Goal: Use online tool/utility: Utilize a website feature to perform a specific function

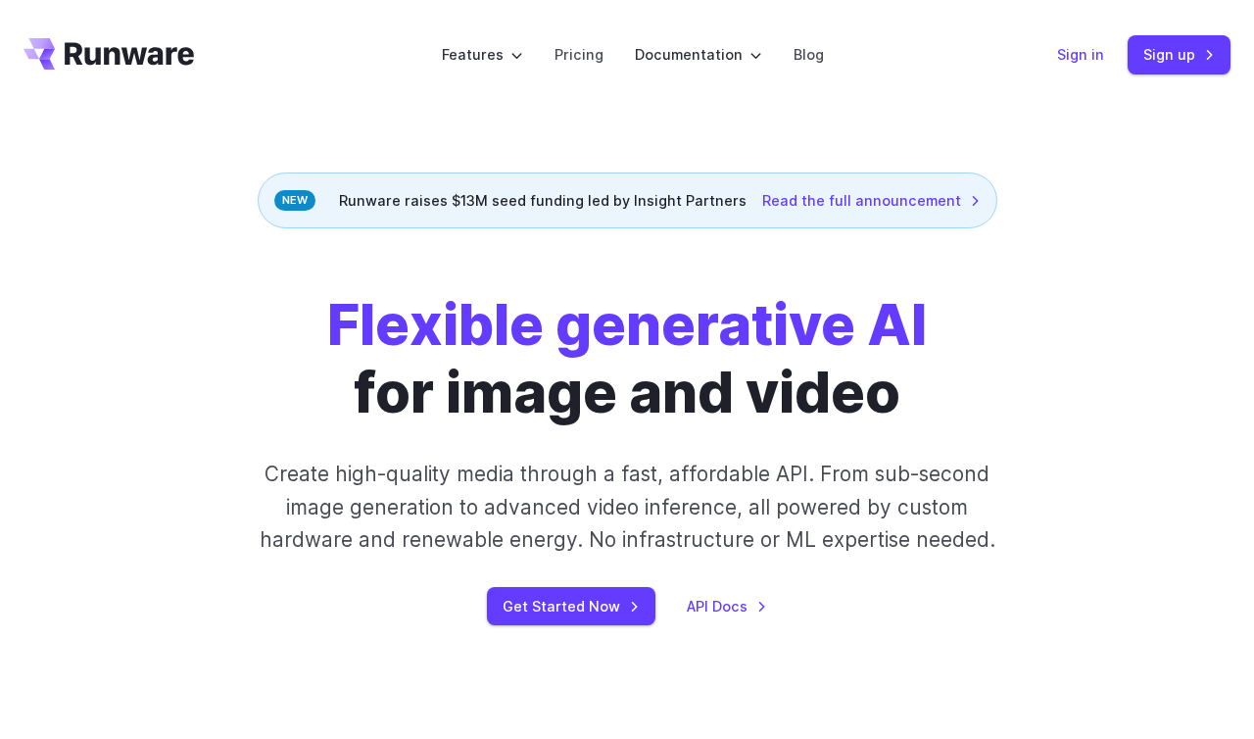
click at [1081, 56] on link "Sign in" at bounding box center [1080, 54] width 47 height 23
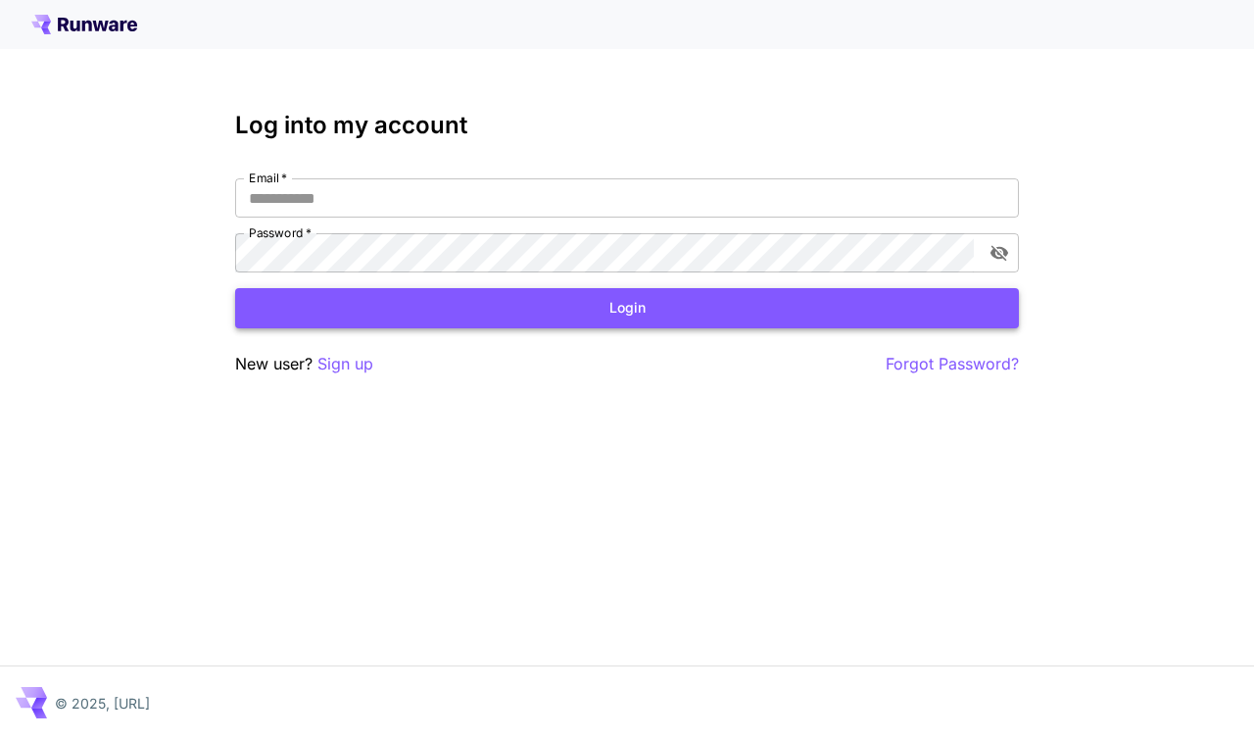
type input "**********"
click at [399, 311] on button "Login" at bounding box center [627, 308] width 784 height 40
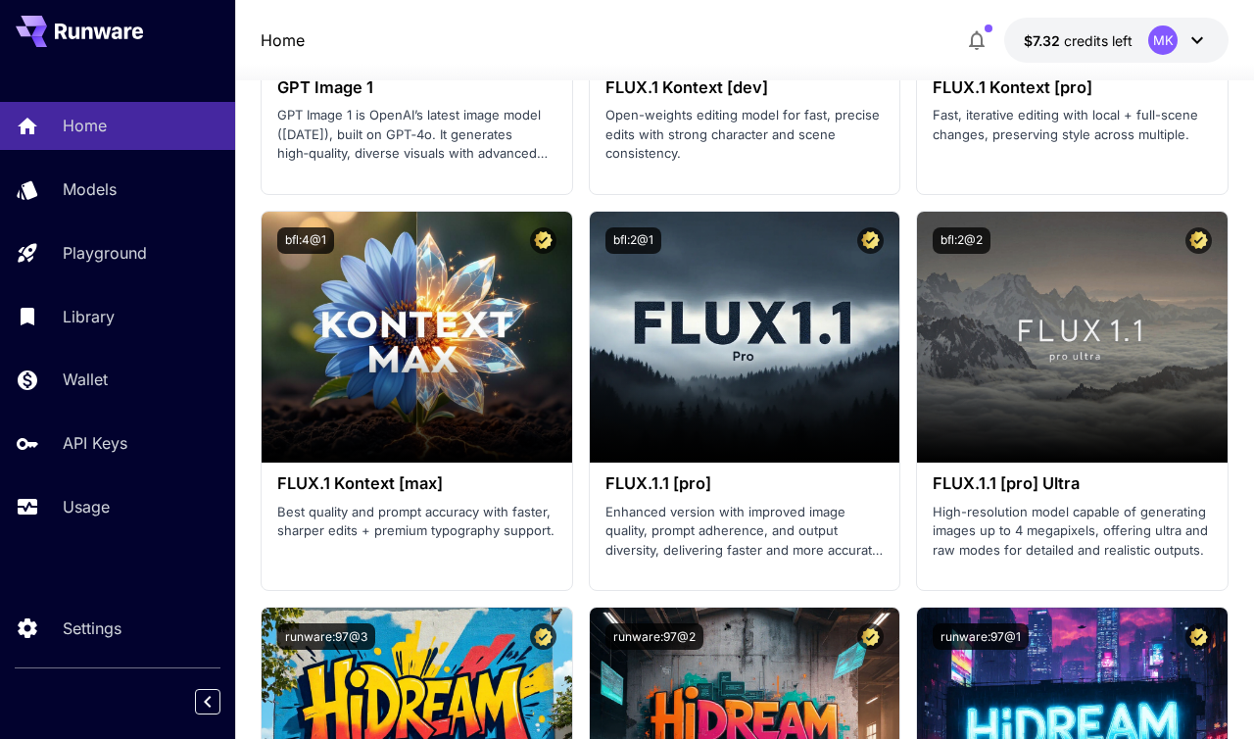
scroll to position [5536, 0]
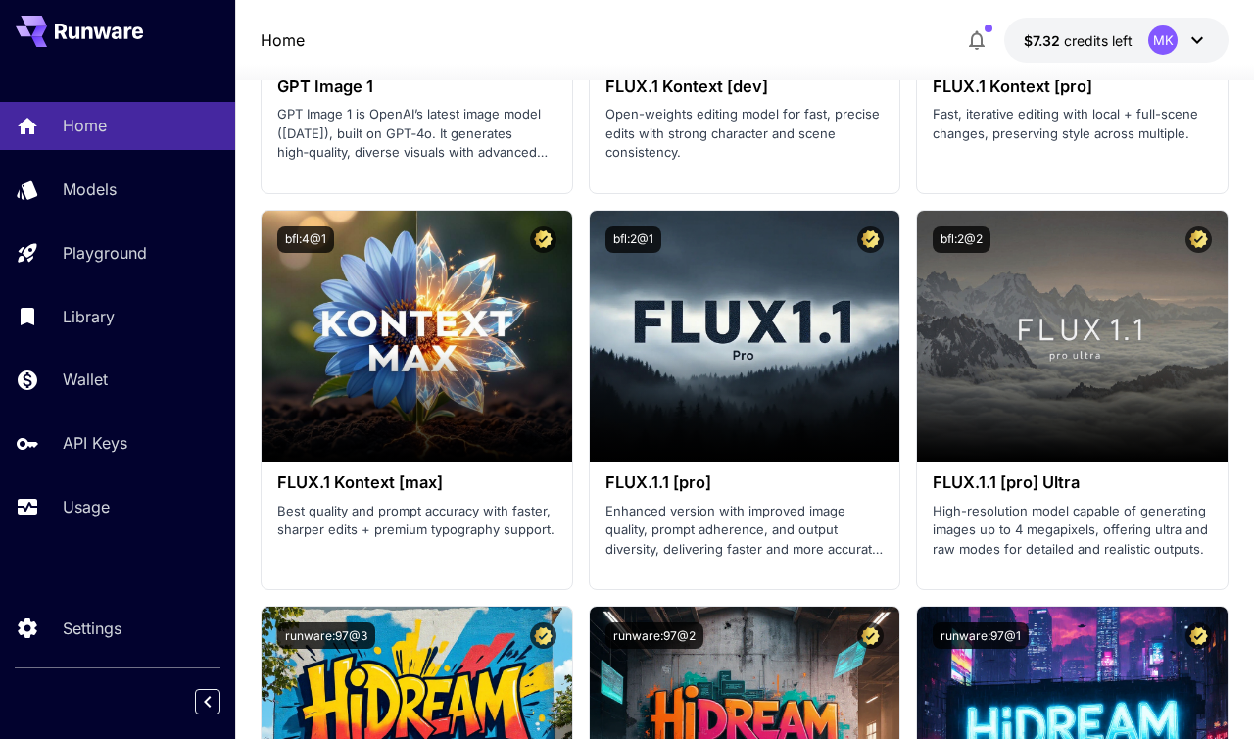
click at [981, 30] on icon "button" at bounding box center [977, 40] width 24 height 24
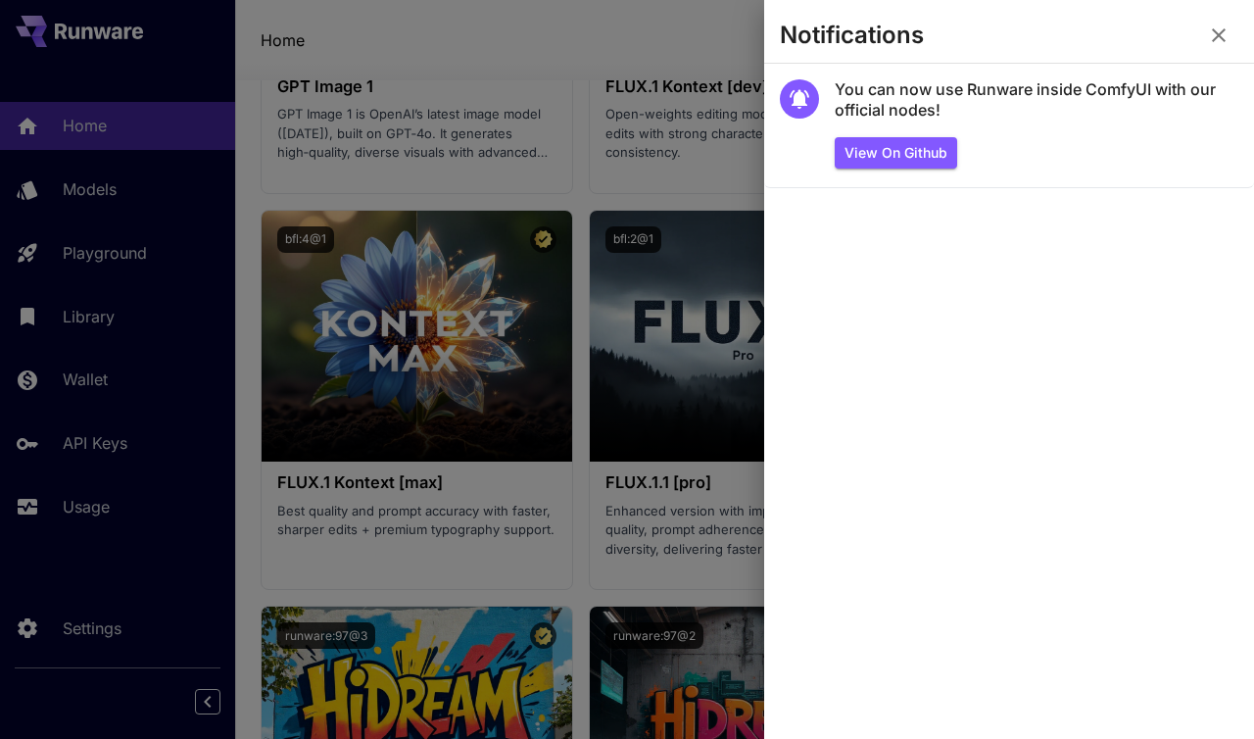
click at [1216, 43] on icon "button" at bounding box center [1219, 36] width 24 height 24
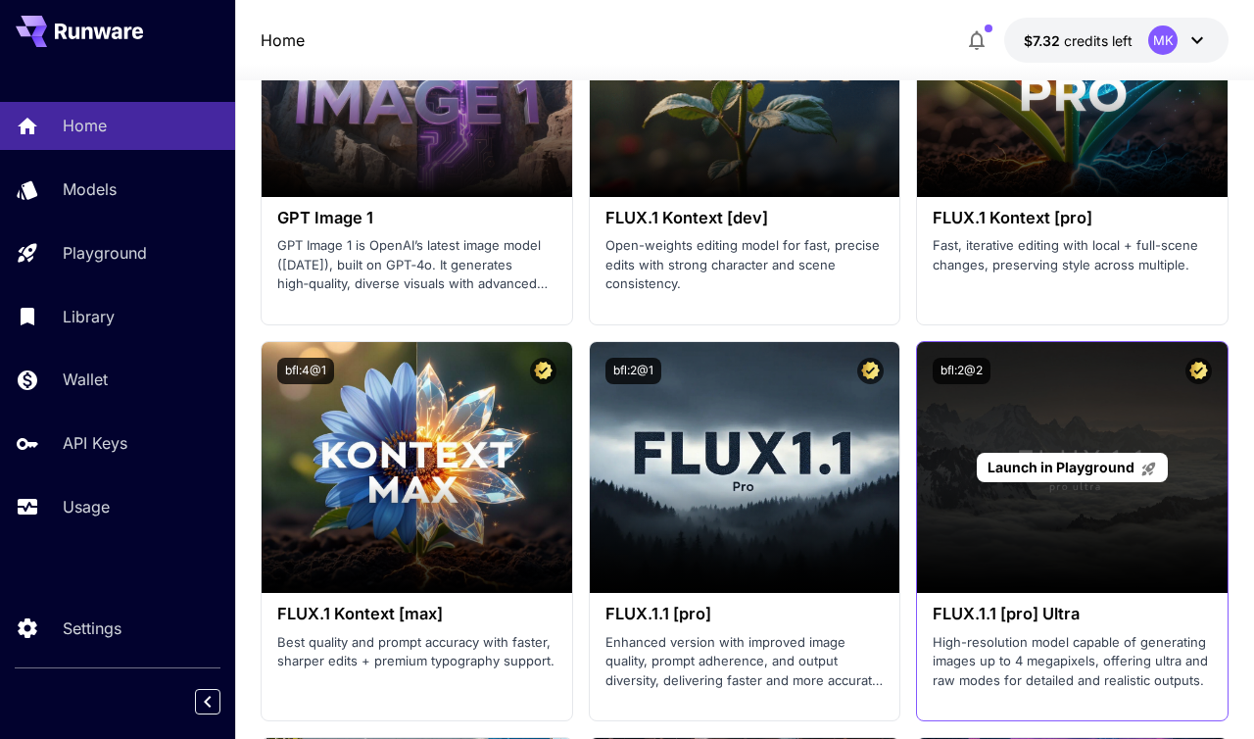
scroll to position [5249, 0]
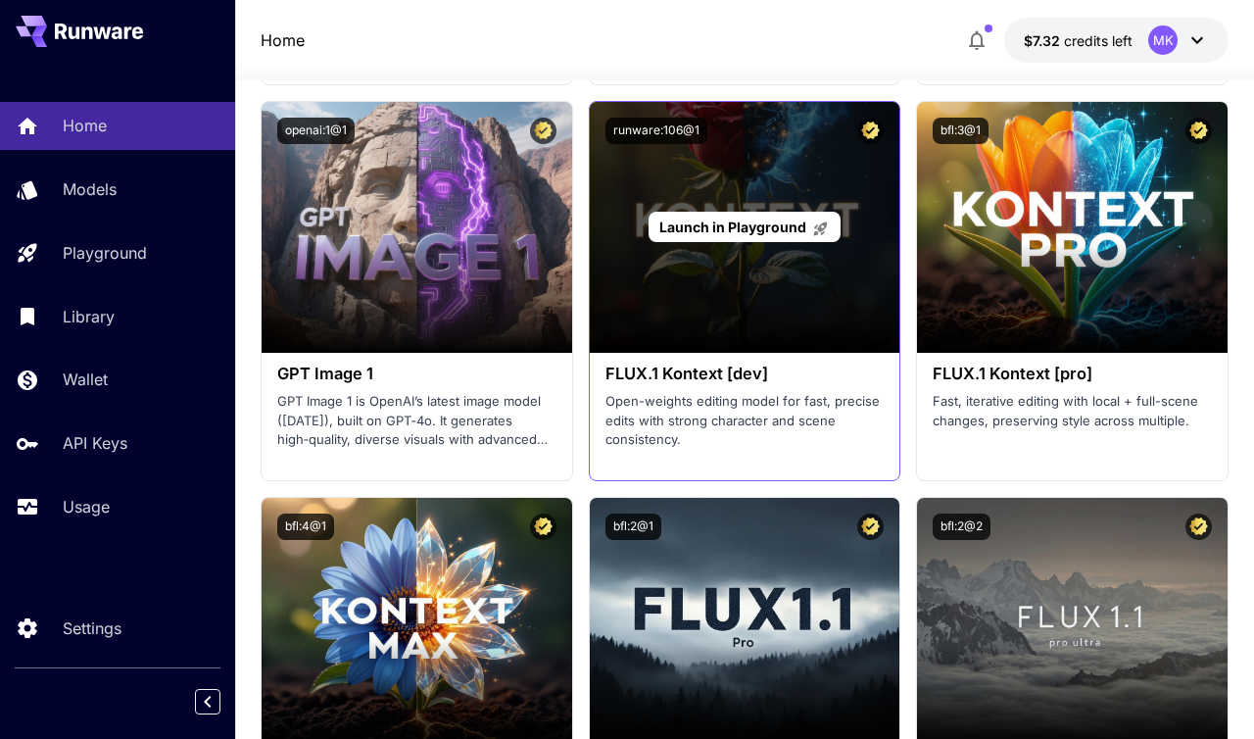
click at [740, 223] on span "Launch in Playground" at bounding box center [732, 226] width 147 height 17
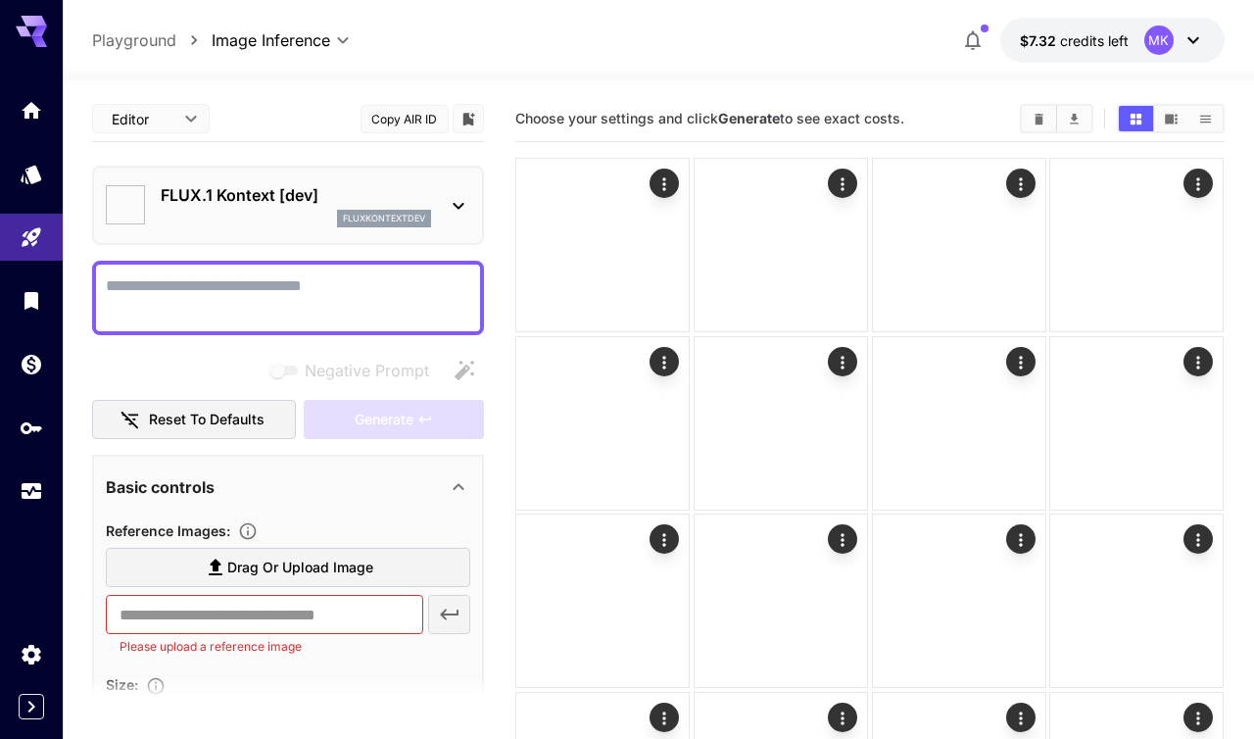
type input "*******"
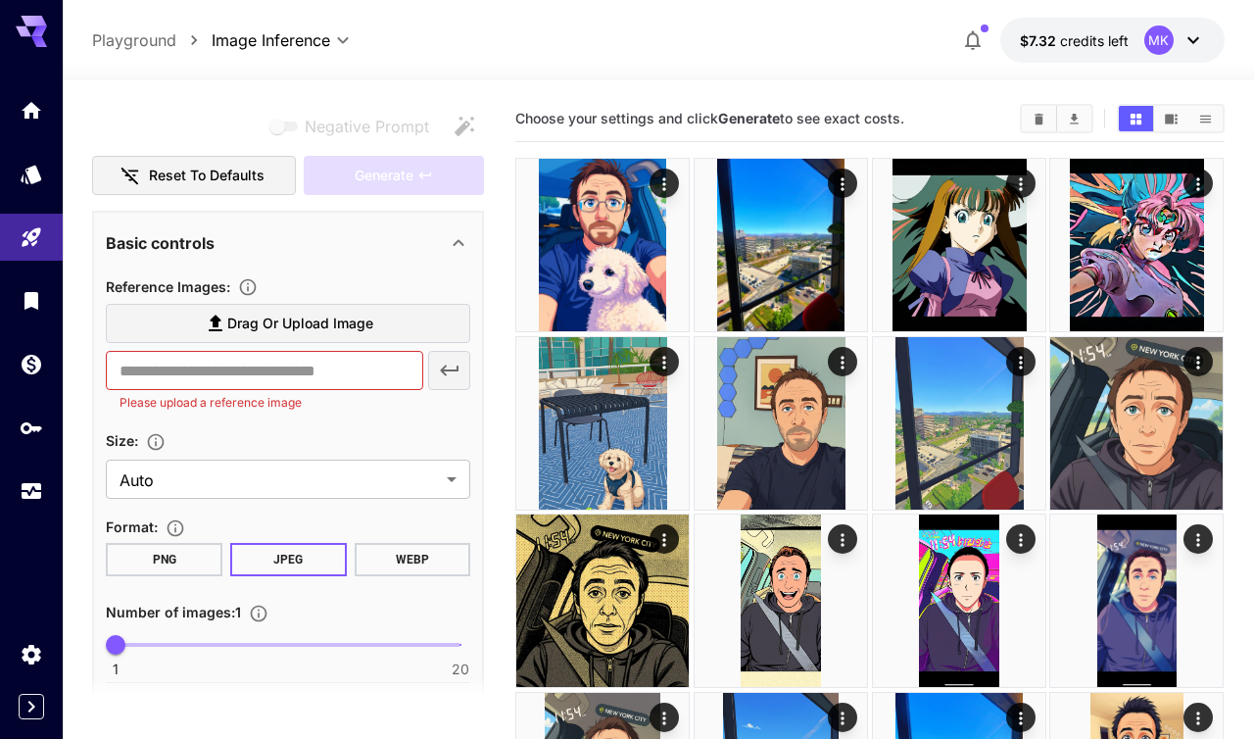
scroll to position [466, 0]
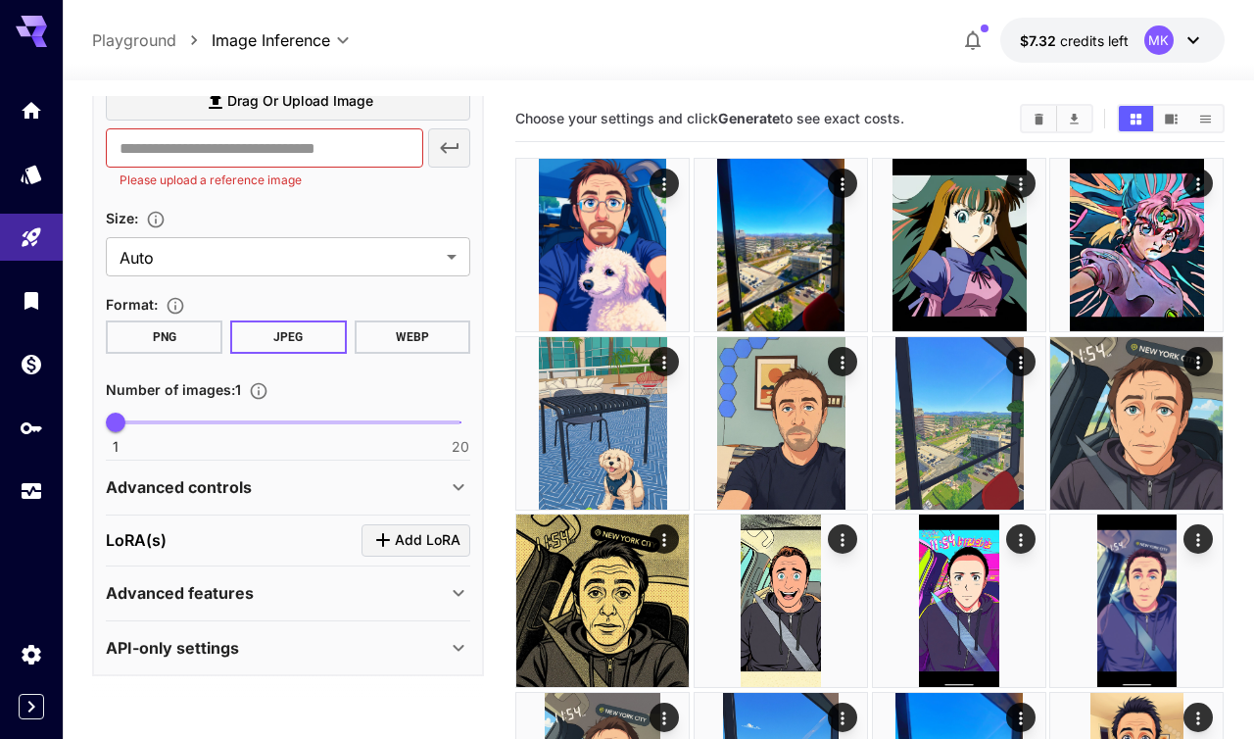
click at [388, 541] on icon "Click to add LoRA" at bounding box center [383, 540] width 24 height 24
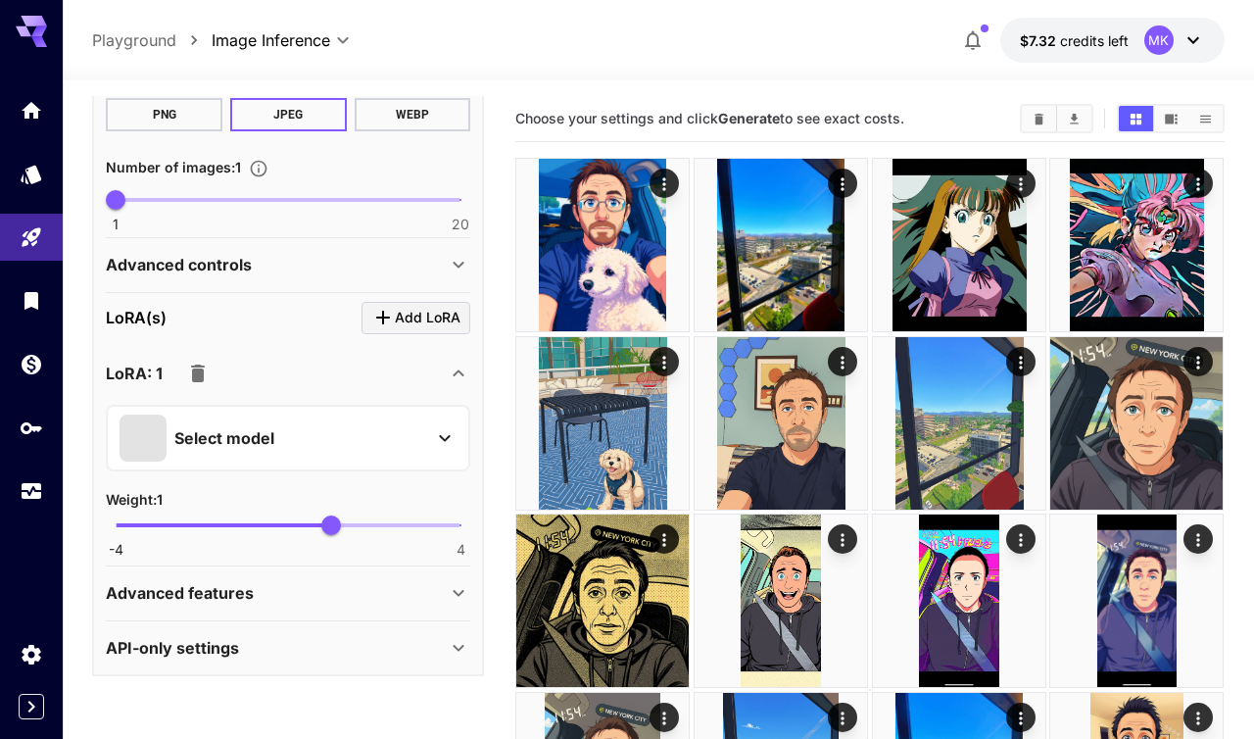
click at [390, 441] on div "Select model" at bounding box center [273, 437] width 306 height 47
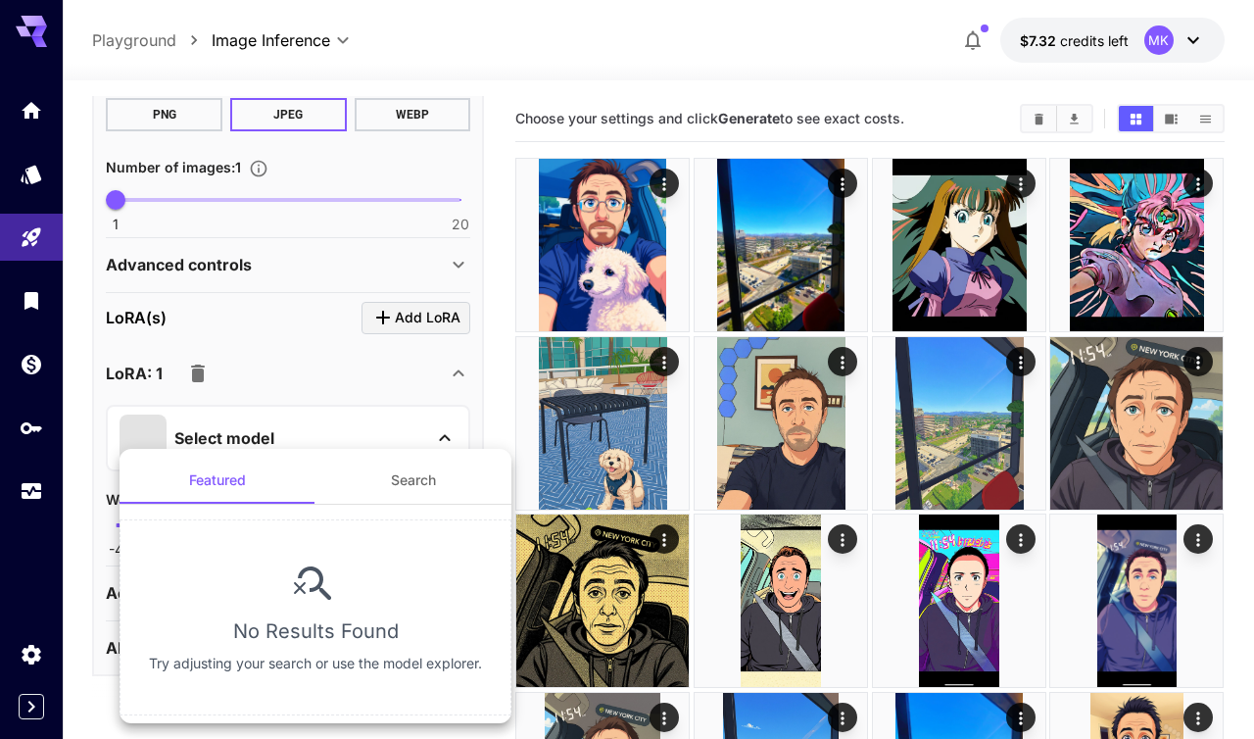
click at [492, 372] on div at bounding box center [627, 369] width 1254 height 739
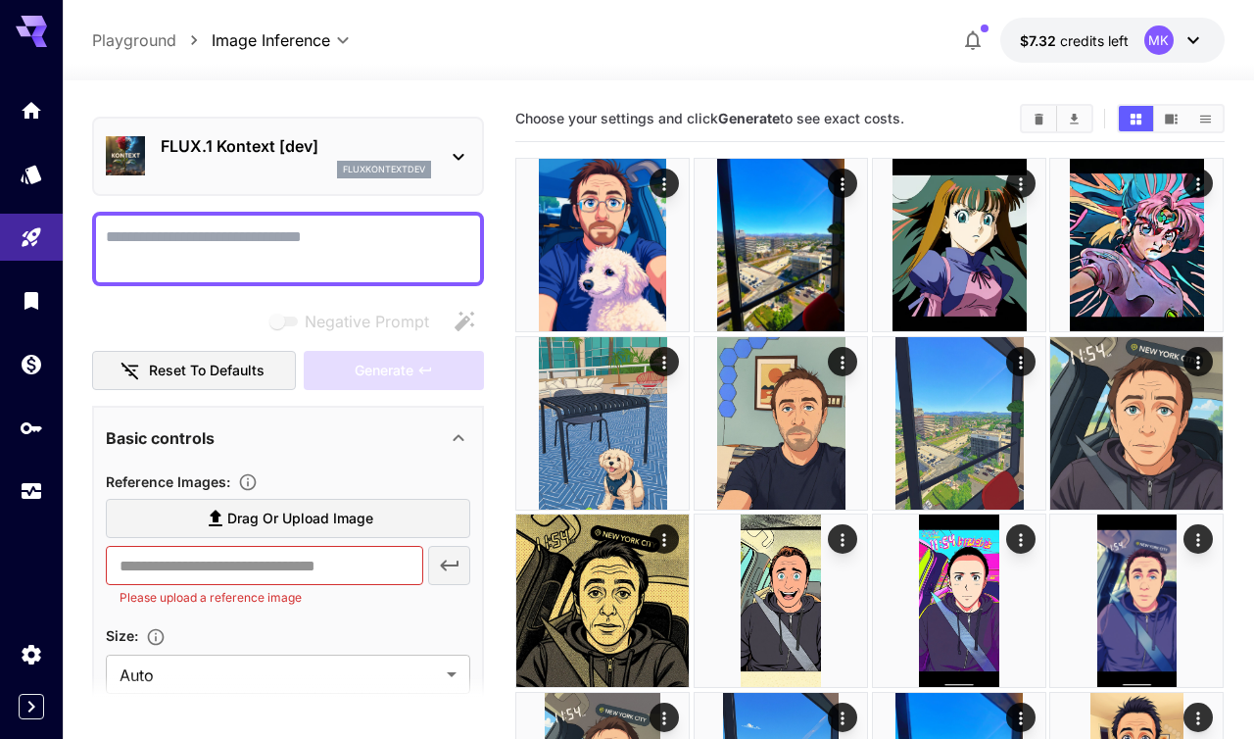
scroll to position [0, 0]
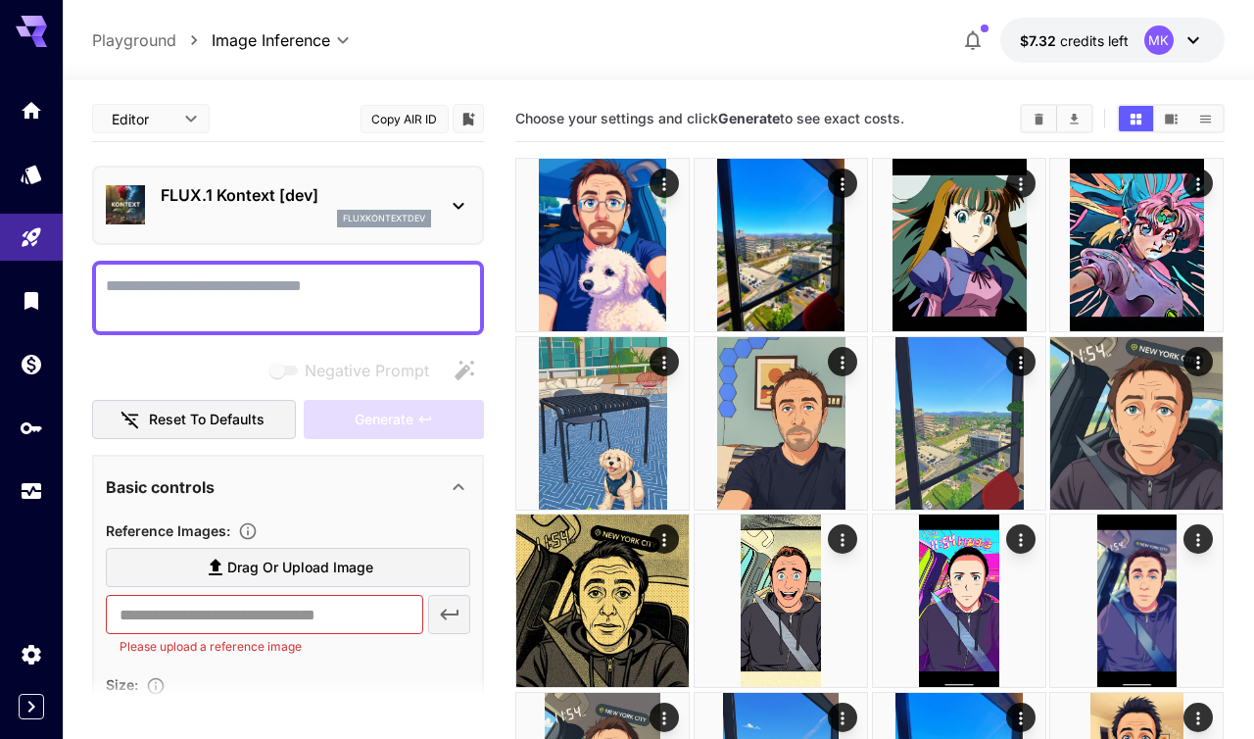
click at [353, 198] on p "FLUX.1 Kontext [dev]" at bounding box center [296, 195] width 270 height 24
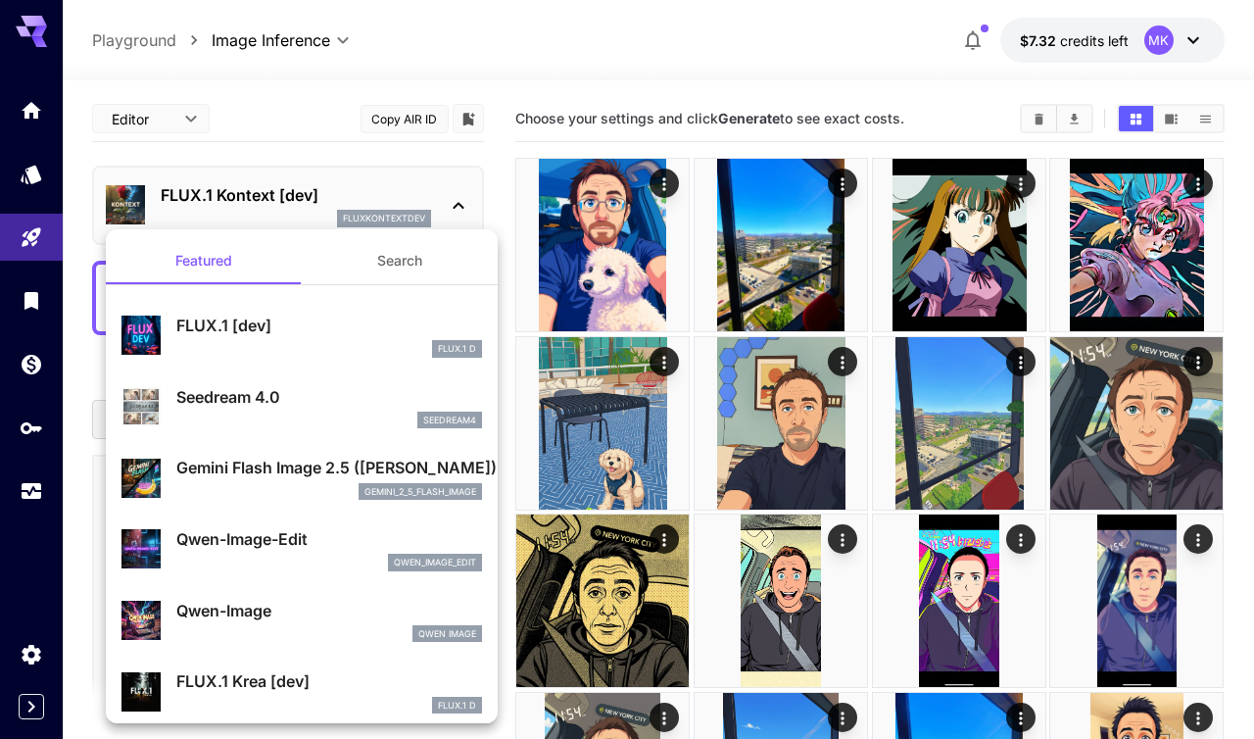
click at [259, 401] on p "Seedream 4.0" at bounding box center [329, 397] width 306 height 24
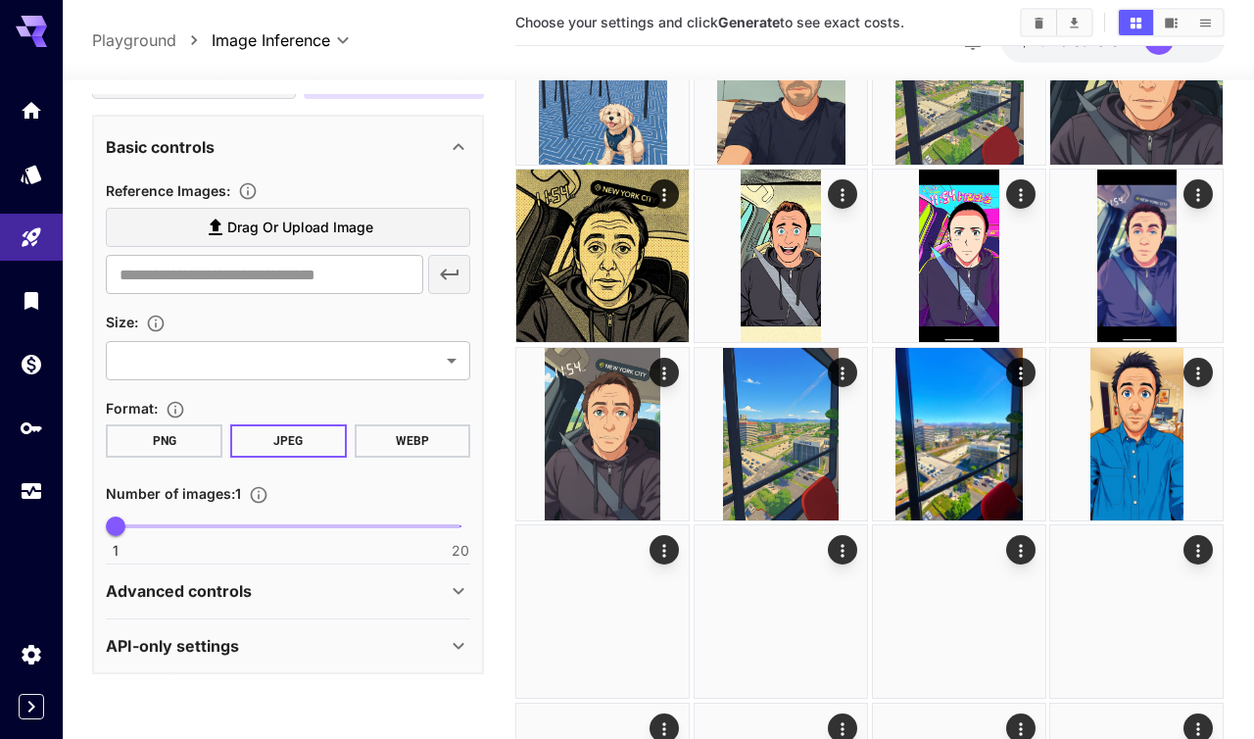
scroll to position [565, 0]
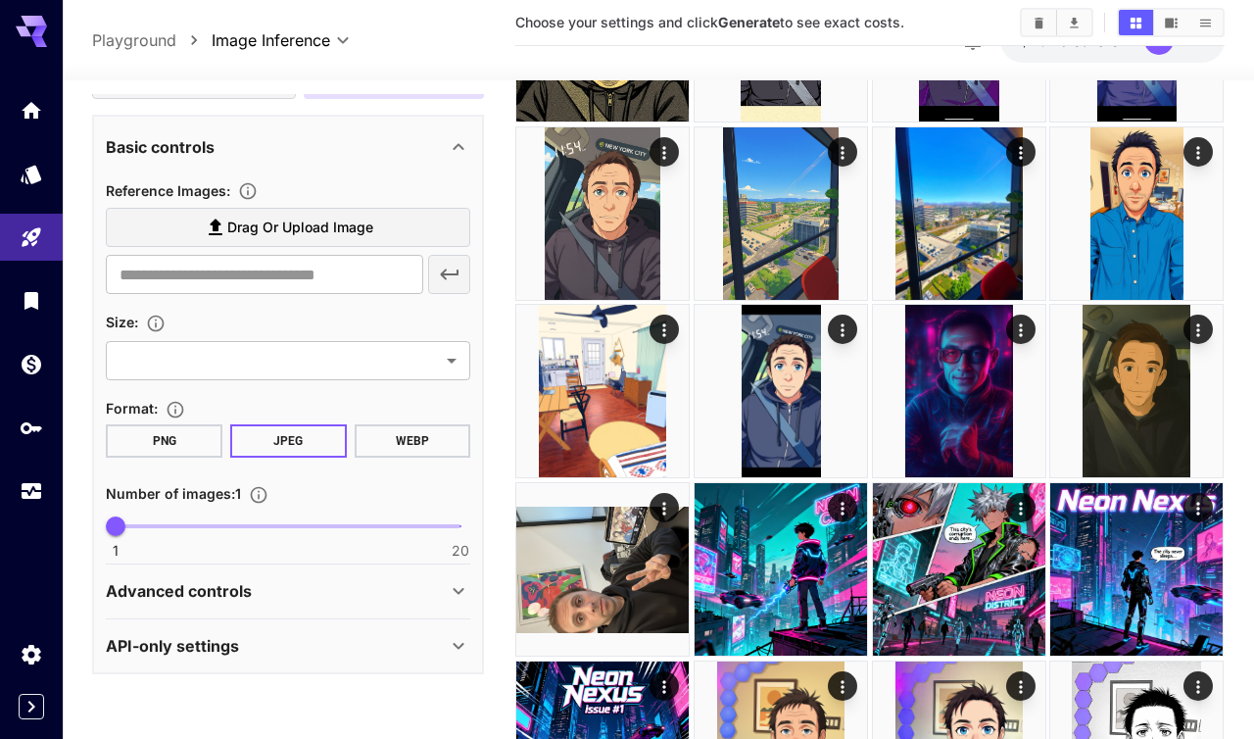
click at [306, 603] on div "Advanced controls" at bounding box center [288, 590] width 364 height 47
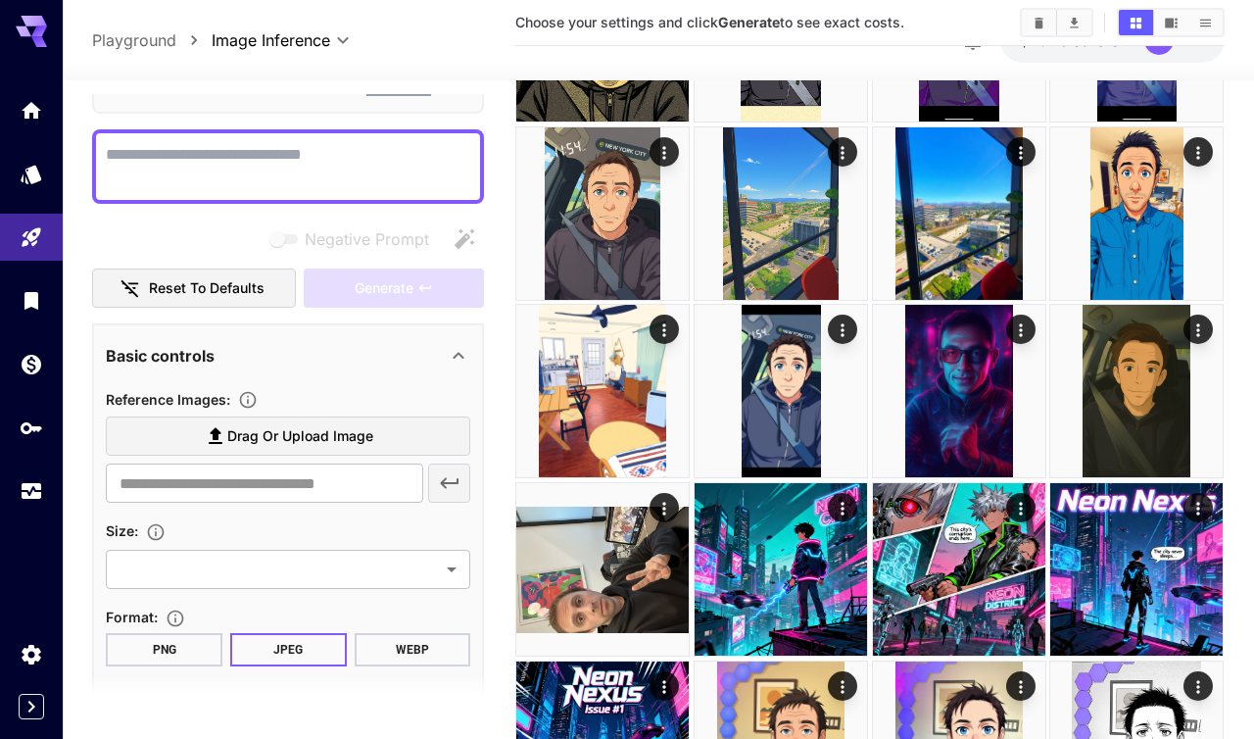
scroll to position [0, 0]
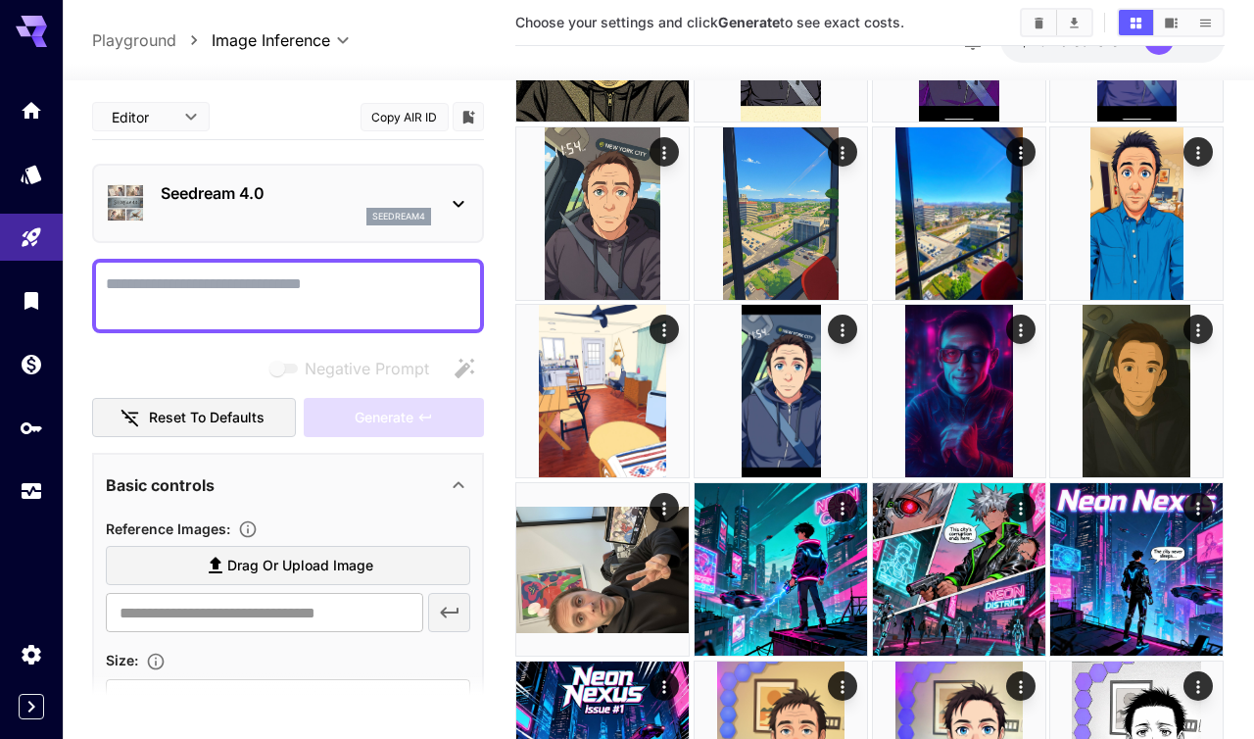
click at [274, 187] on p "Seedream 4.0" at bounding box center [296, 193] width 270 height 24
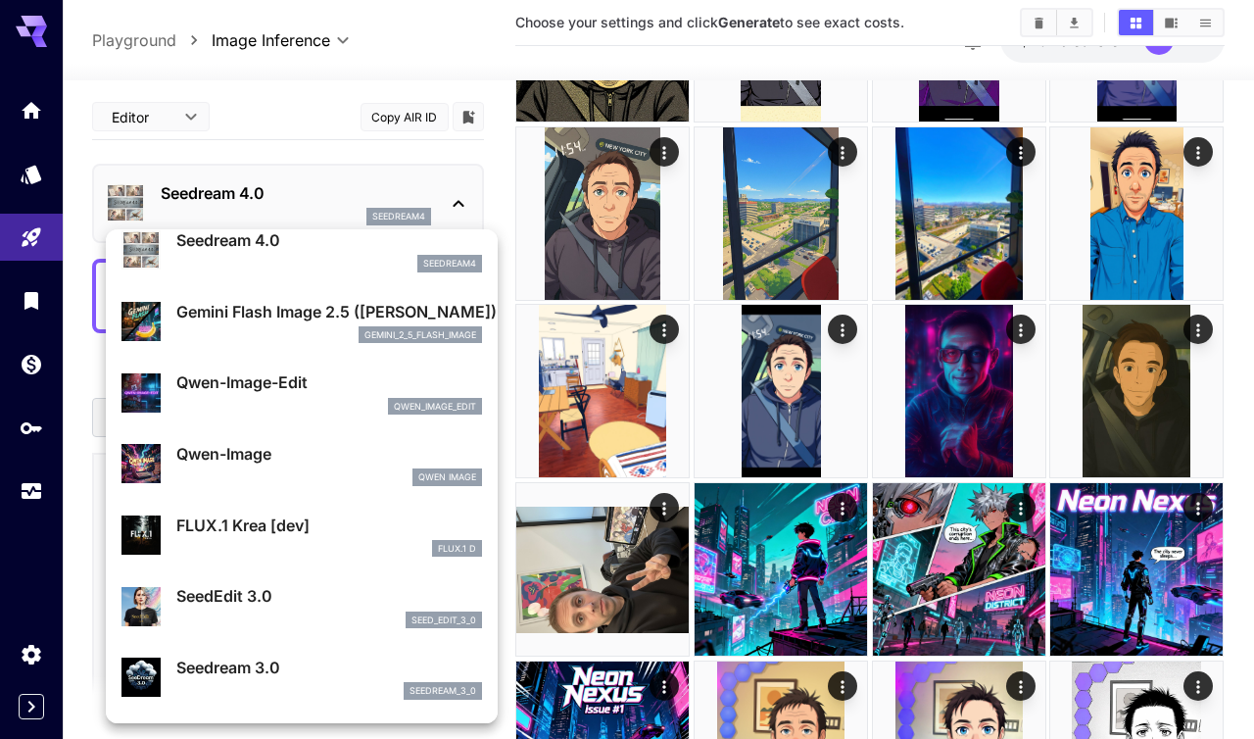
scroll to position [159, 0]
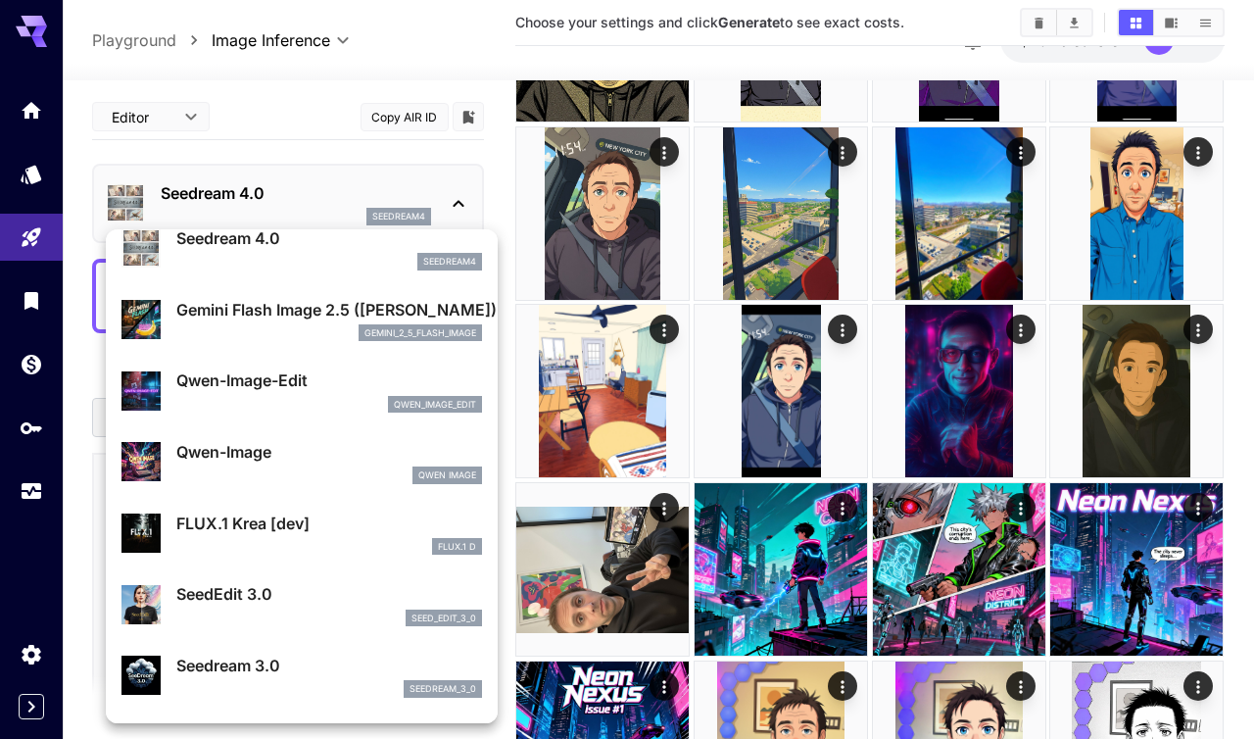
click at [258, 455] on p "Qwen-Image" at bounding box center [329, 452] width 306 height 24
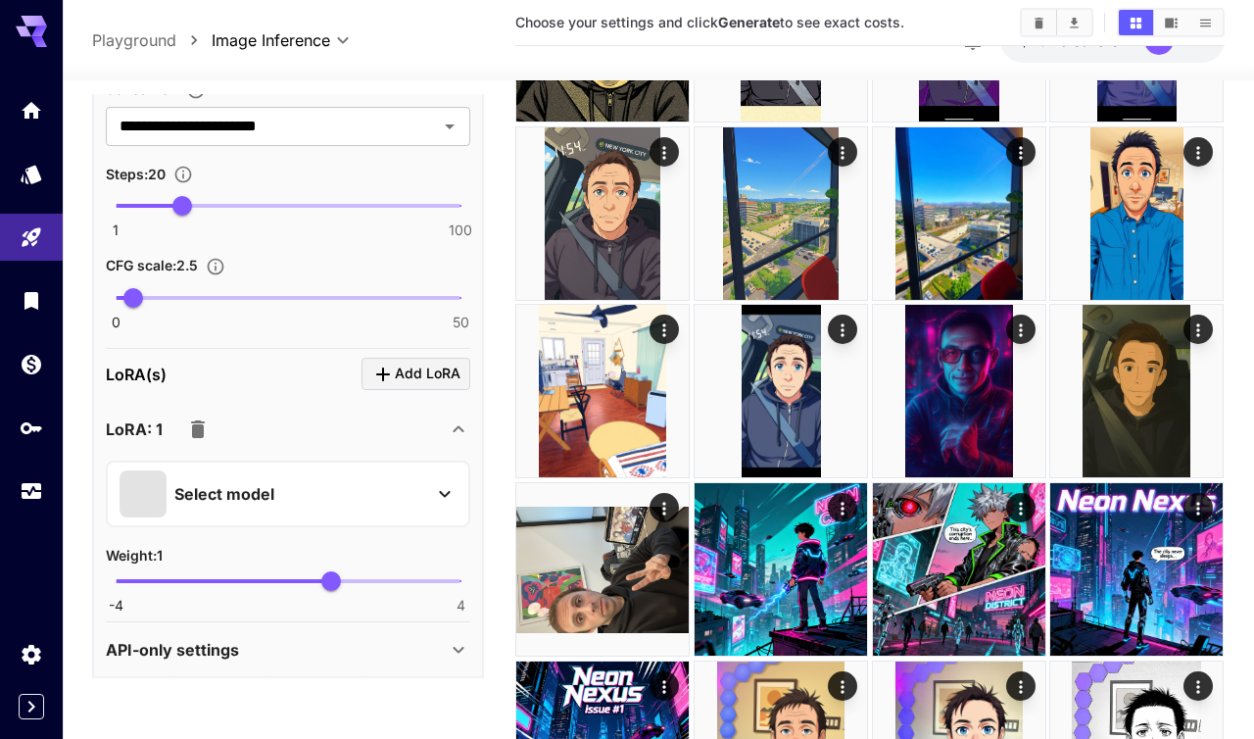
scroll to position [853, 0]
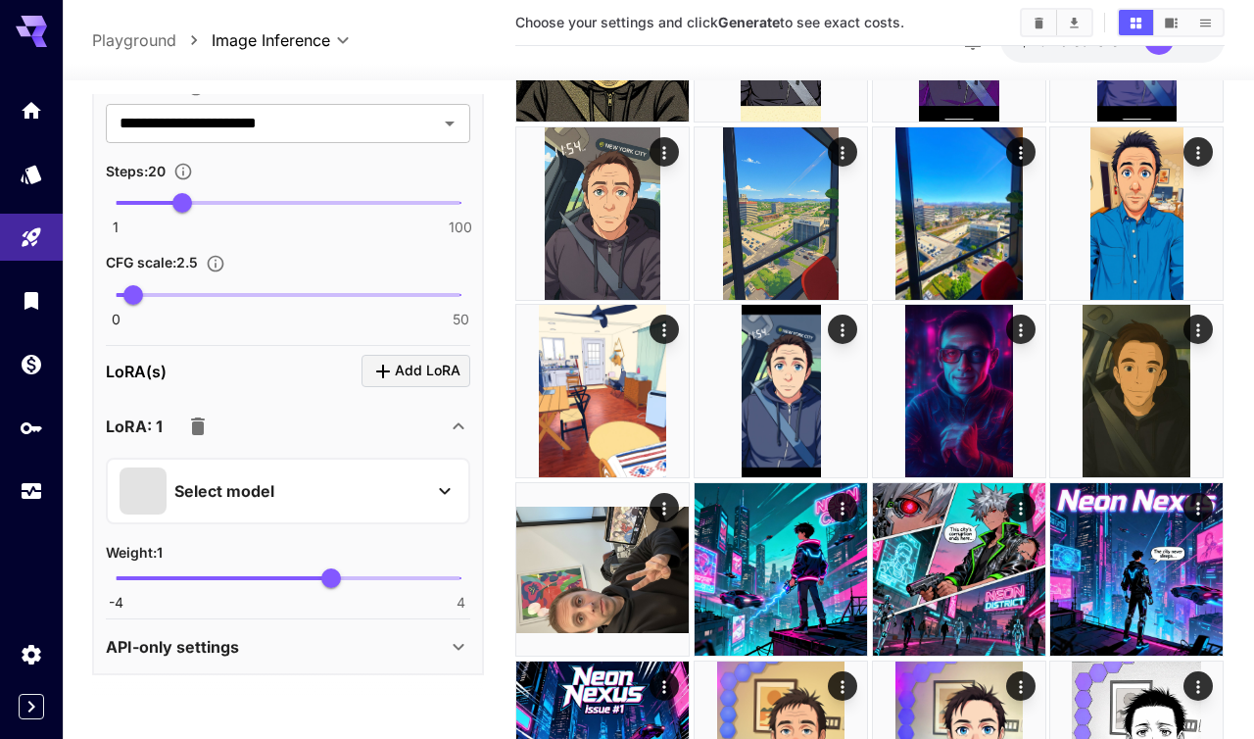
click at [285, 486] on div "Select model" at bounding box center [273, 490] width 306 height 47
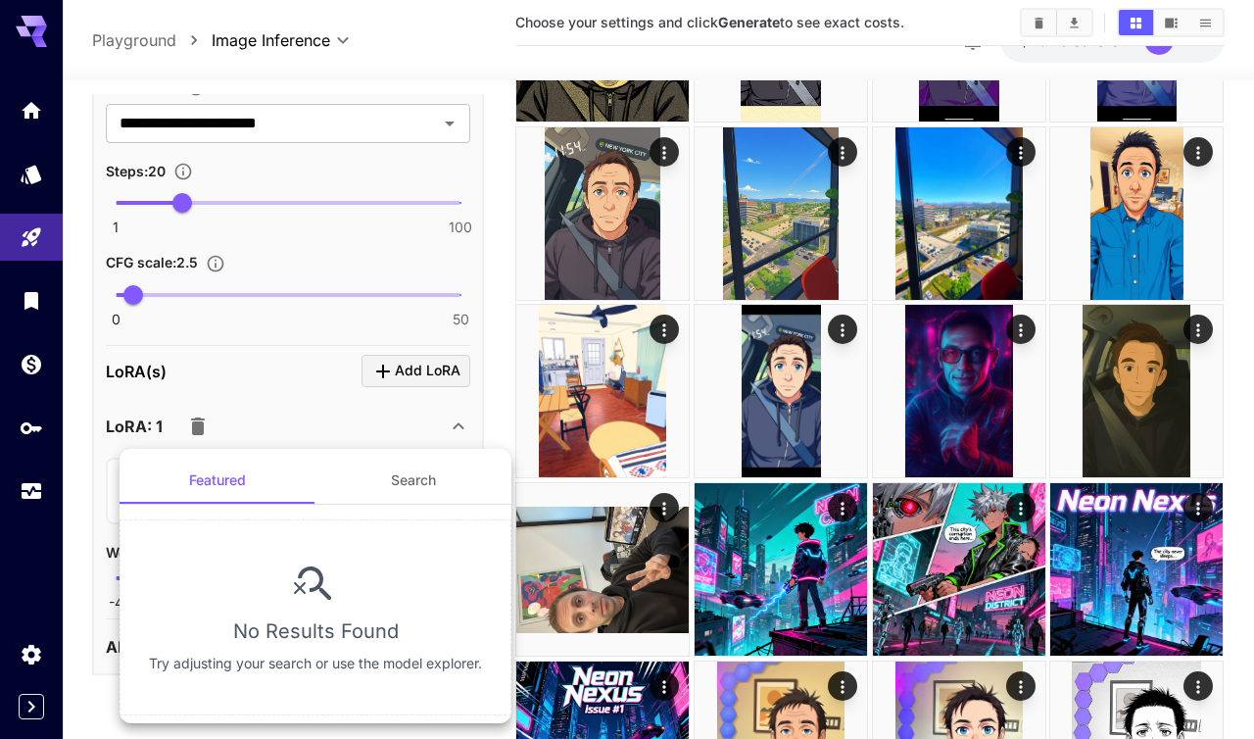
click at [500, 361] on div at bounding box center [627, 369] width 1254 height 739
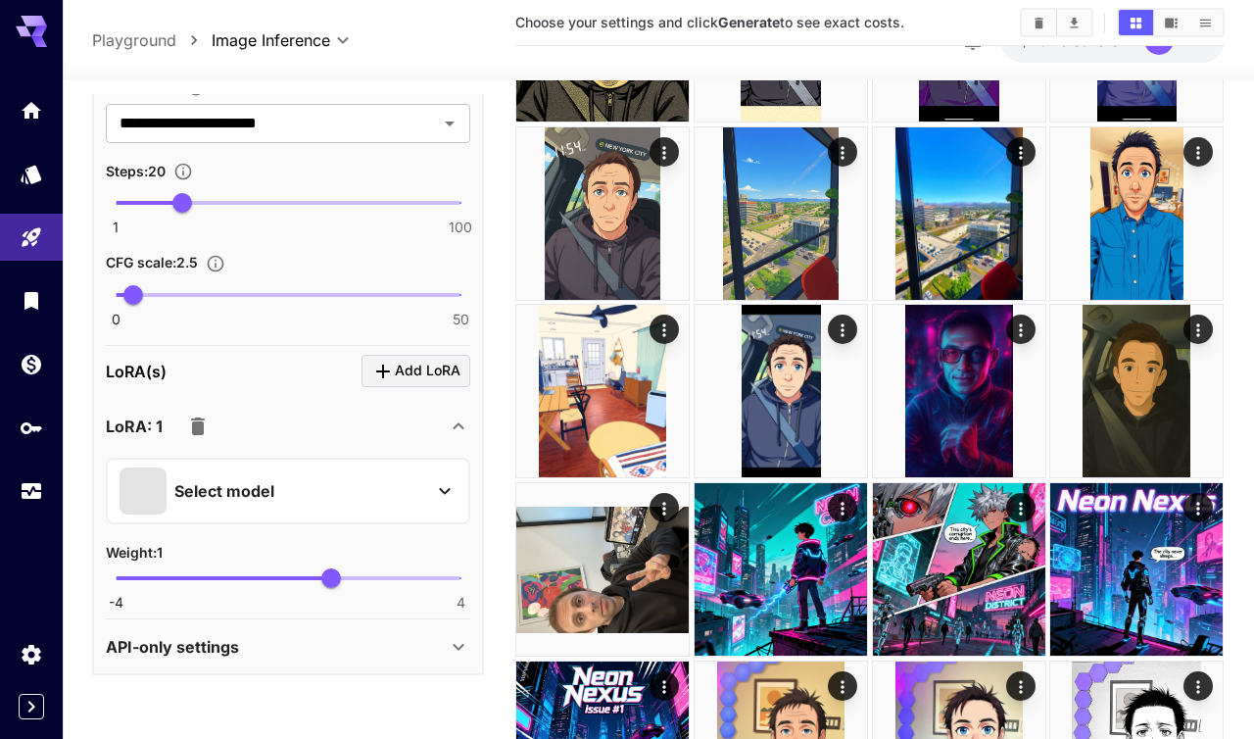
scroll to position [0, 0]
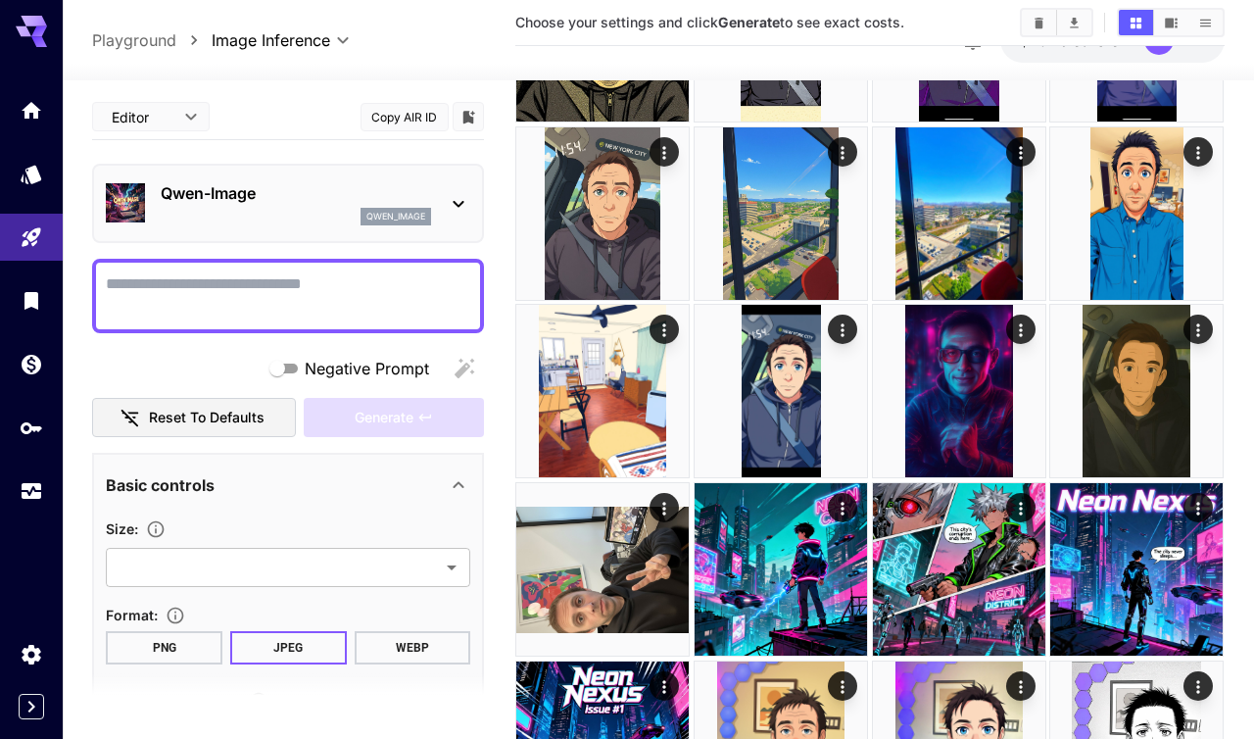
click at [255, 209] on div "qwen_image" at bounding box center [296, 217] width 270 height 18
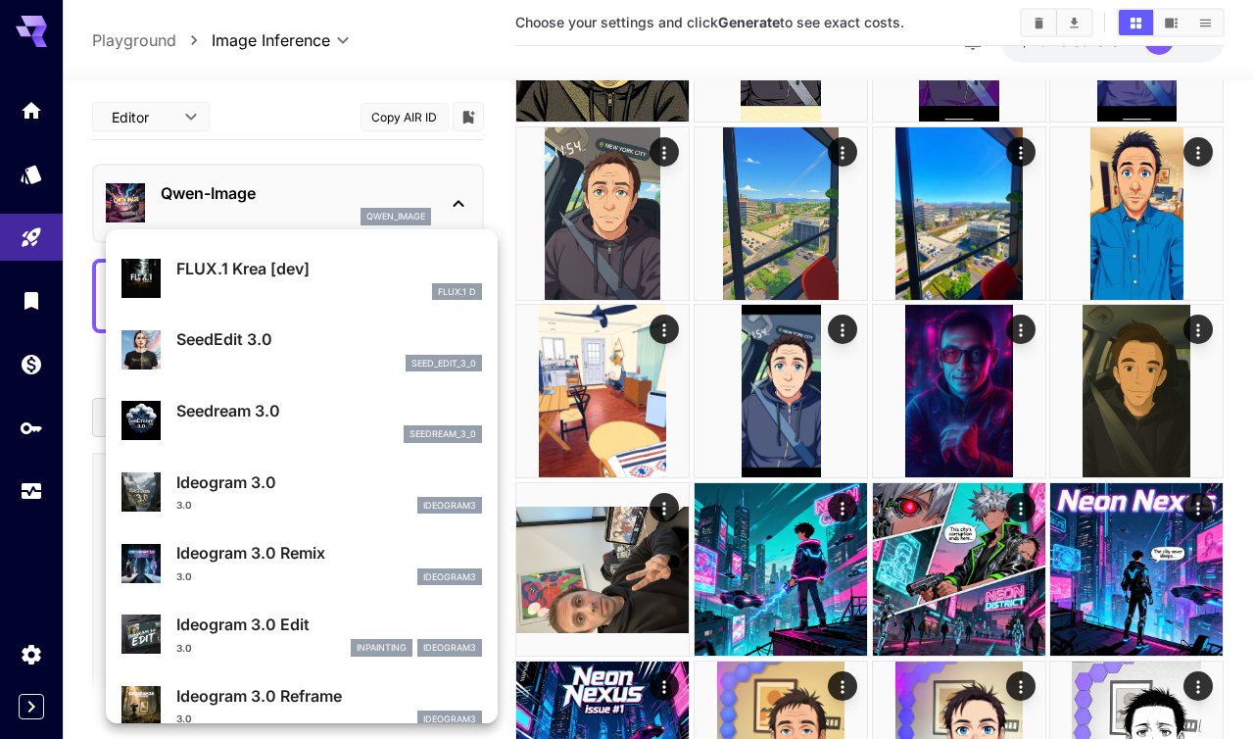
scroll to position [422, 0]
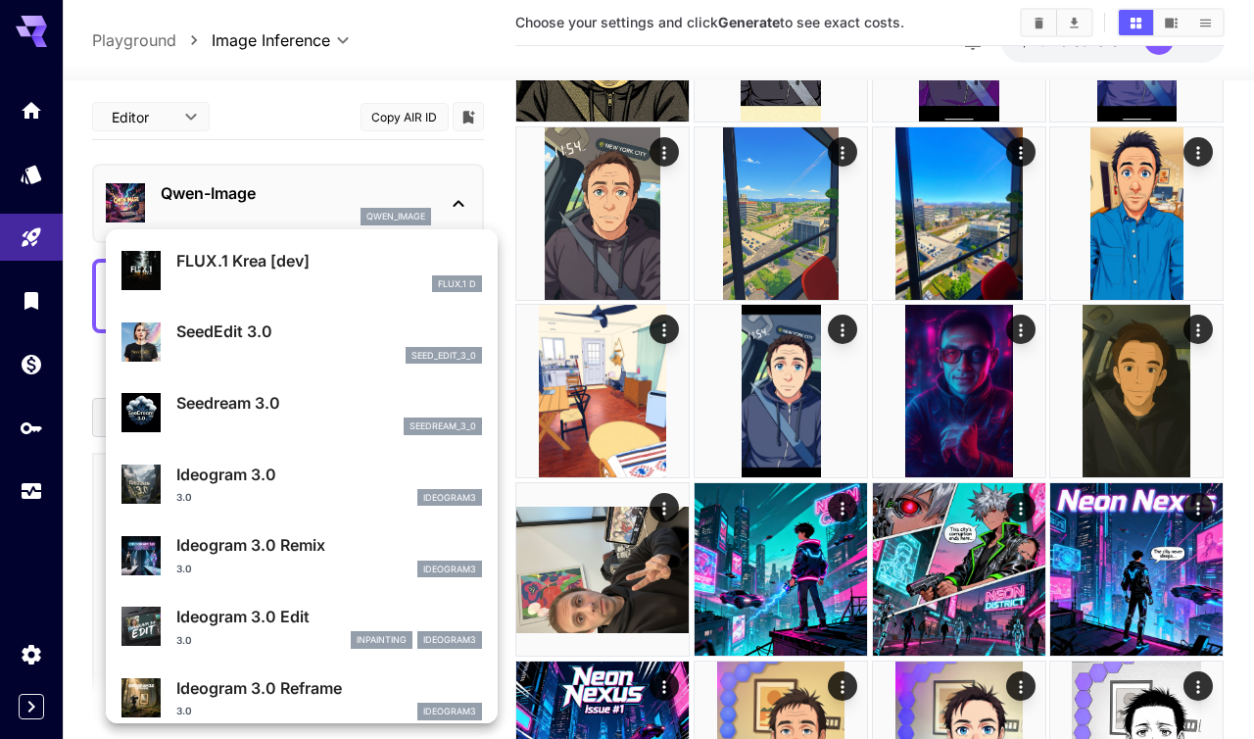
click at [265, 409] on p "Seedream 3.0" at bounding box center [329, 403] width 306 height 24
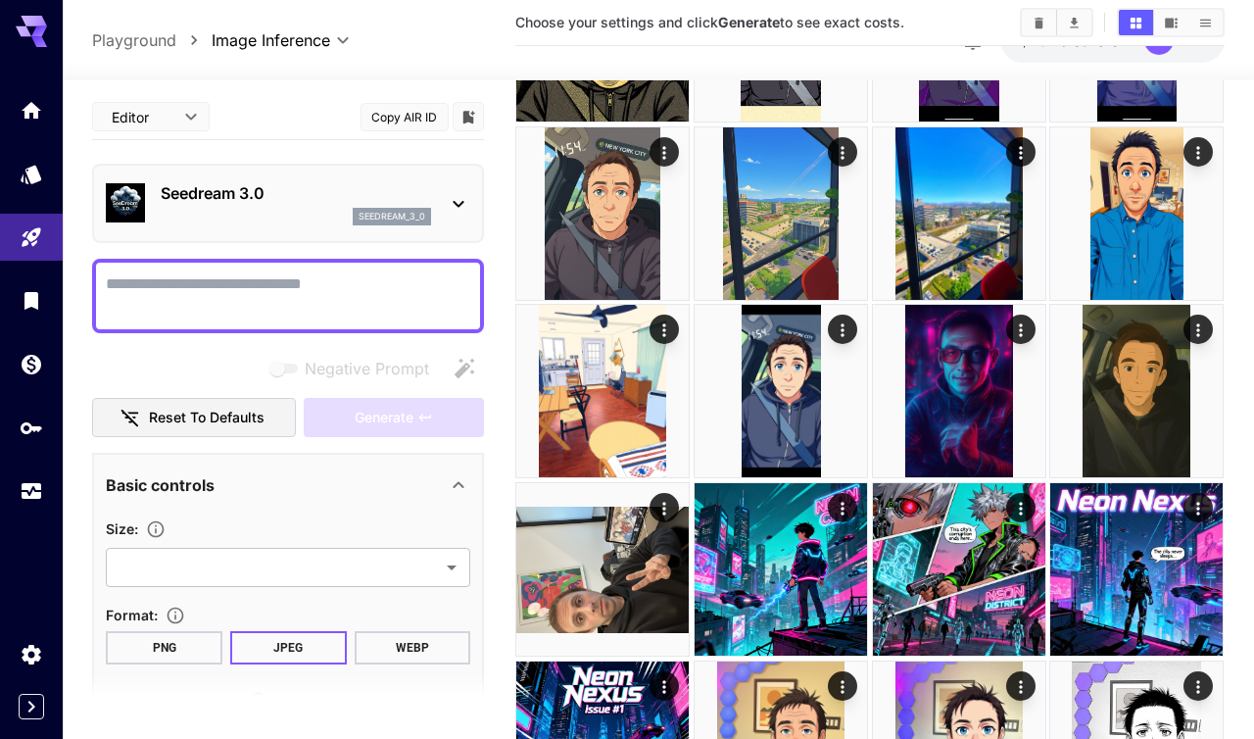
click at [310, 215] on div "seedream_3_0" at bounding box center [296, 217] width 270 height 18
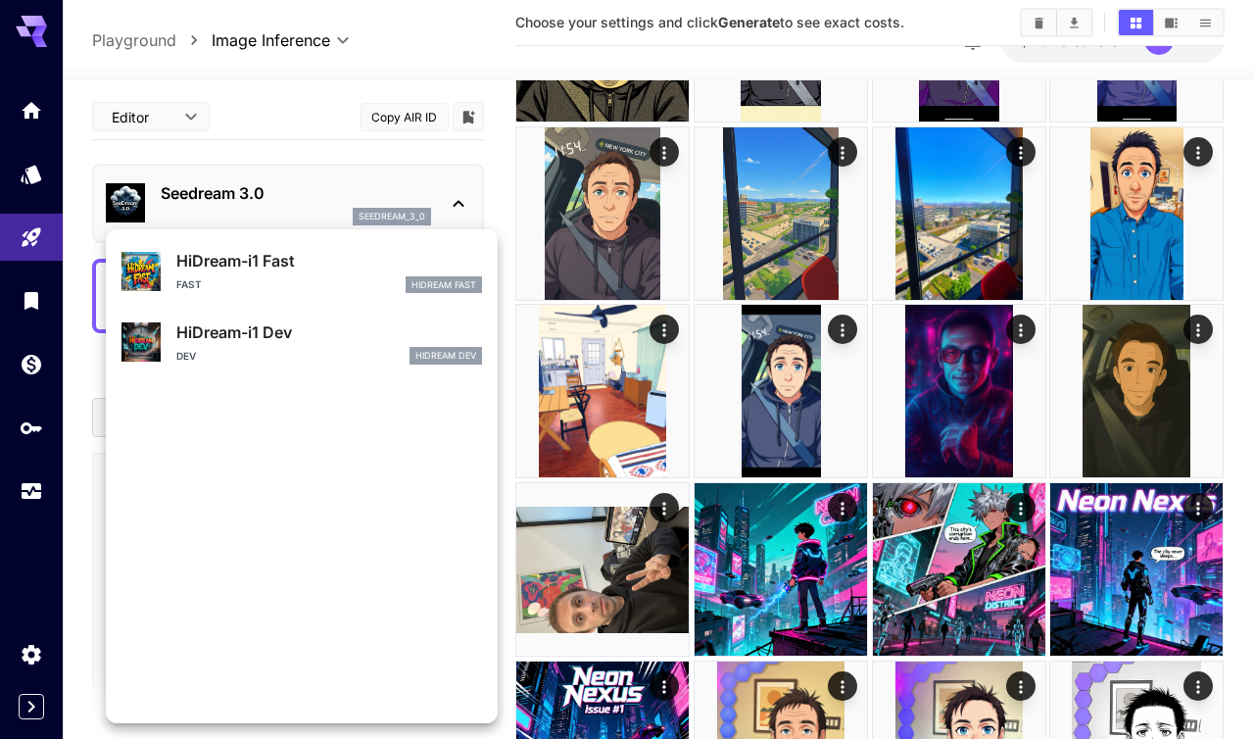
scroll to position [1585, 0]
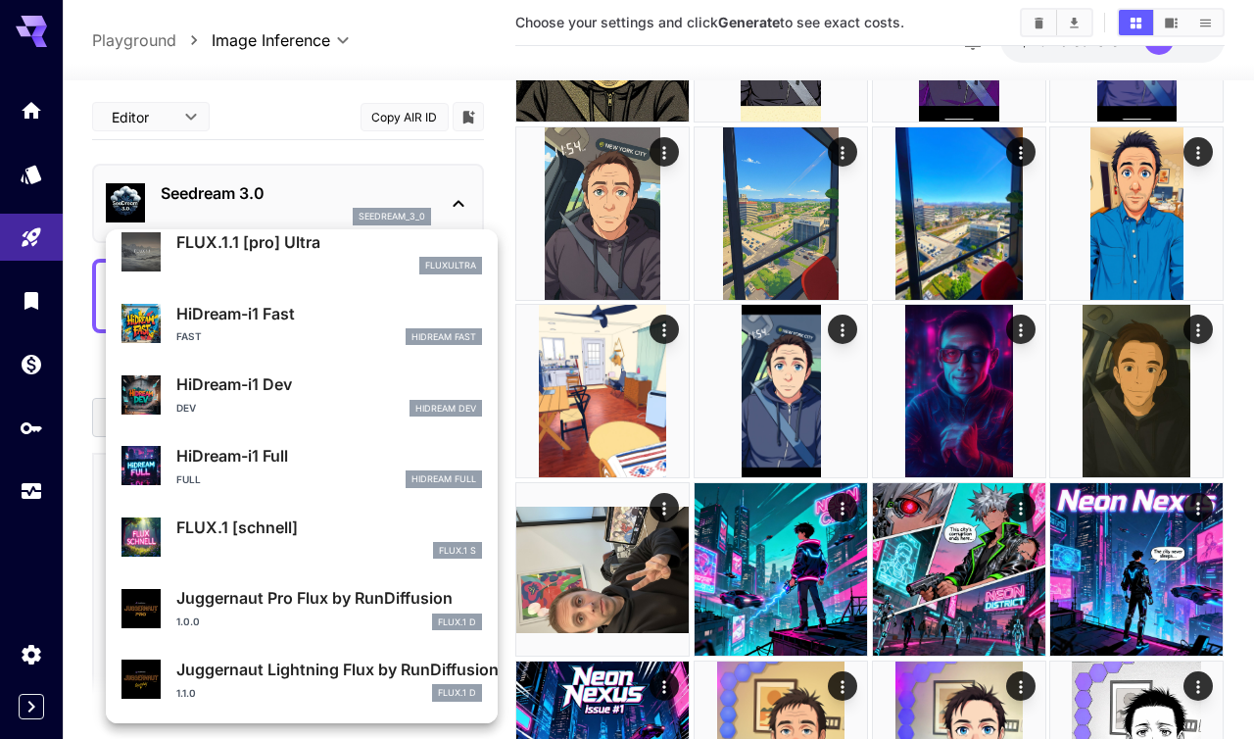
click at [288, 314] on p "HiDream-i1 Fast" at bounding box center [329, 314] width 306 height 24
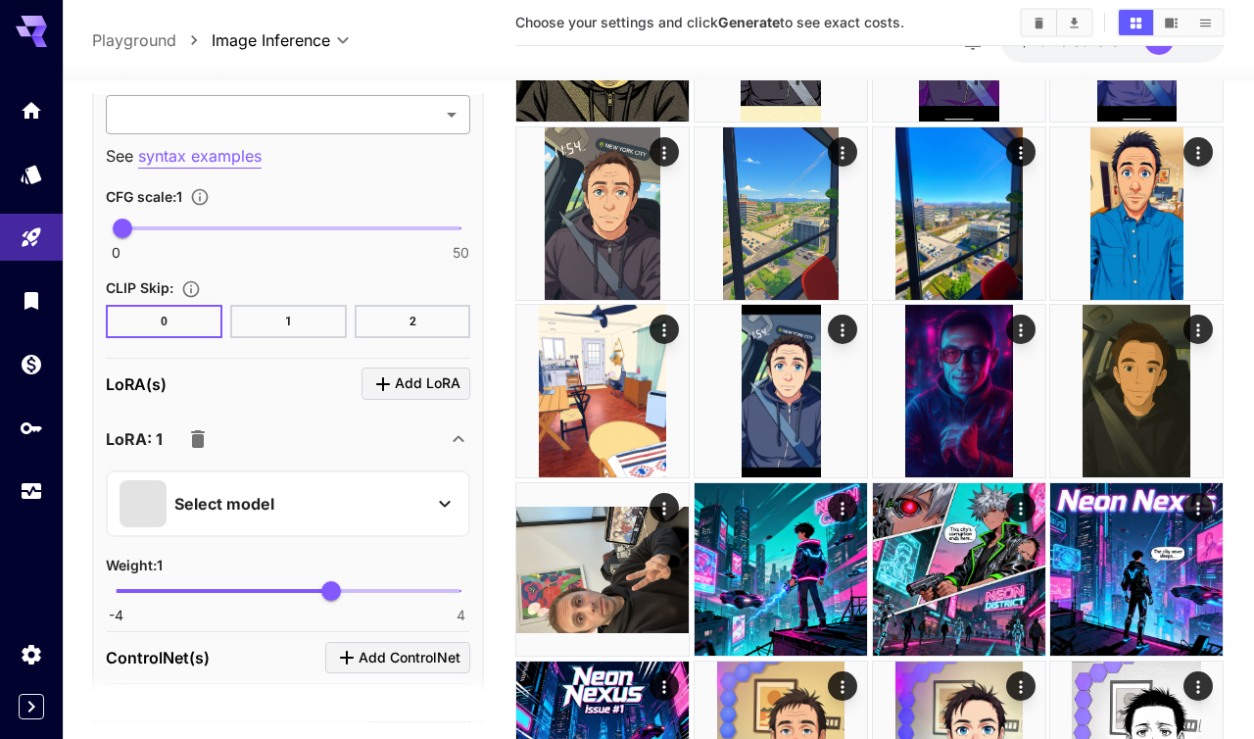
scroll to position [1512, 0]
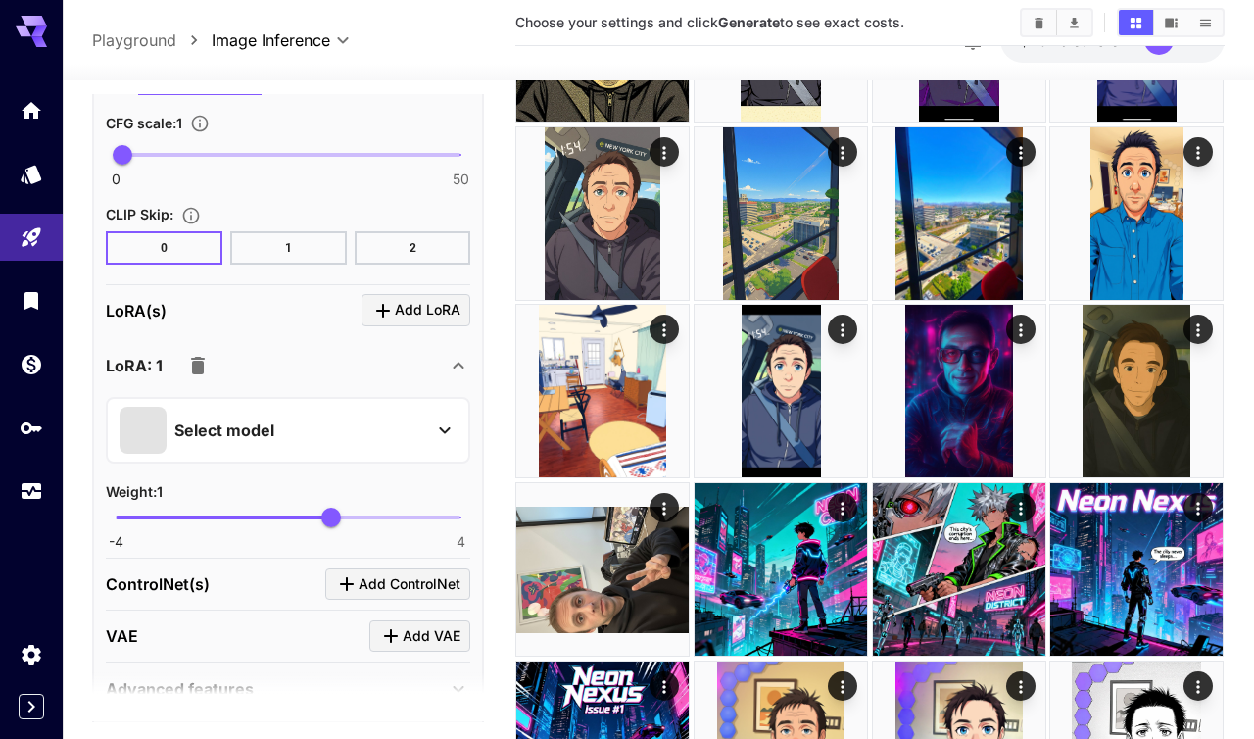
click at [433, 420] on icon at bounding box center [445, 430] width 24 height 24
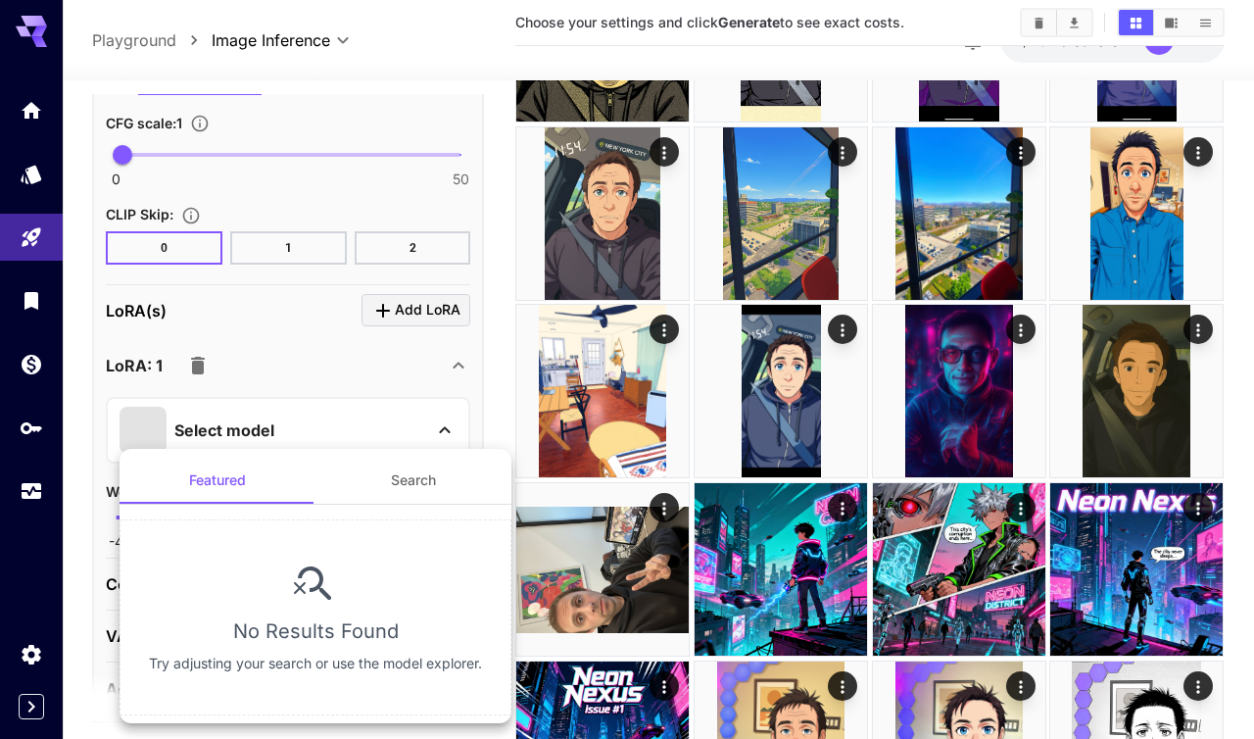
click at [497, 354] on div at bounding box center [627, 369] width 1254 height 739
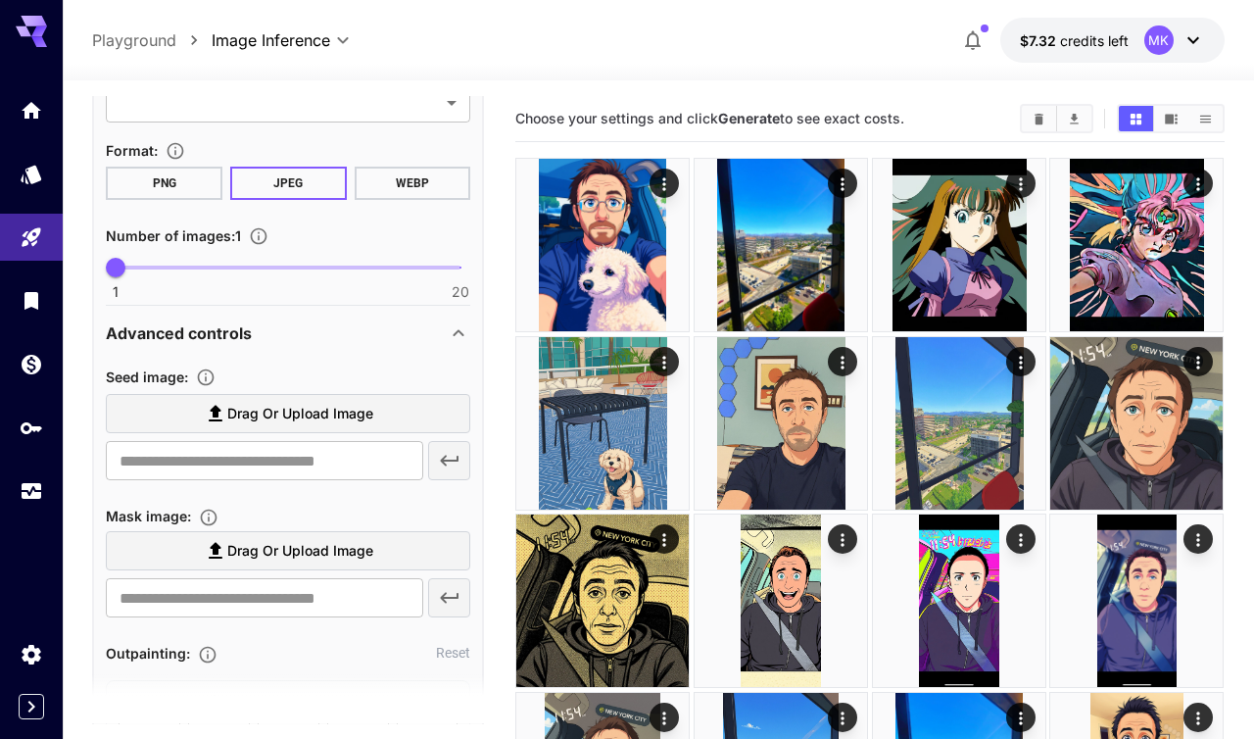
scroll to position [0, 0]
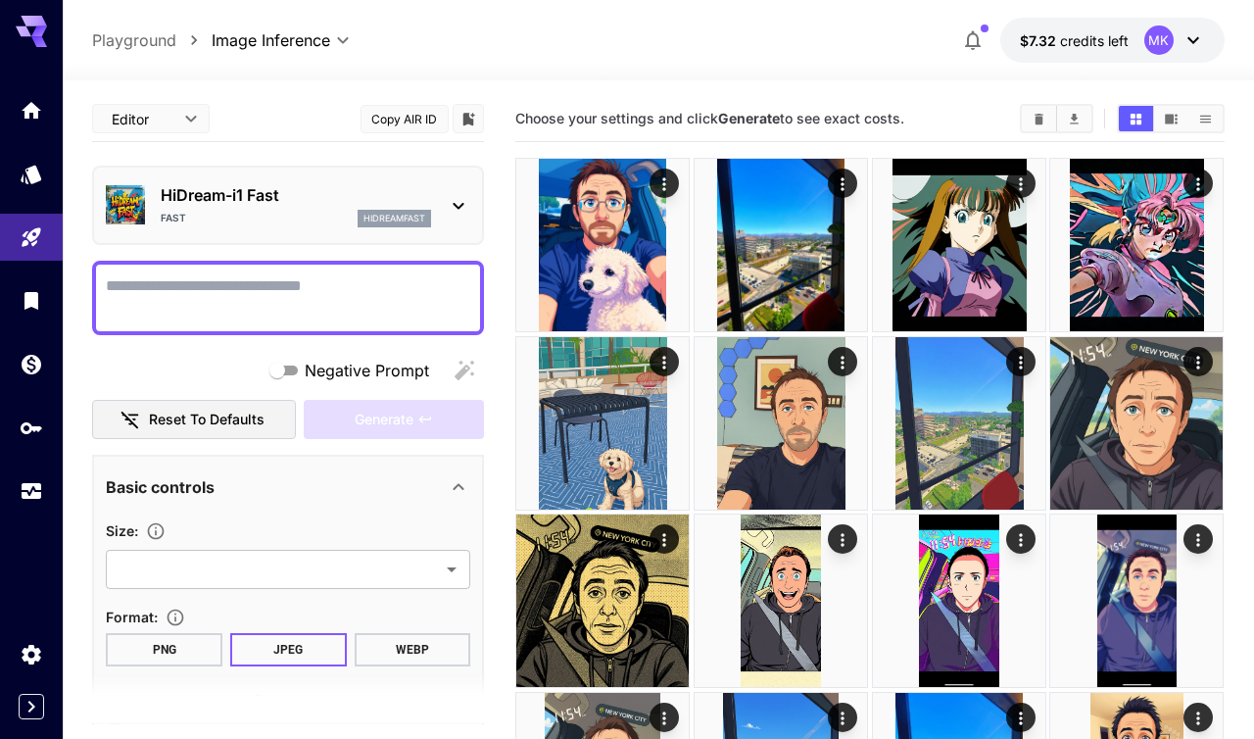
click at [307, 198] on p "HiDream-i1 Fast" at bounding box center [296, 195] width 270 height 24
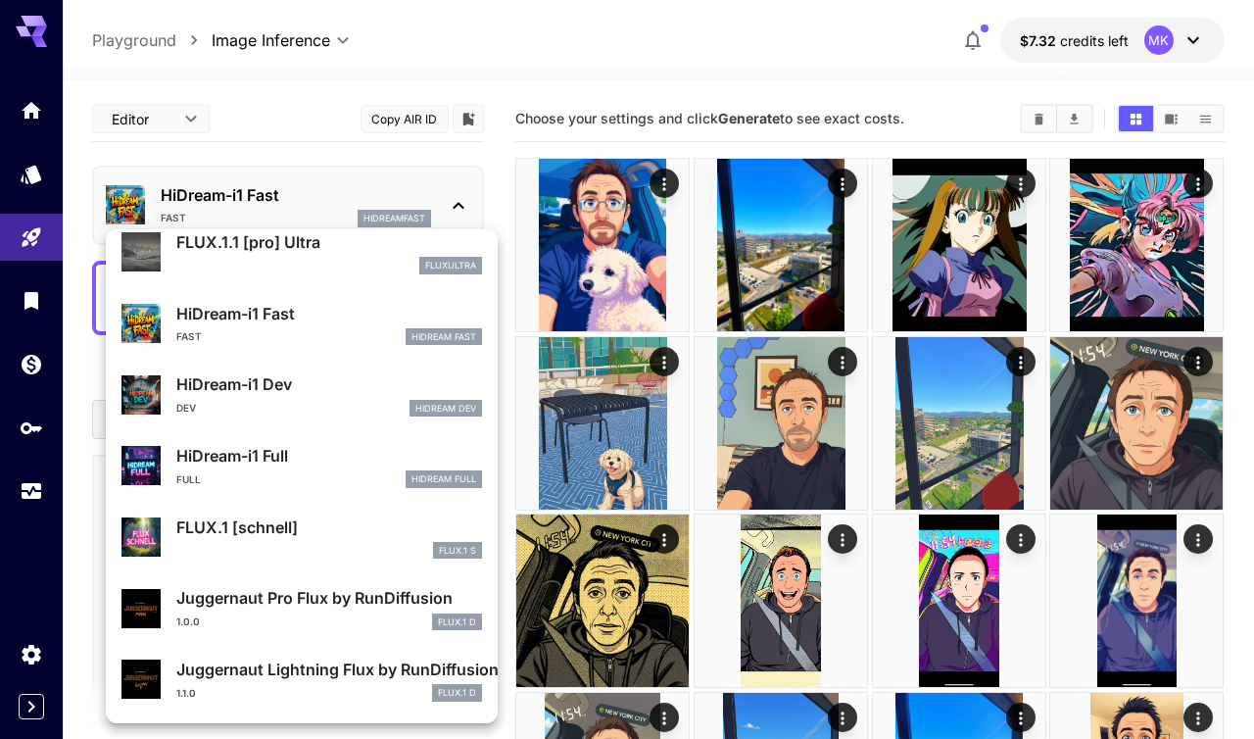
scroll to position [1710, 0]
click at [245, 604] on p "Juggernaut Pro Flux by RunDiffusion" at bounding box center [329, 598] width 306 height 24
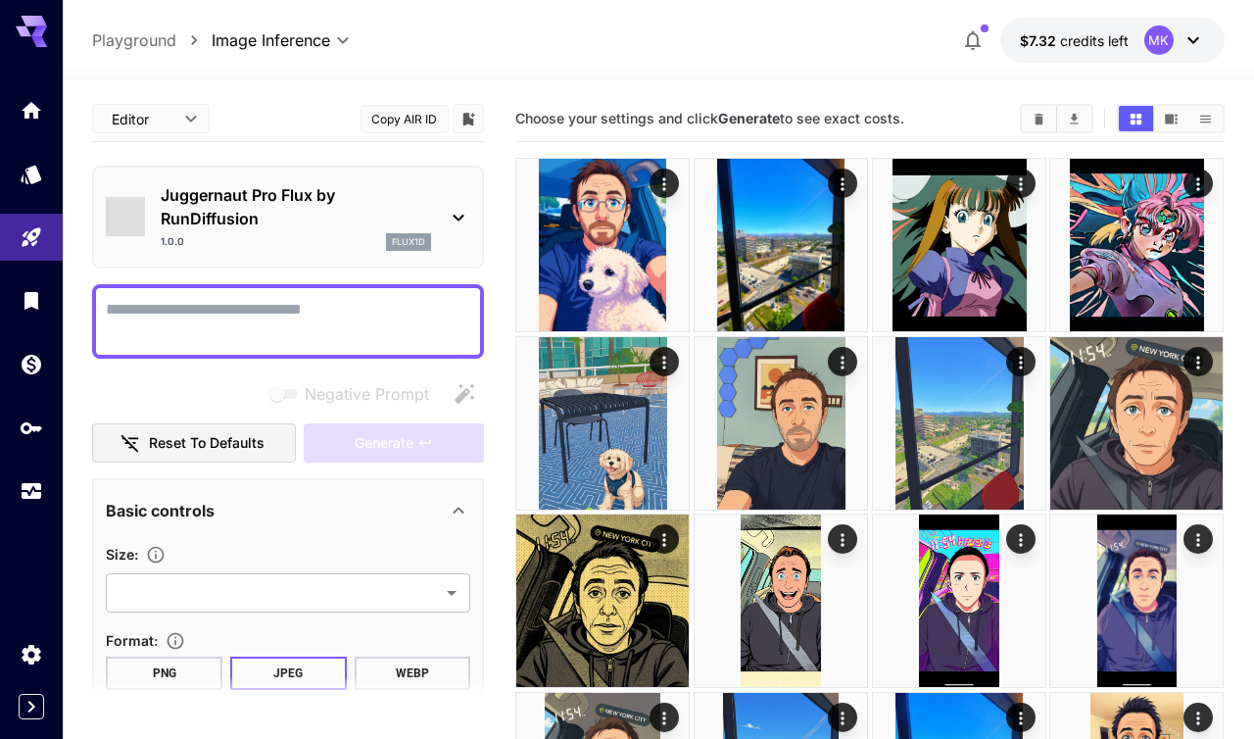
type input "*"
type input "**"
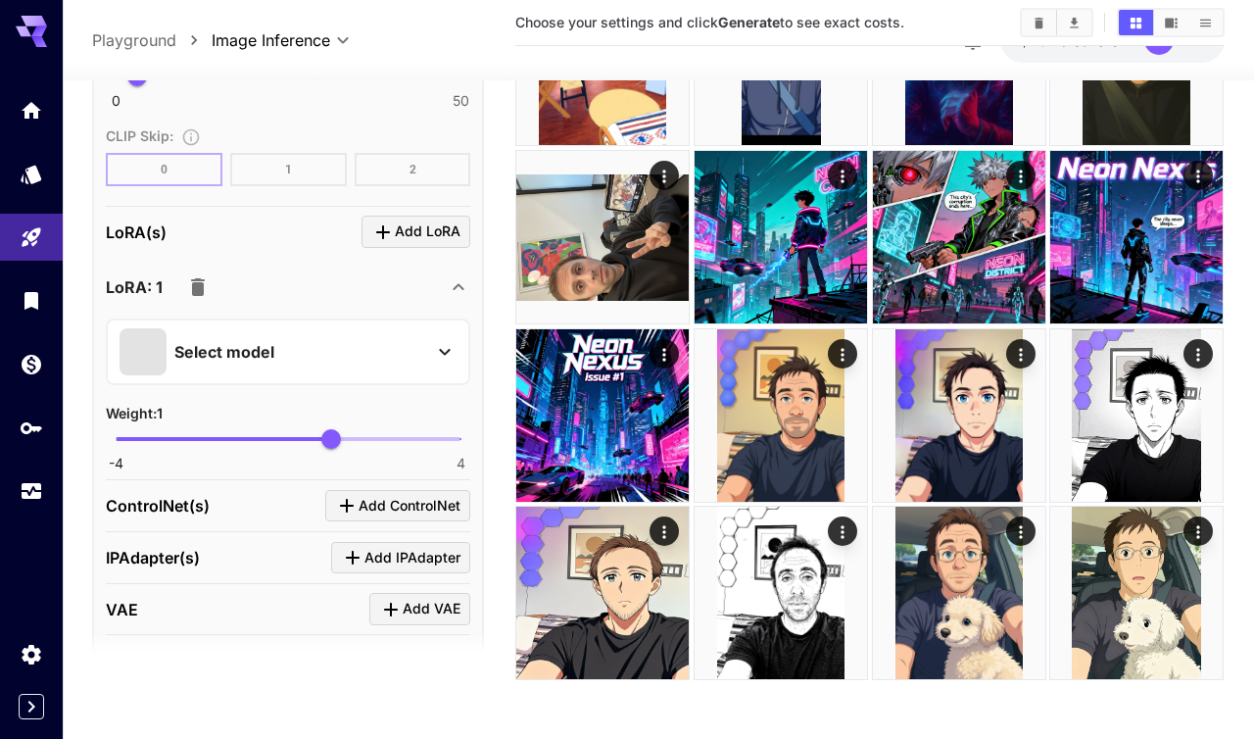
scroll to position [1737, 0]
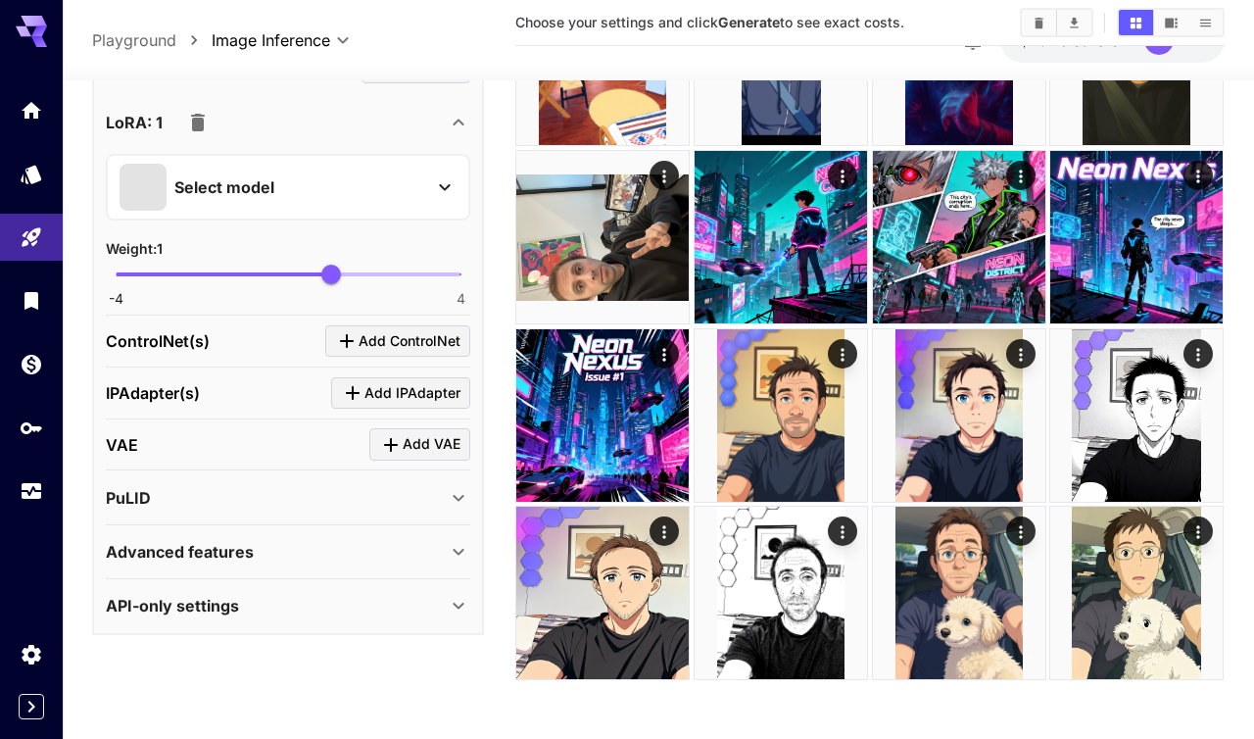
click at [398, 196] on div "Select model" at bounding box center [273, 186] width 306 height 47
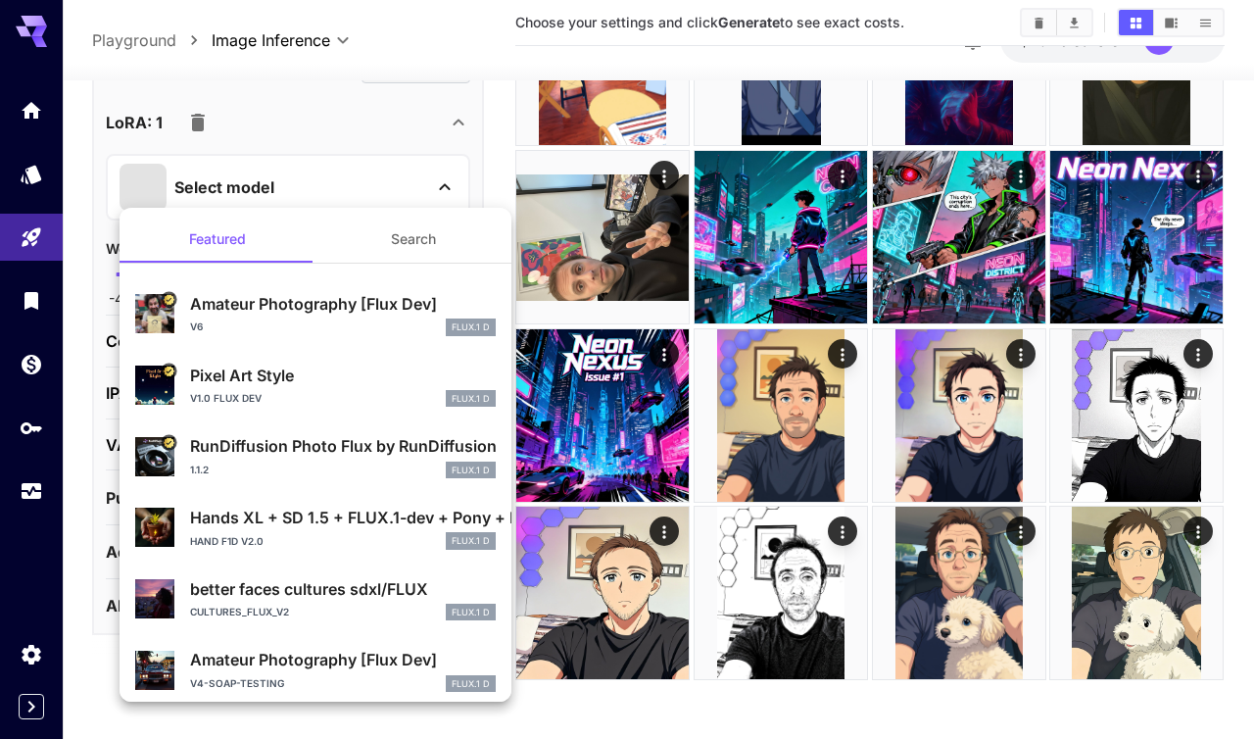
click at [280, 372] on p "Pixel Art Style" at bounding box center [343, 375] width 306 height 24
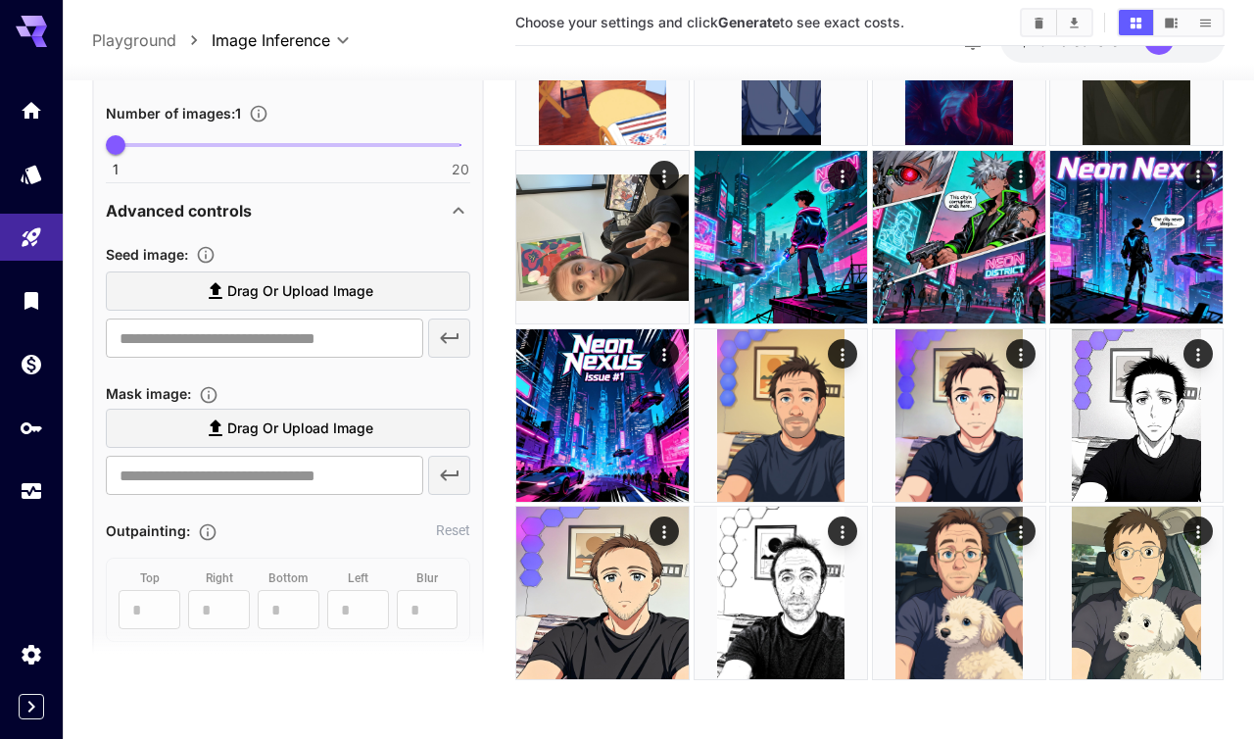
scroll to position [553, 0]
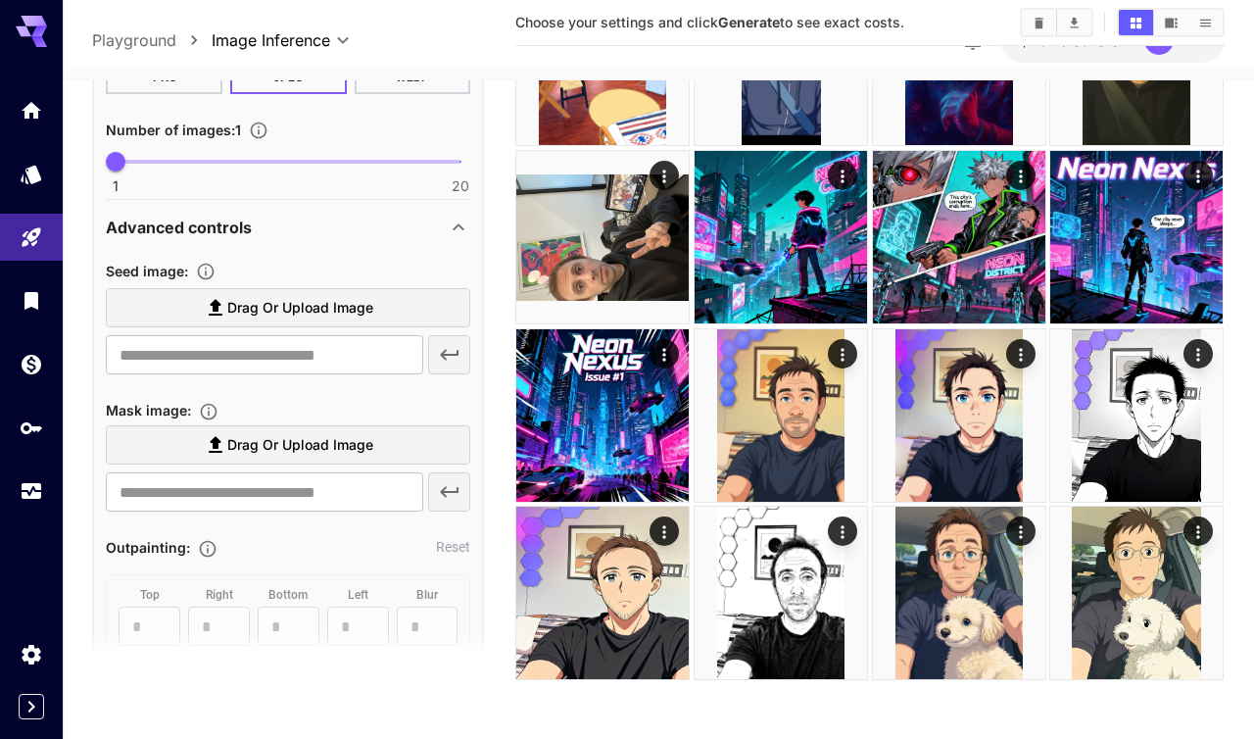
click at [294, 303] on span "Drag or upload image" at bounding box center [300, 308] width 146 height 24
click at [0, 0] on input "Drag or upload image" at bounding box center [0, 0] width 0 height 0
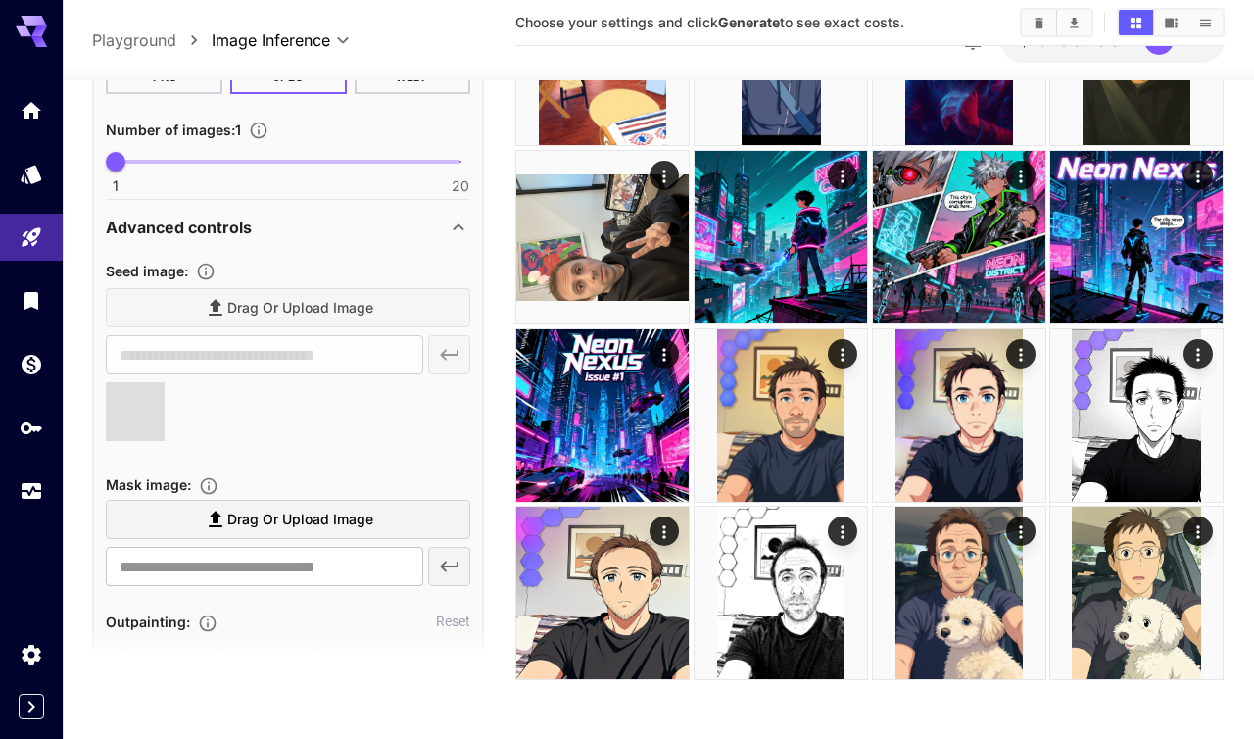
type input "**********"
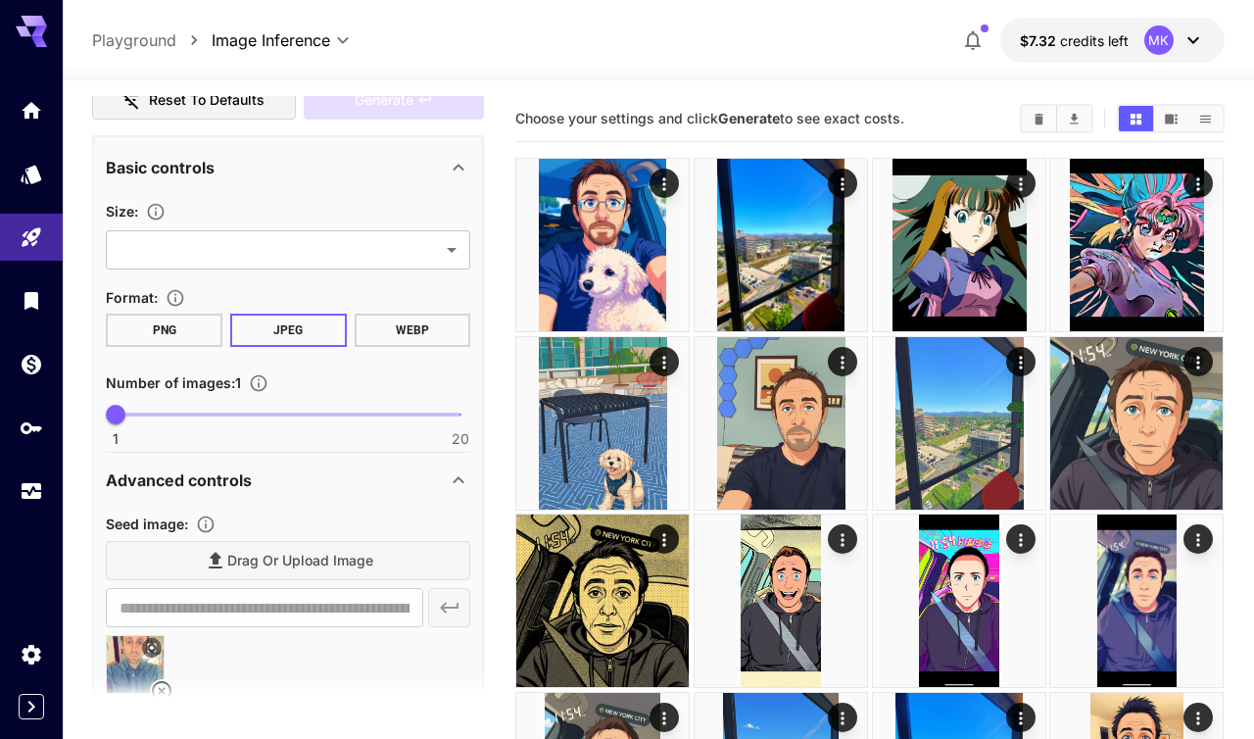
scroll to position [0, 0]
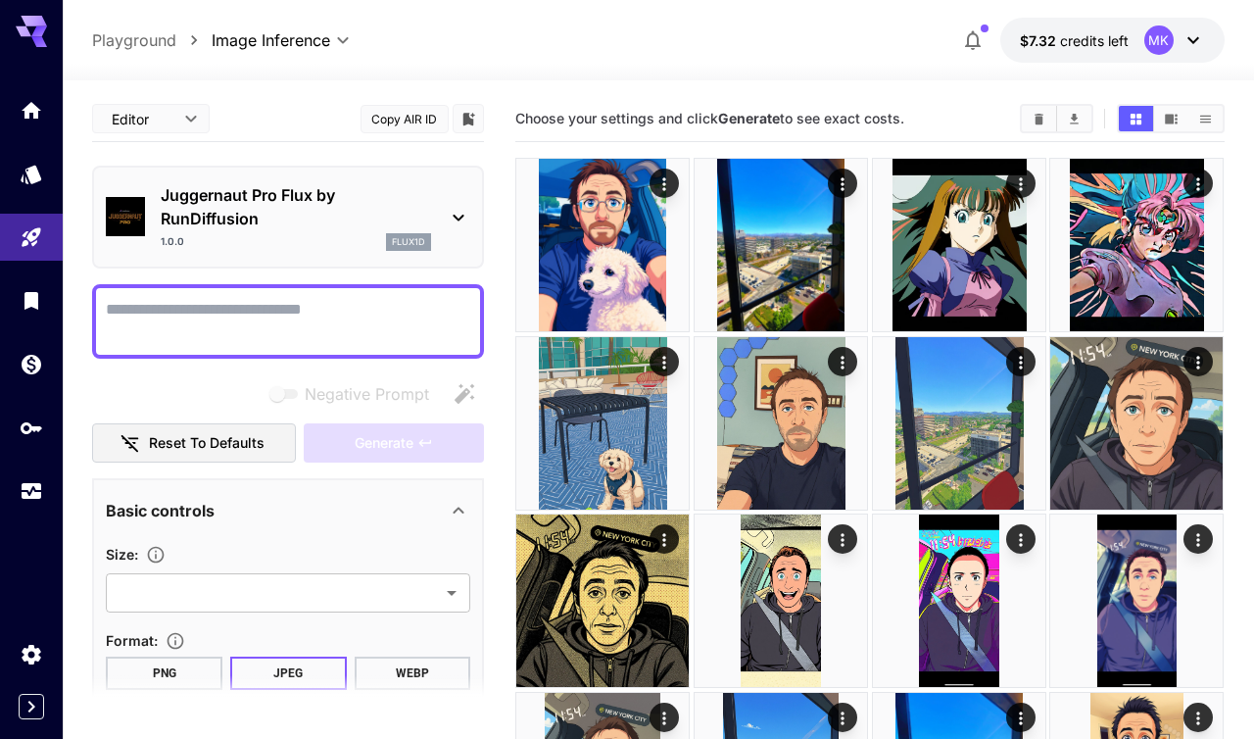
click at [291, 311] on textarea "Negative Prompt" at bounding box center [288, 321] width 364 height 47
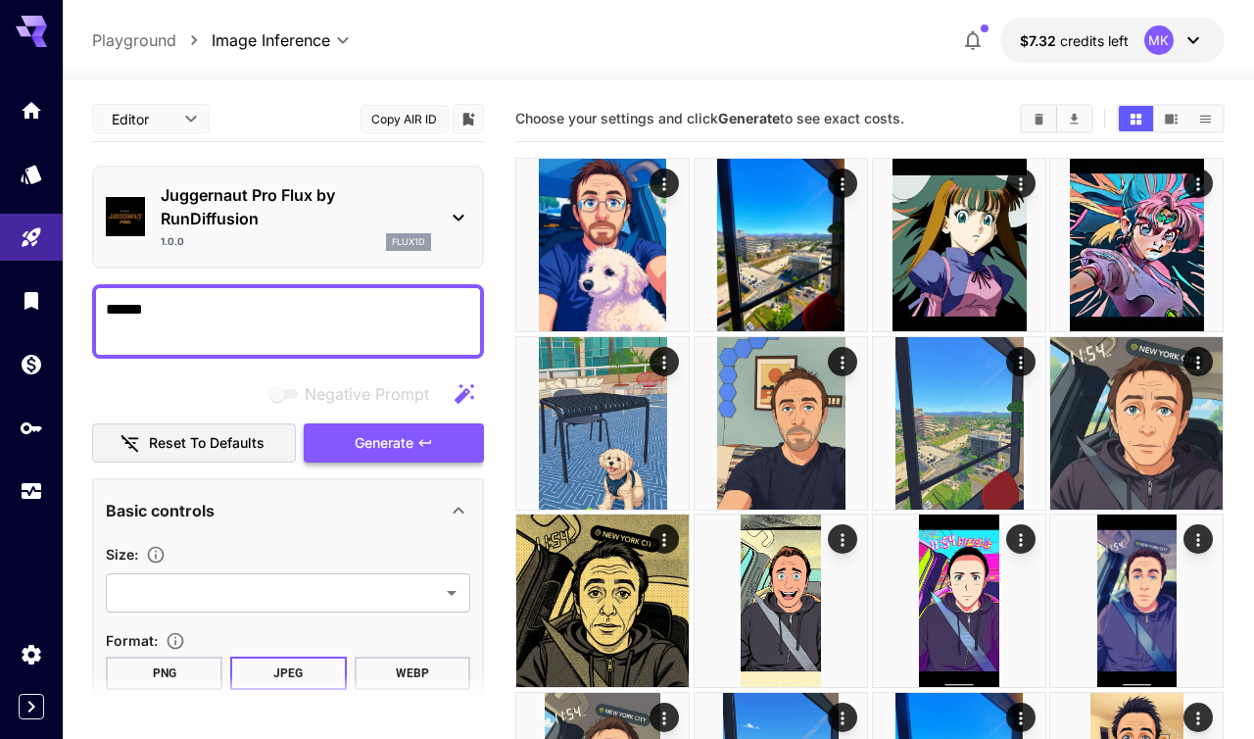
type textarea "******"
click at [414, 452] on button "Generate" at bounding box center [394, 443] width 180 height 40
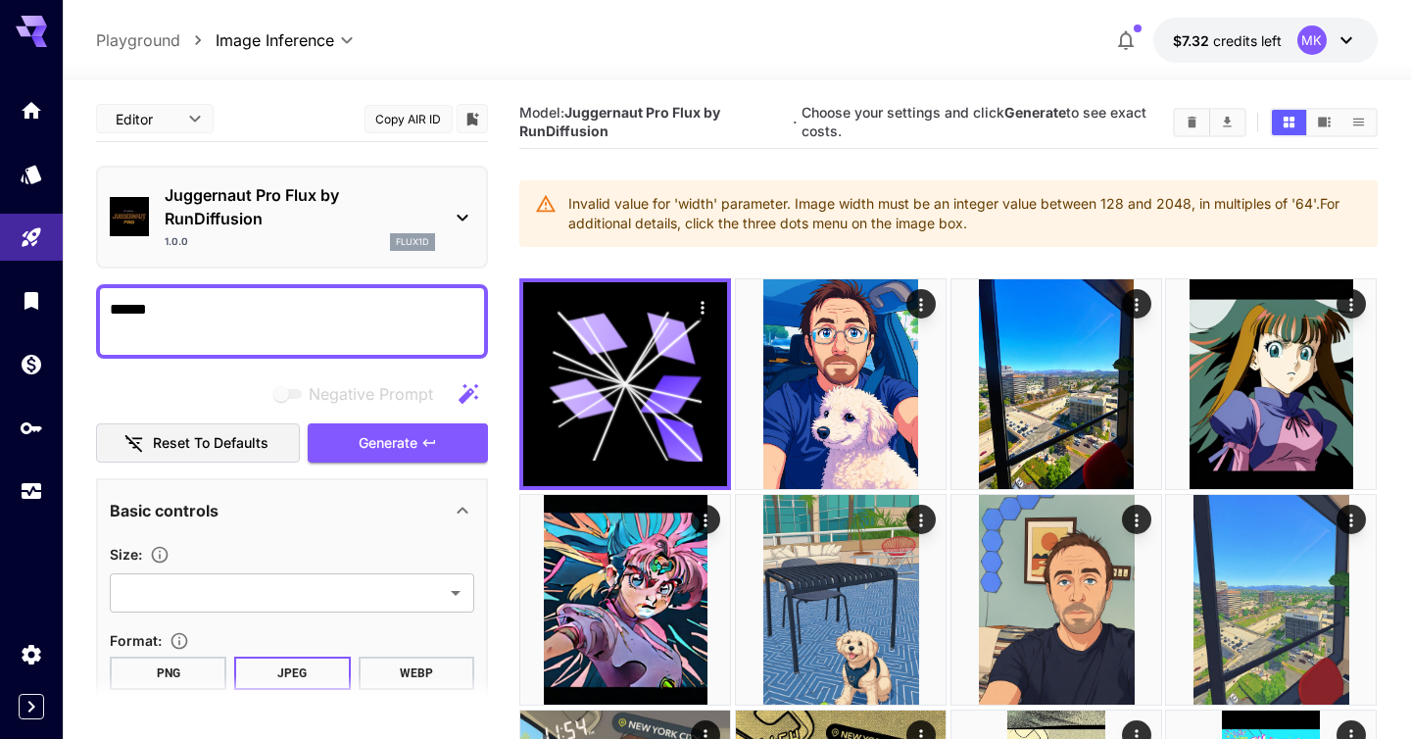
click at [30, 42] on icon at bounding box center [31, 31] width 31 height 31
click at [46, 30] on icon at bounding box center [31, 31] width 31 height 31
click at [26, 129] on link at bounding box center [31, 110] width 63 height 48
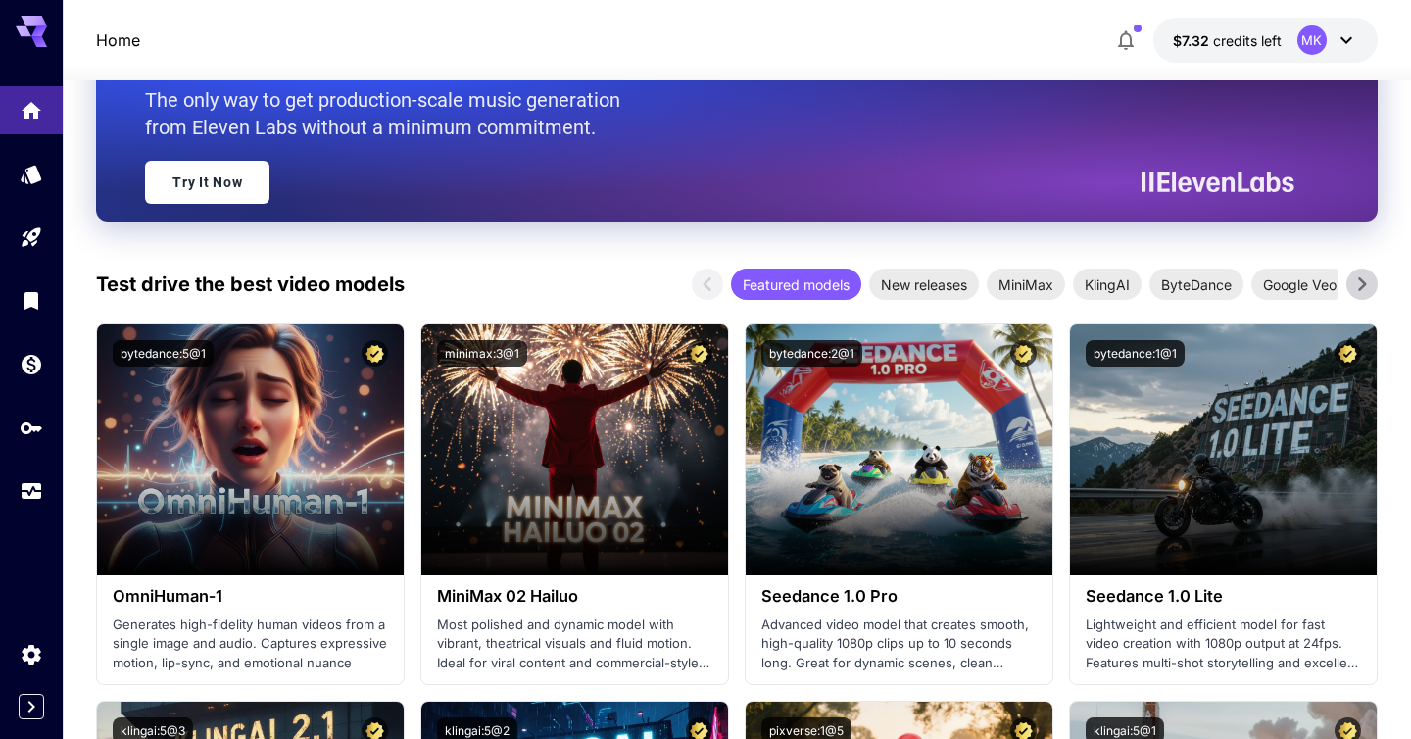
scroll to position [299, 0]
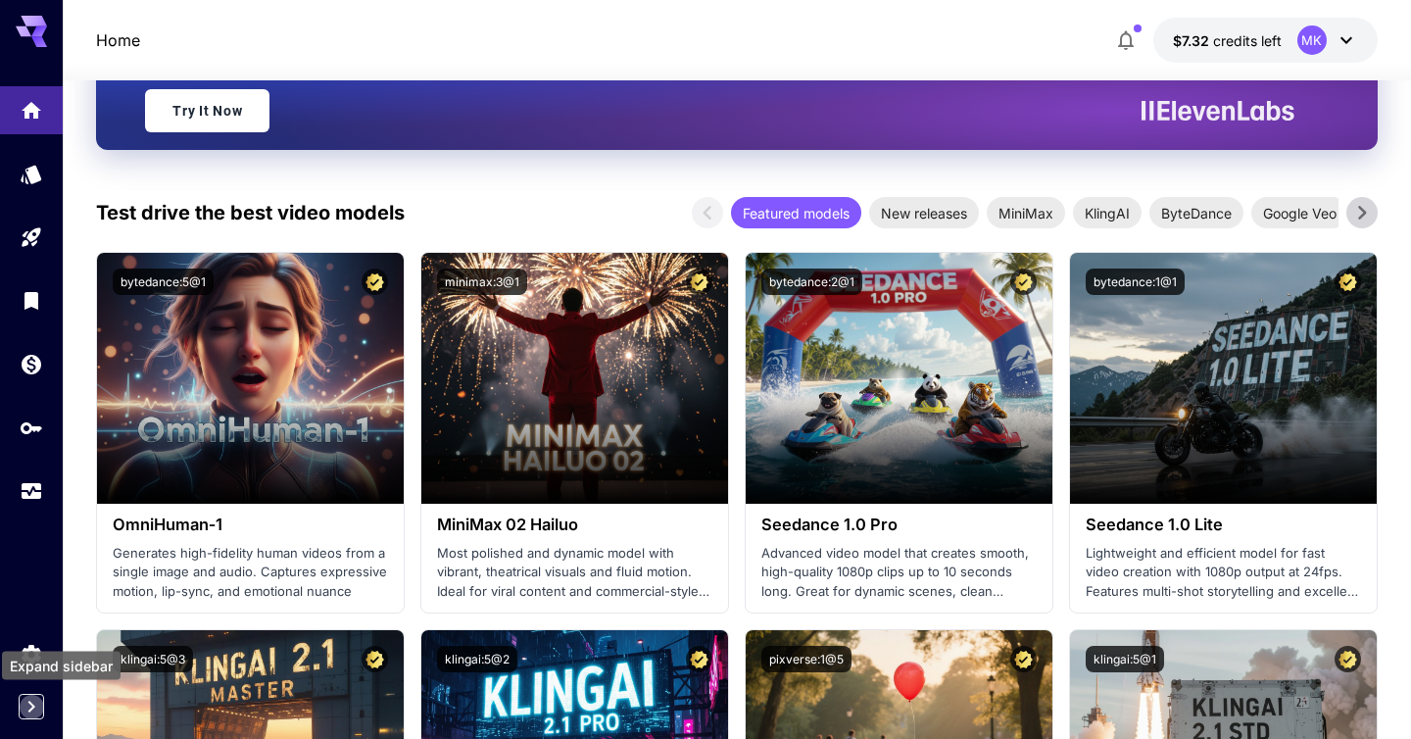
click at [38, 704] on icon "Expand sidebar" at bounding box center [32, 707] width 24 height 24
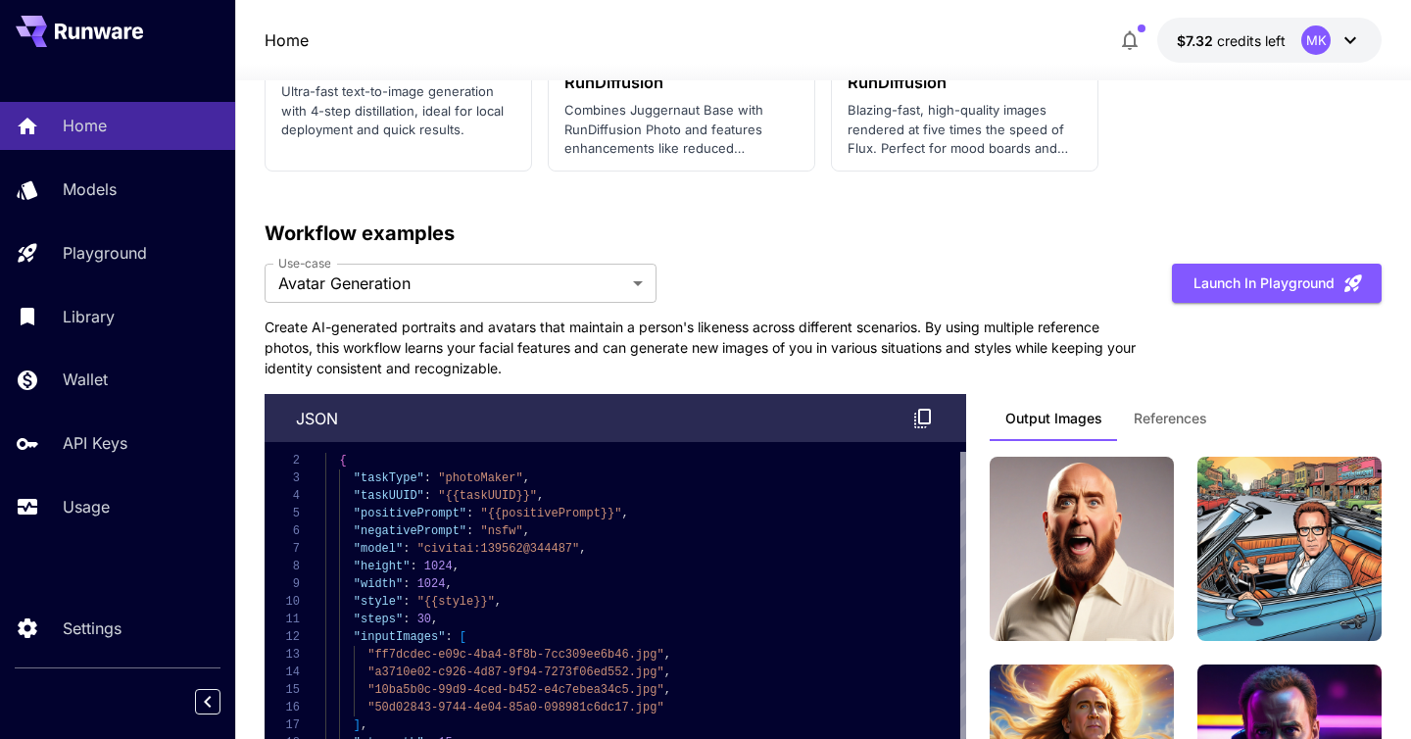
scroll to position [5220, 0]
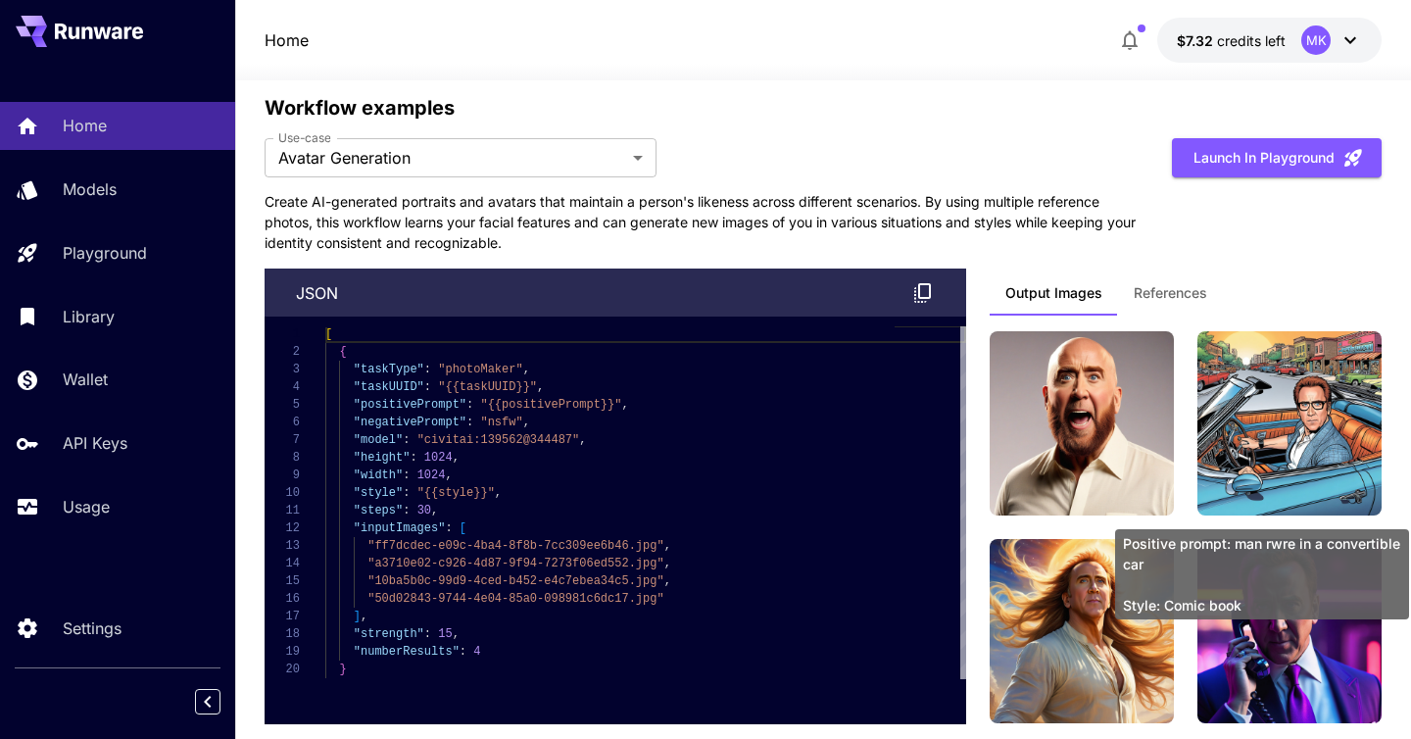
click at [1253, 383] on img at bounding box center [1289, 423] width 184 height 184
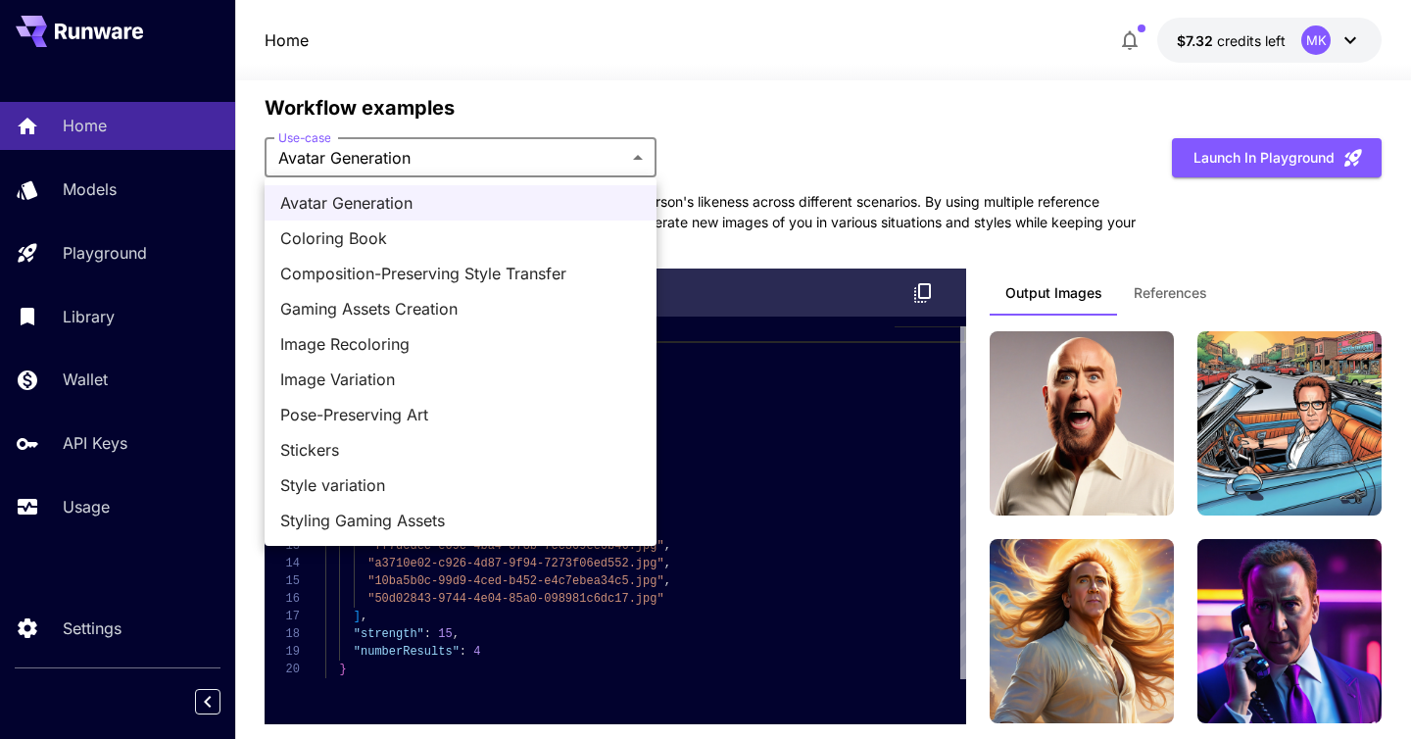
click at [526, 231] on span "Coloring Book" at bounding box center [460, 238] width 361 height 24
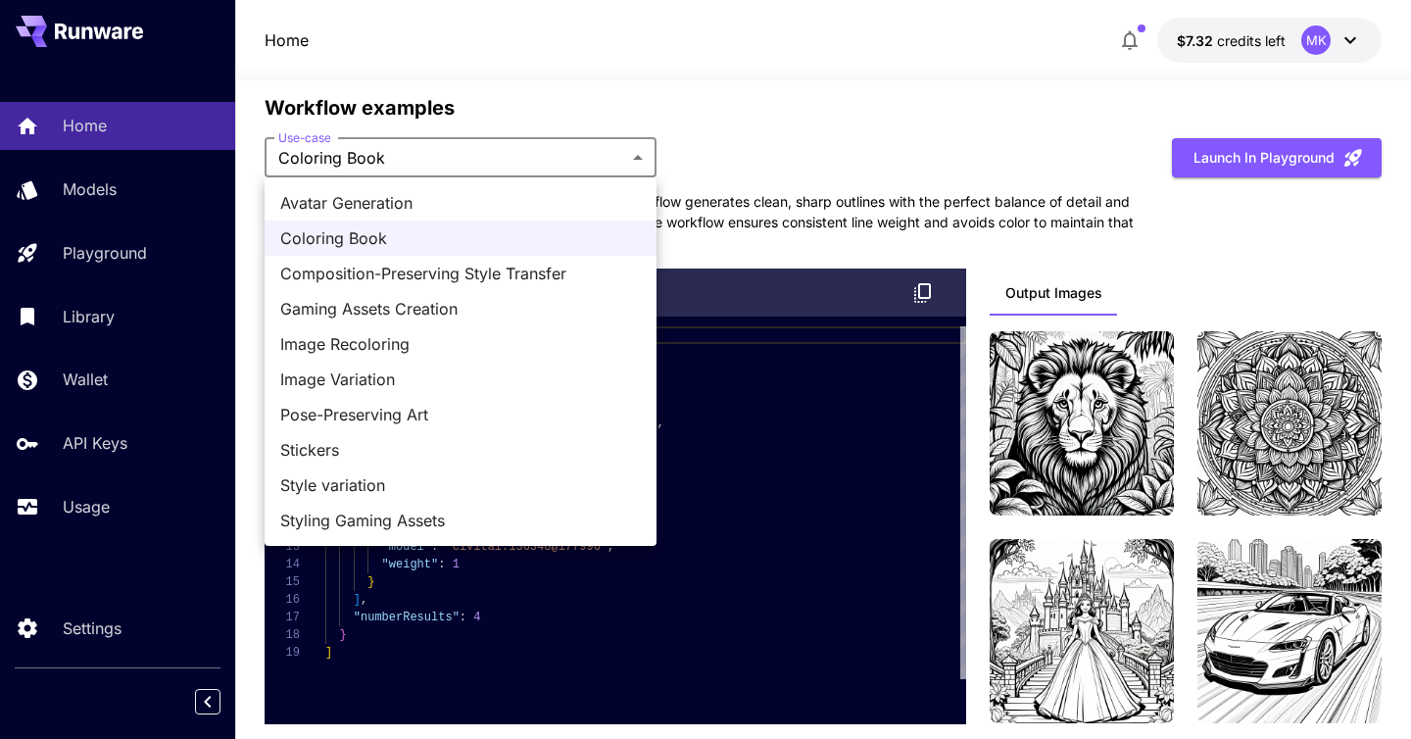
click at [440, 269] on span "Composition-Preserving Style Transfer" at bounding box center [460, 274] width 361 height 24
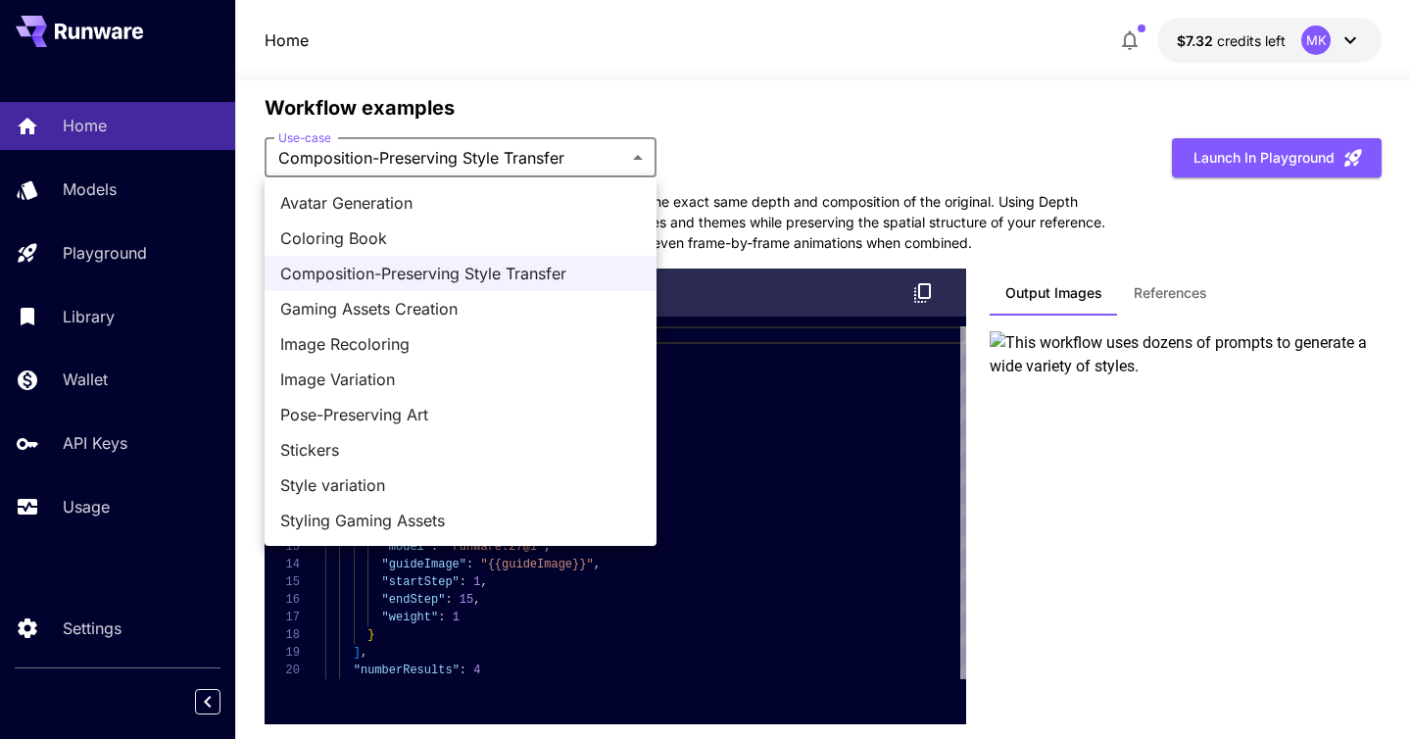
click at [487, 305] on span "Gaming Assets Creation" at bounding box center [460, 309] width 361 height 24
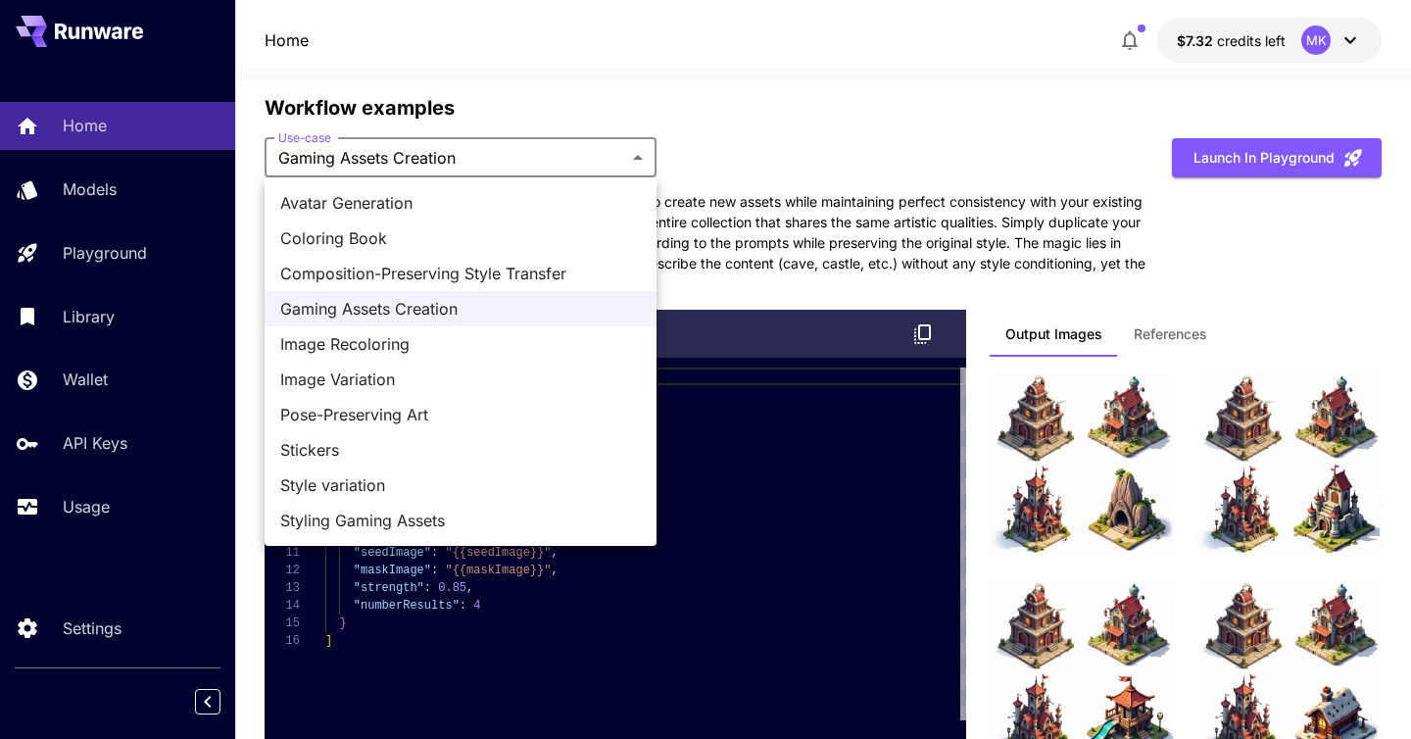
click at [414, 354] on span "Image Recoloring" at bounding box center [460, 344] width 361 height 24
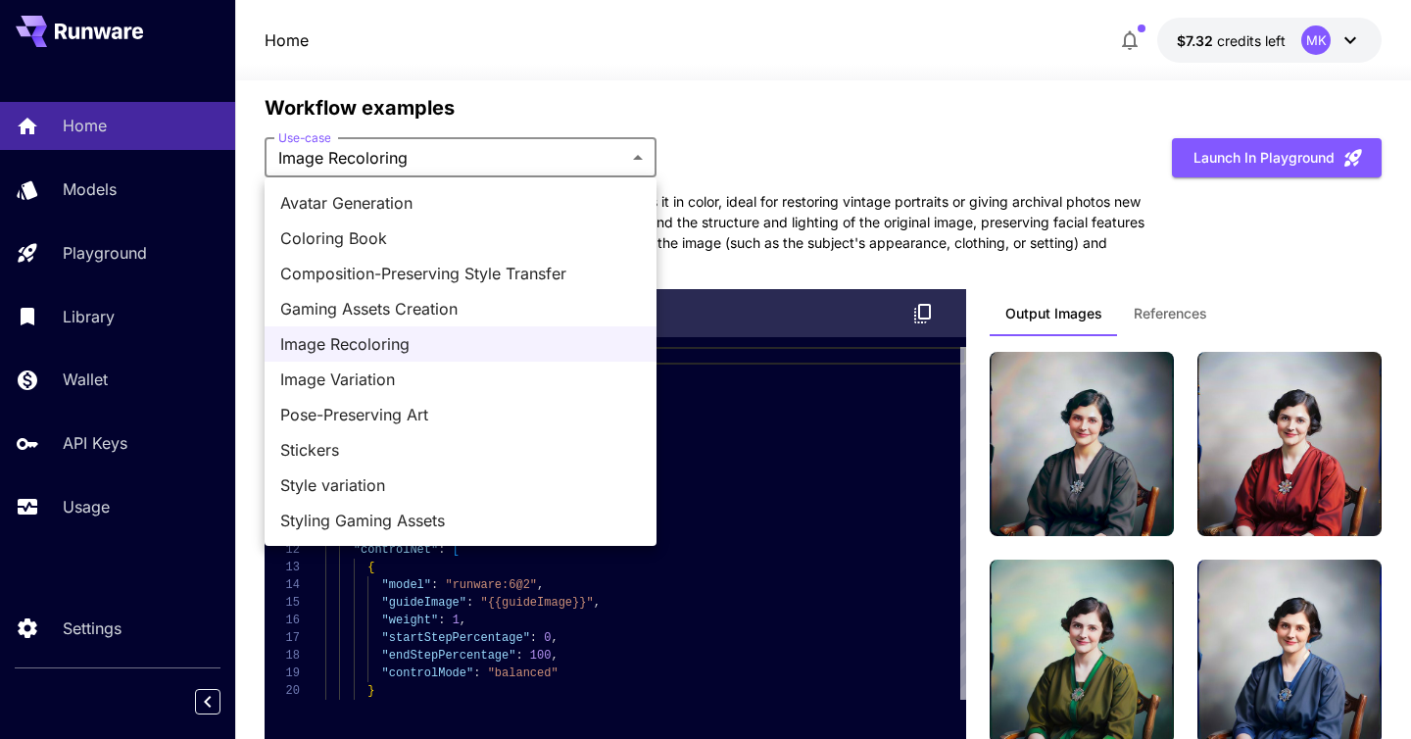
click at [383, 371] on span "Image Variation" at bounding box center [460, 379] width 361 height 24
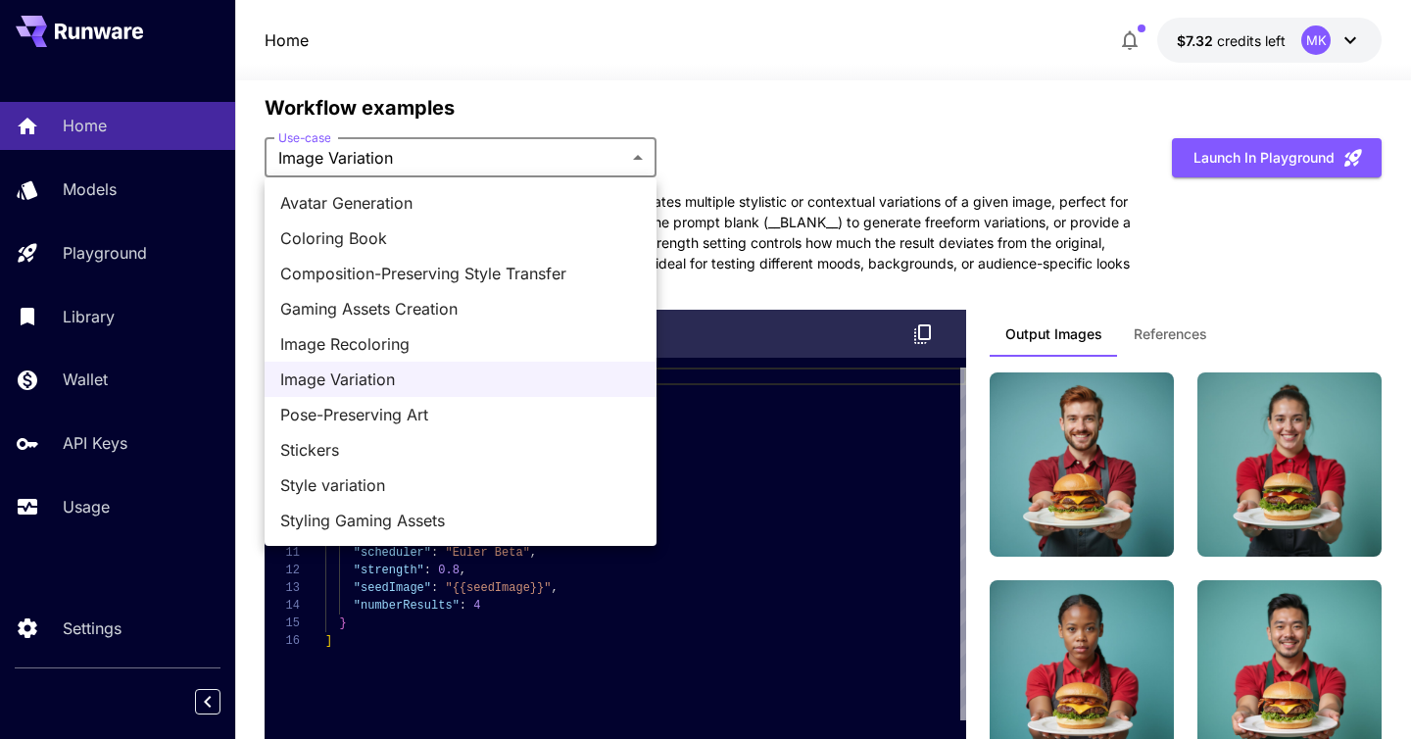
click at [381, 416] on span "Pose-Preserving Art" at bounding box center [460, 415] width 361 height 24
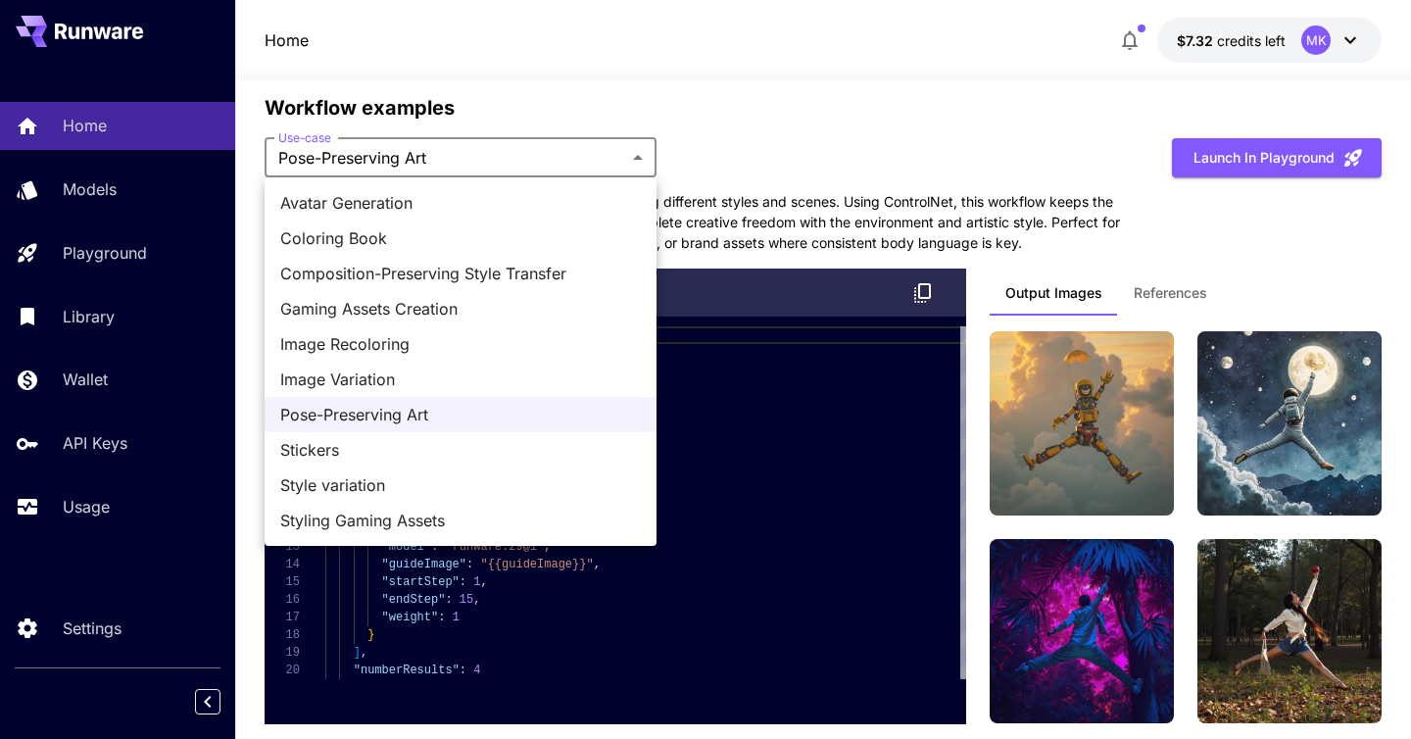
click at [399, 439] on span "Stickers" at bounding box center [460, 450] width 361 height 24
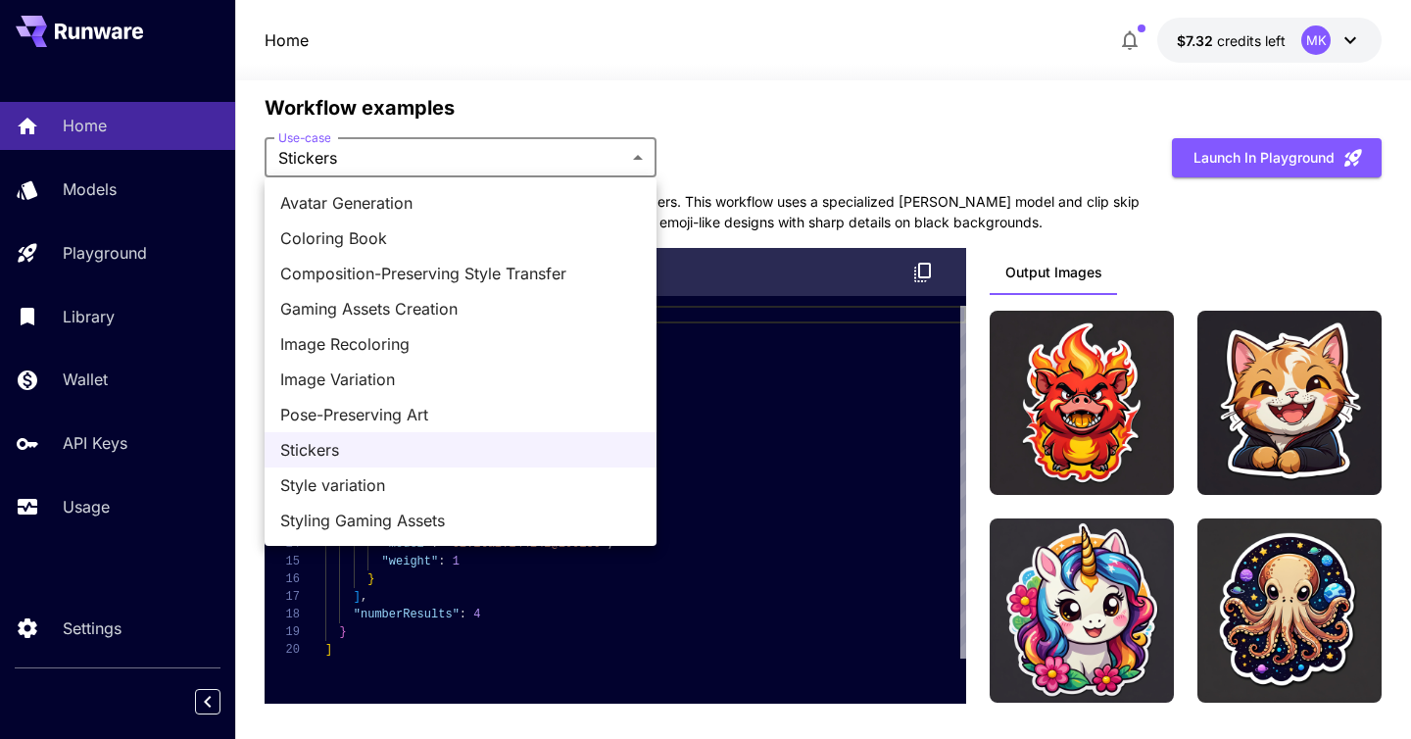
click at [805, 100] on div at bounding box center [705, 369] width 1411 height 739
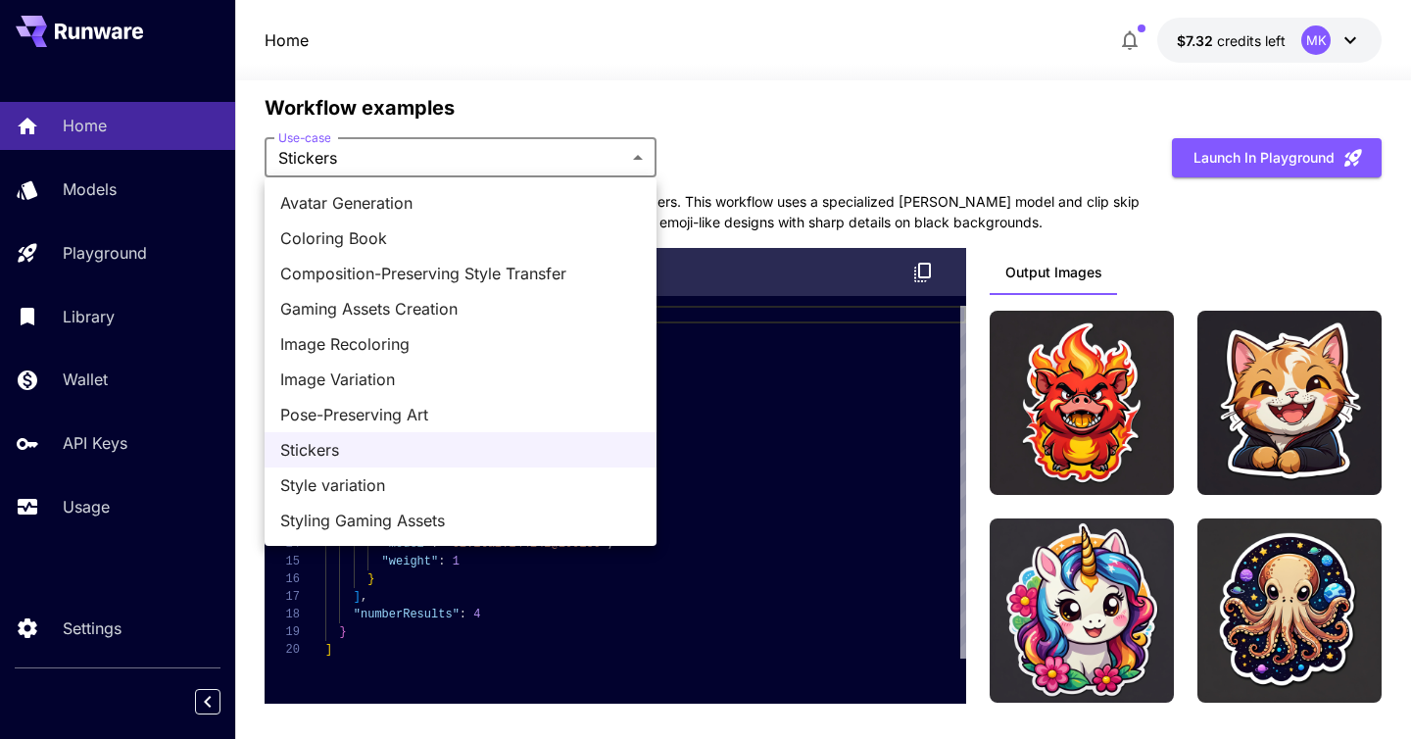
click at [463, 487] on span "Style variation" at bounding box center [460, 485] width 361 height 24
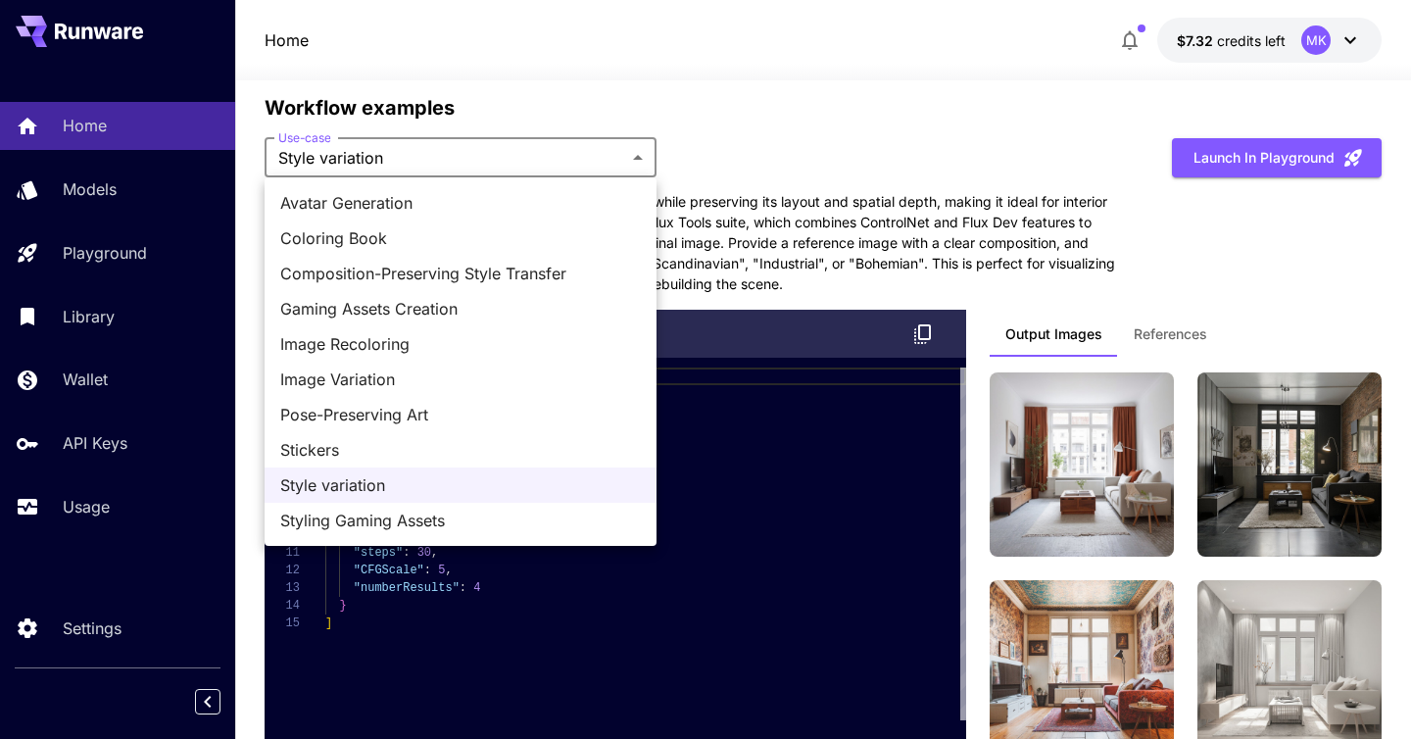
click at [420, 520] on span "Styling Gaming Assets" at bounding box center [460, 520] width 361 height 24
type input "**********"
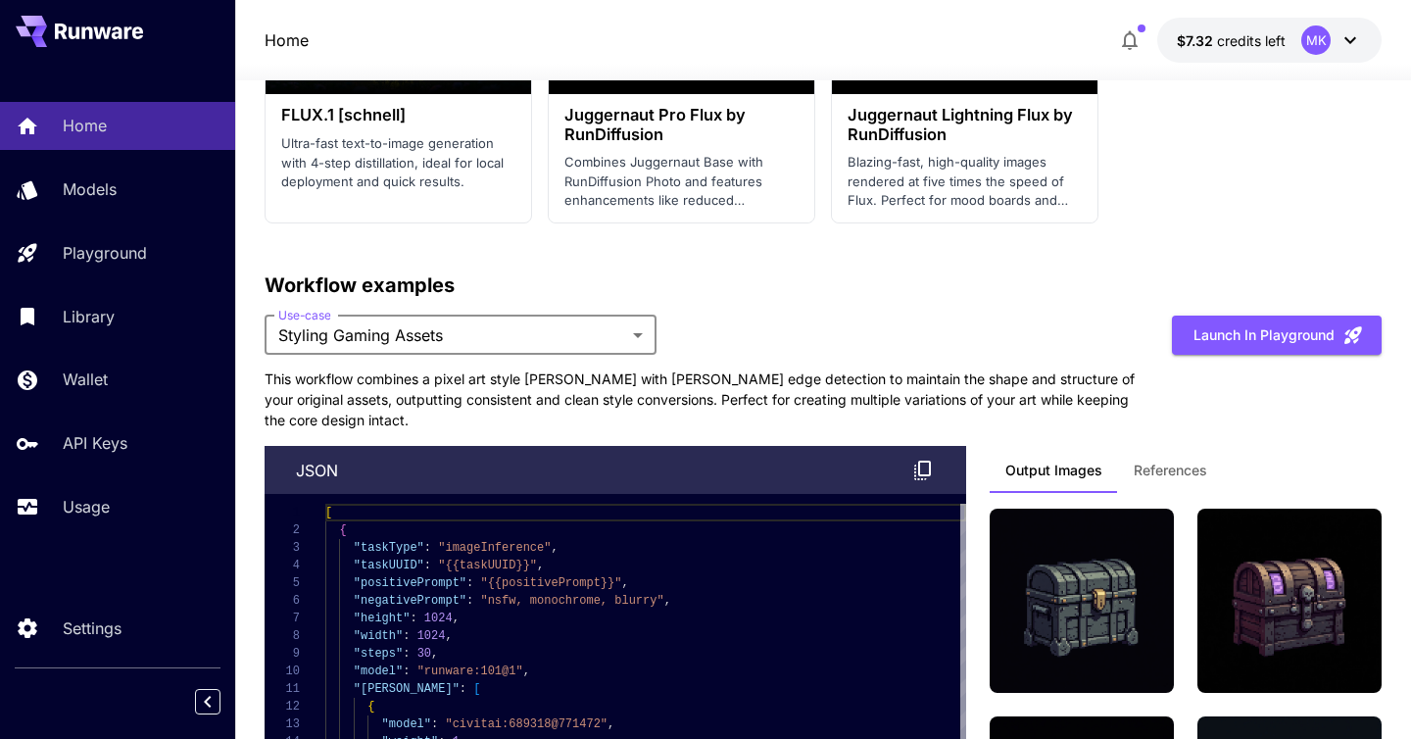
scroll to position [5168, 0]
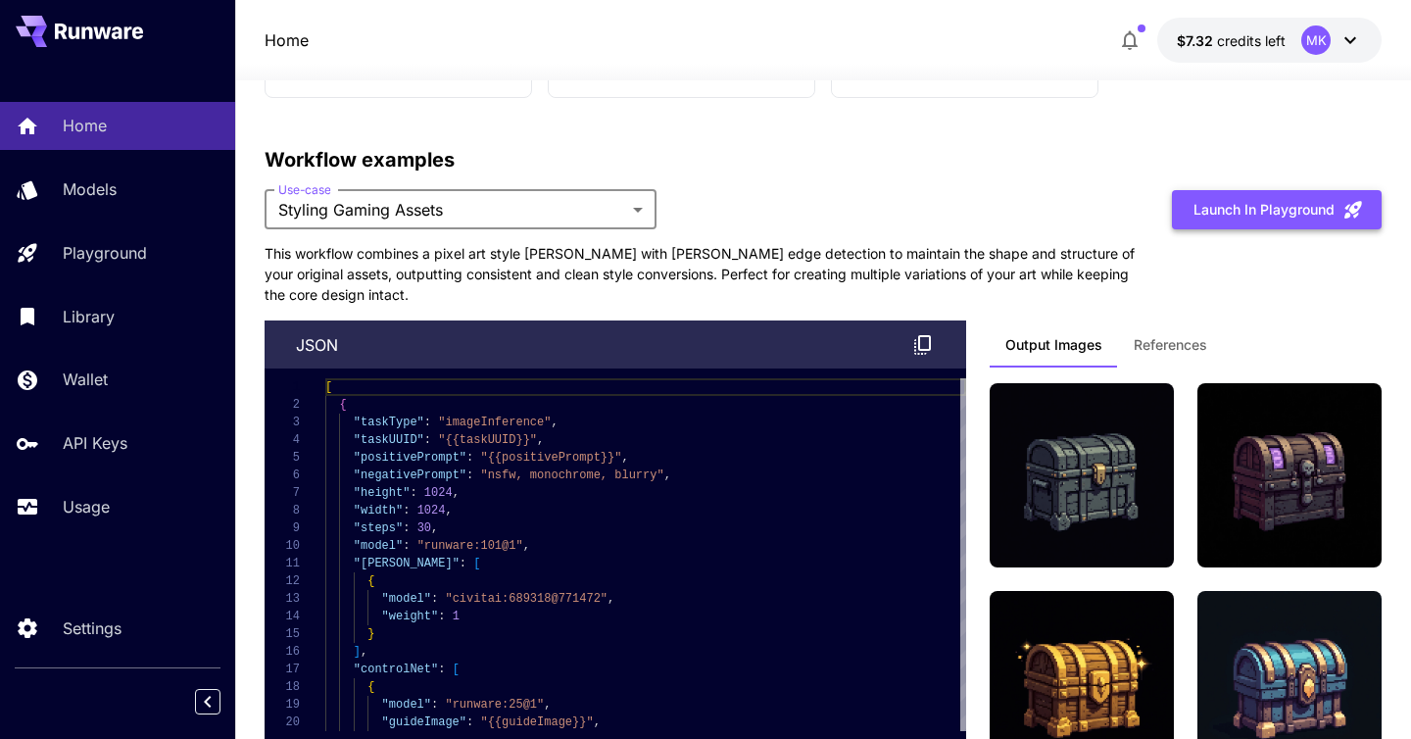
click at [1253, 205] on button "Launch in Playground" at bounding box center [1277, 210] width 210 height 40
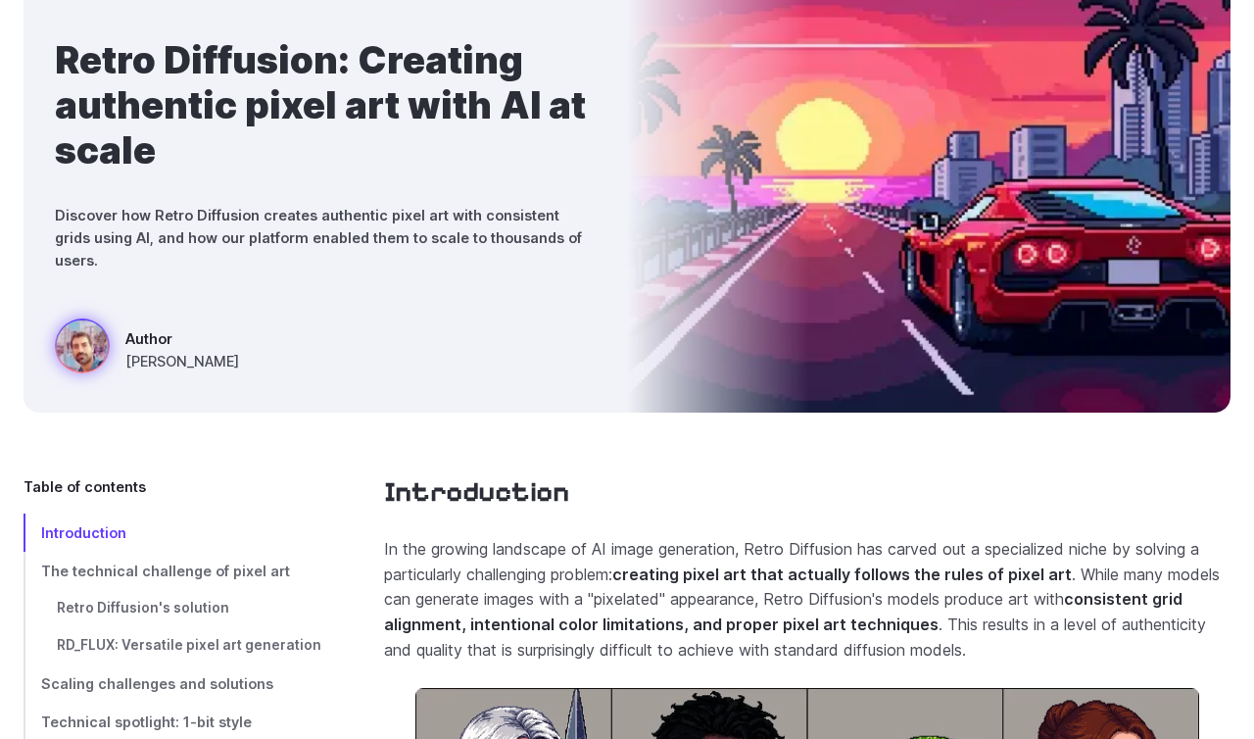
scroll to position [527, 0]
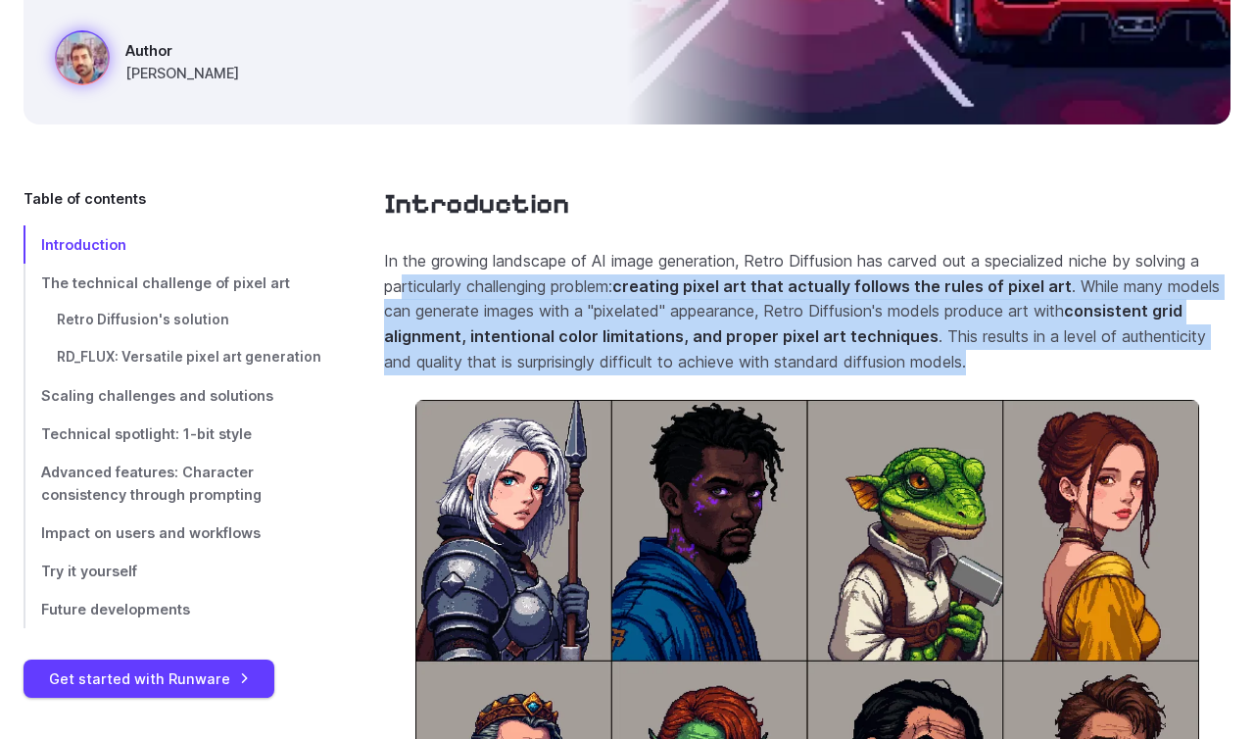
drag, startPoint x: 399, startPoint y: 253, endPoint x: 1036, endPoint y: 331, distance: 641.6
click at [1036, 331] on p "In the growing landscape of AI image generation, Retro Diffusion has carved out…" at bounding box center [807, 311] width 846 height 125
click at [587, 200] on section "Introduction In the growing landscape of AI image generation, Retro Diffusion h…" at bounding box center [807, 616] width 846 height 859
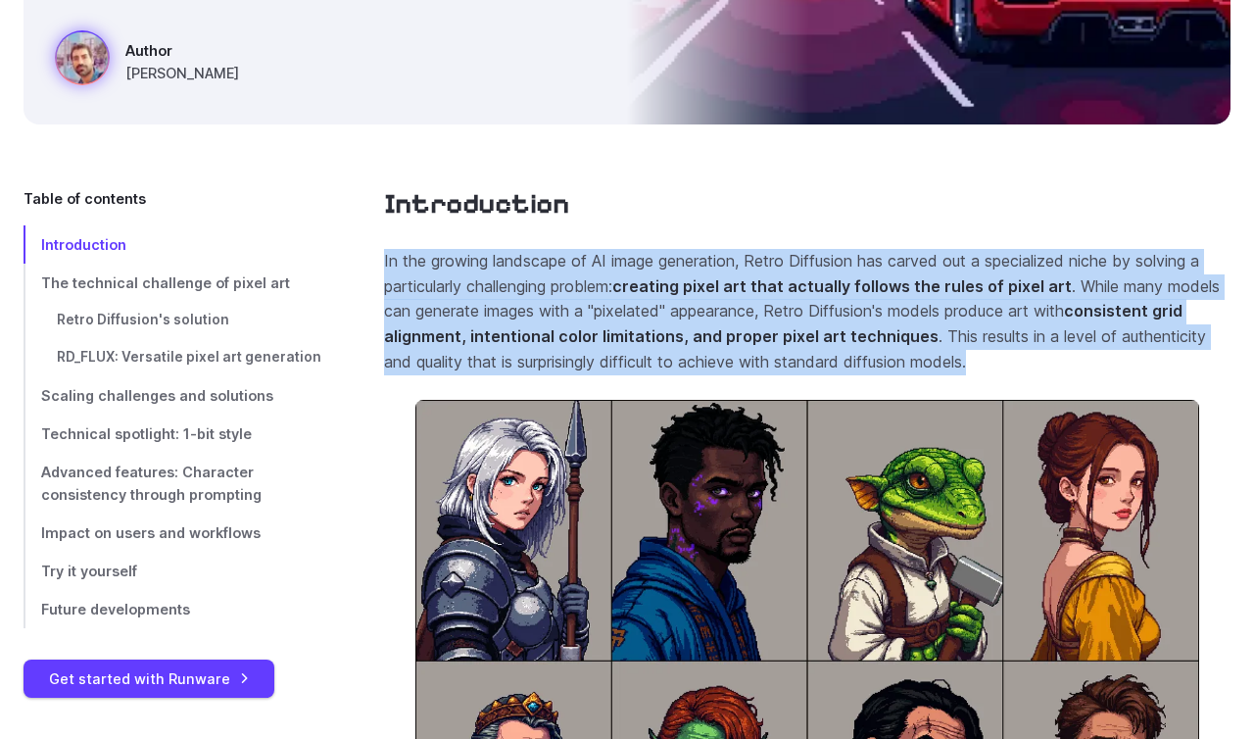
drag, startPoint x: 376, startPoint y: 226, endPoint x: 964, endPoint y: 340, distance: 598.7
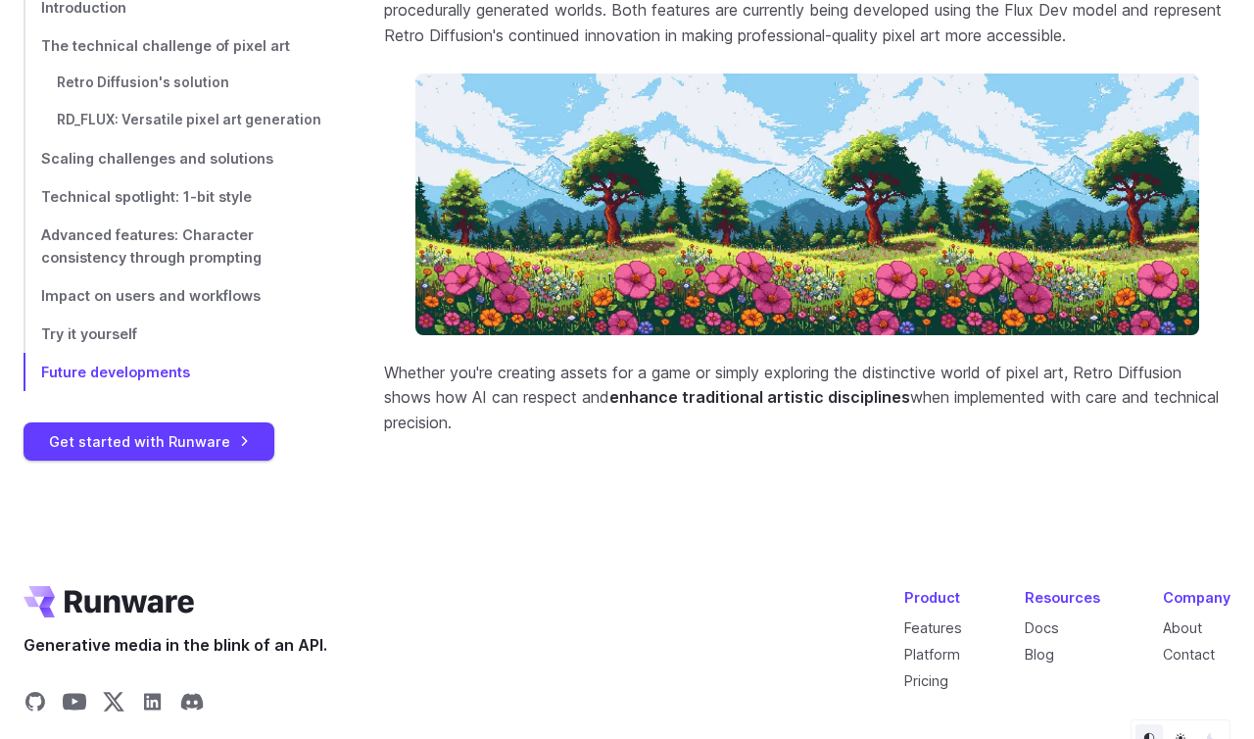
scroll to position [8437, 0]
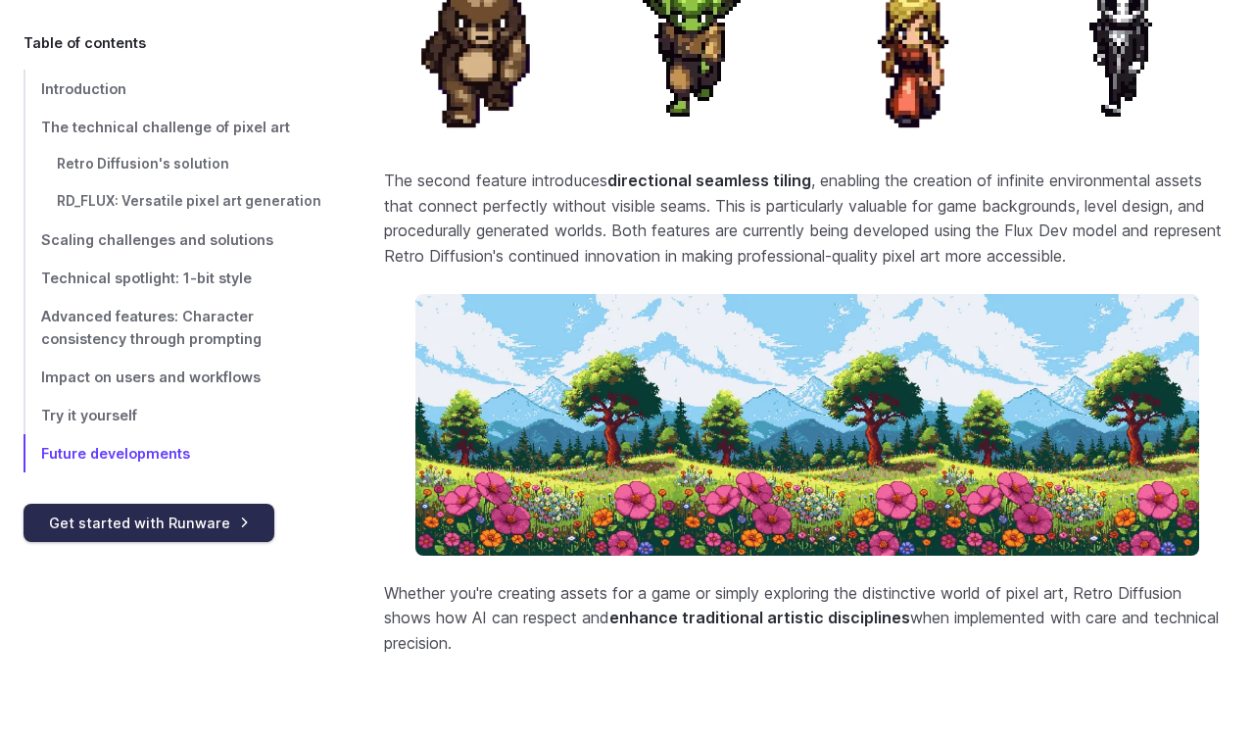
click at [177, 536] on link "Get started with Runware" at bounding box center [149, 523] width 251 height 38
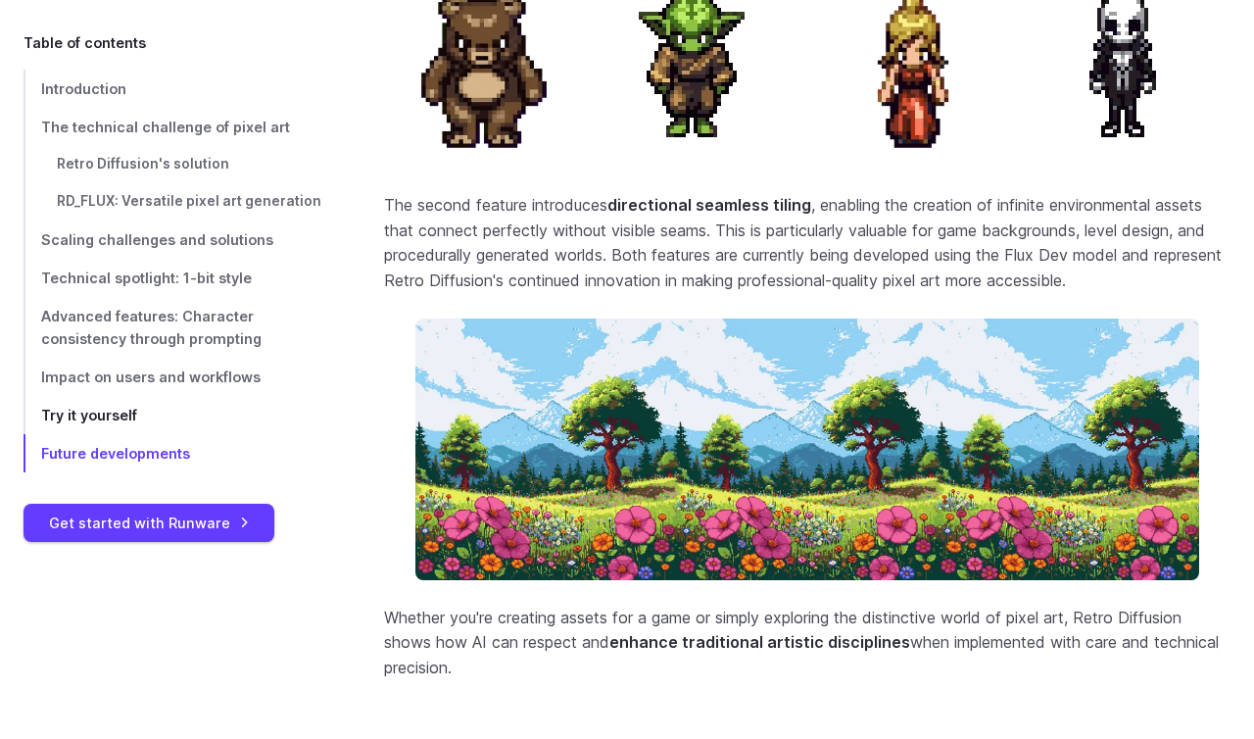
click at [146, 416] on link "Try it yourself" at bounding box center [173, 415] width 298 height 38
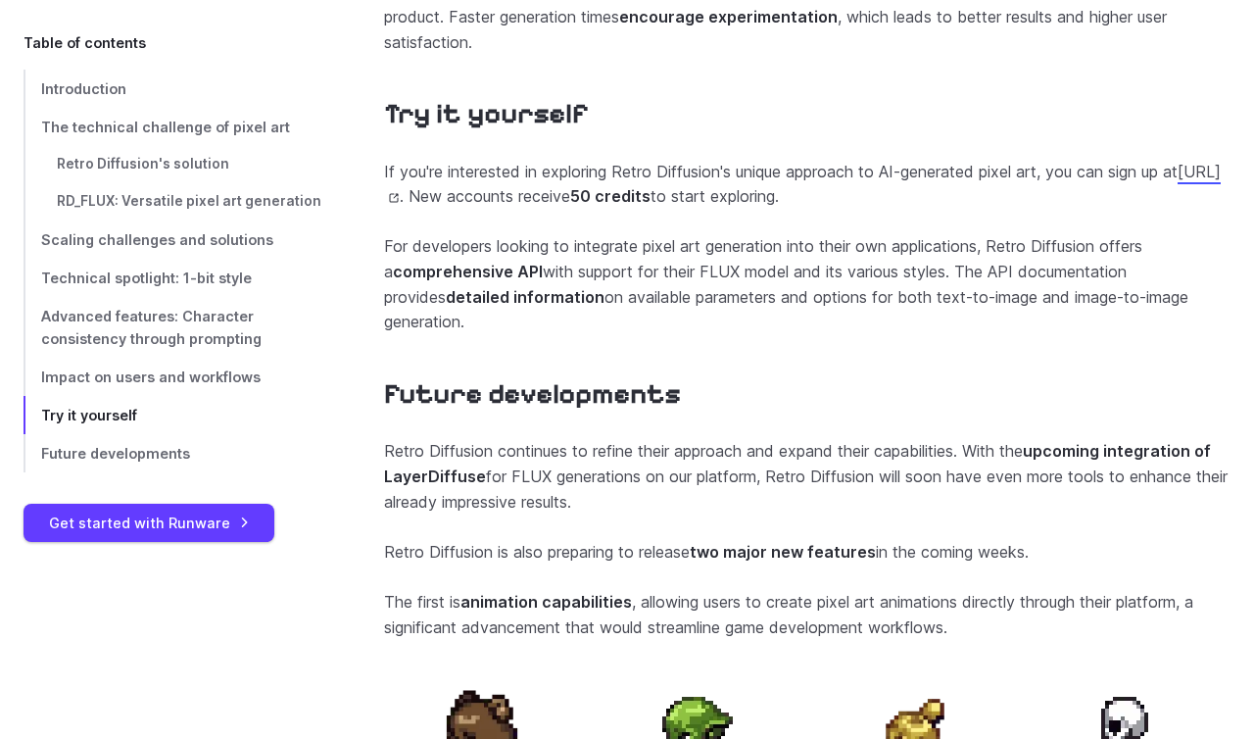
scroll to position [7713, 0]
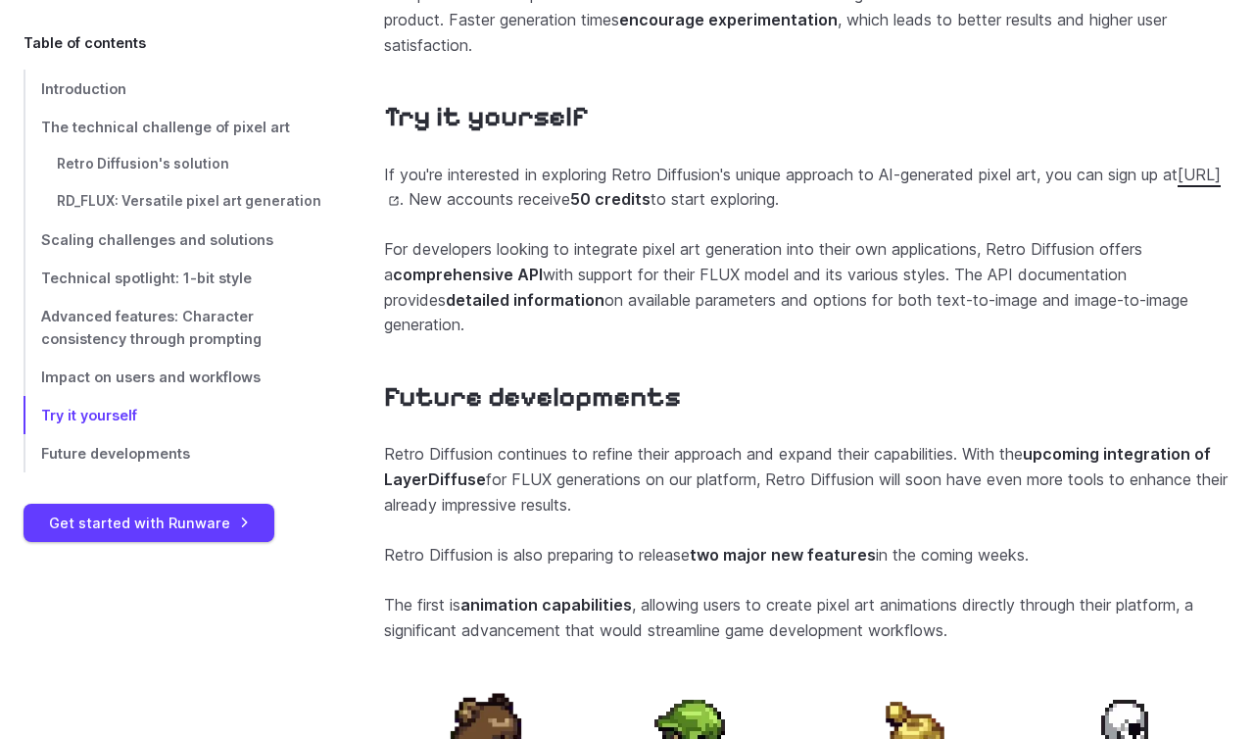
click at [471, 210] on link "[URL]" at bounding box center [802, 187] width 837 height 45
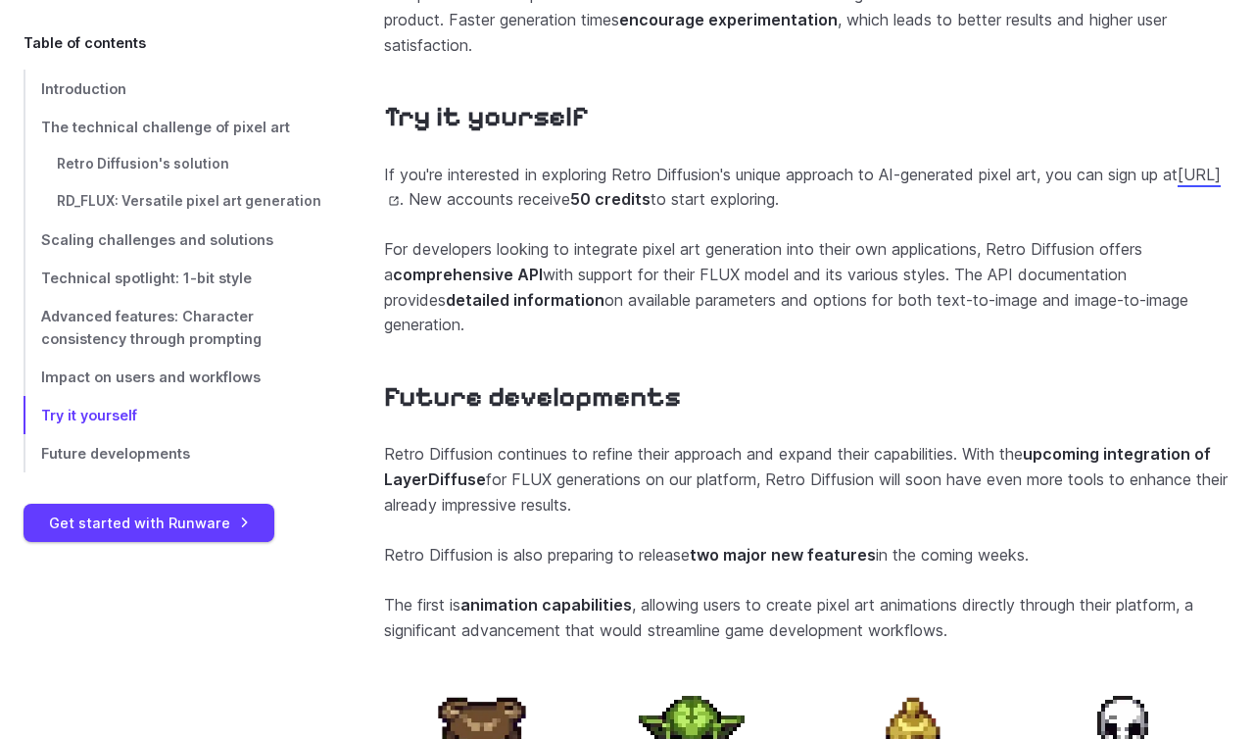
drag, startPoint x: 374, startPoint y: 279, endPoint x: 1230, endPoint y: 324, distance: 857.4
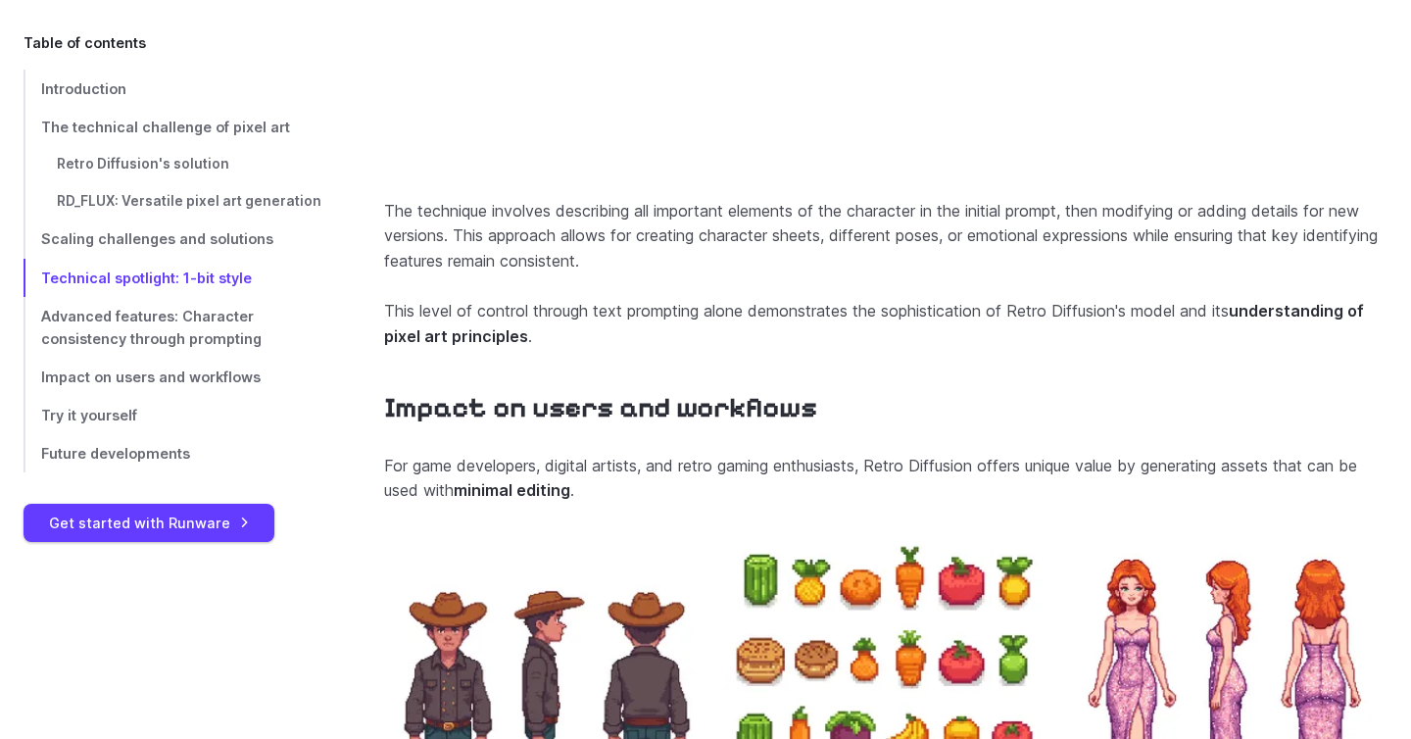
scroll to position [5684, 0]
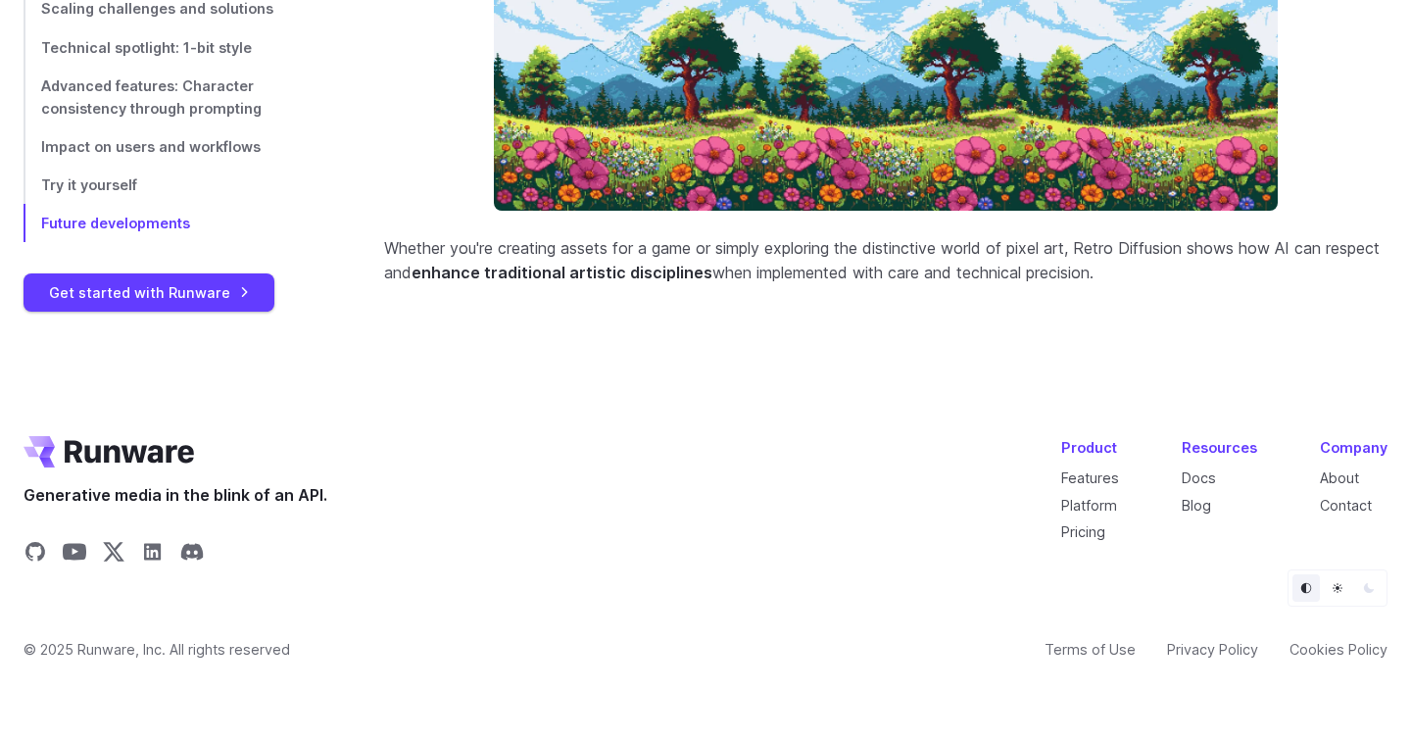
scroll to position [8427, 0]
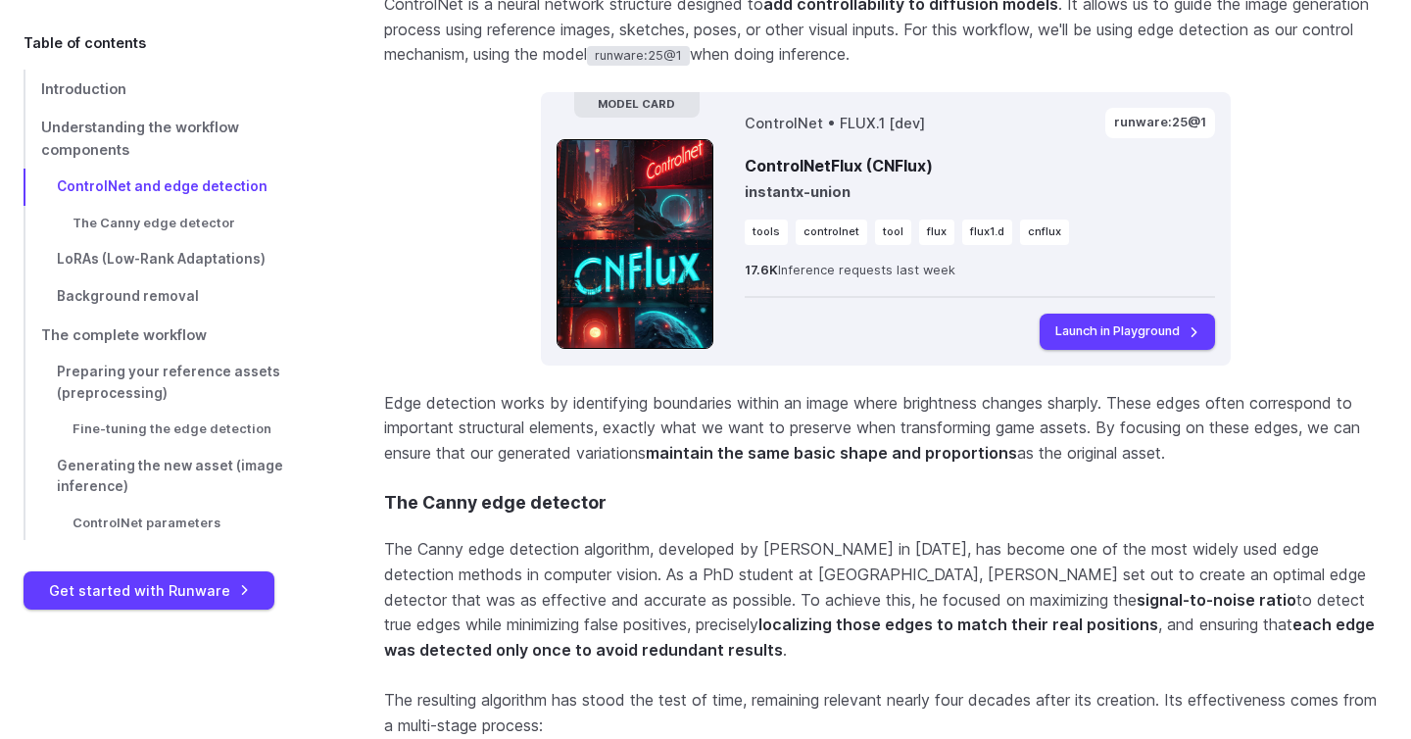
scroll to position [2072, 0]
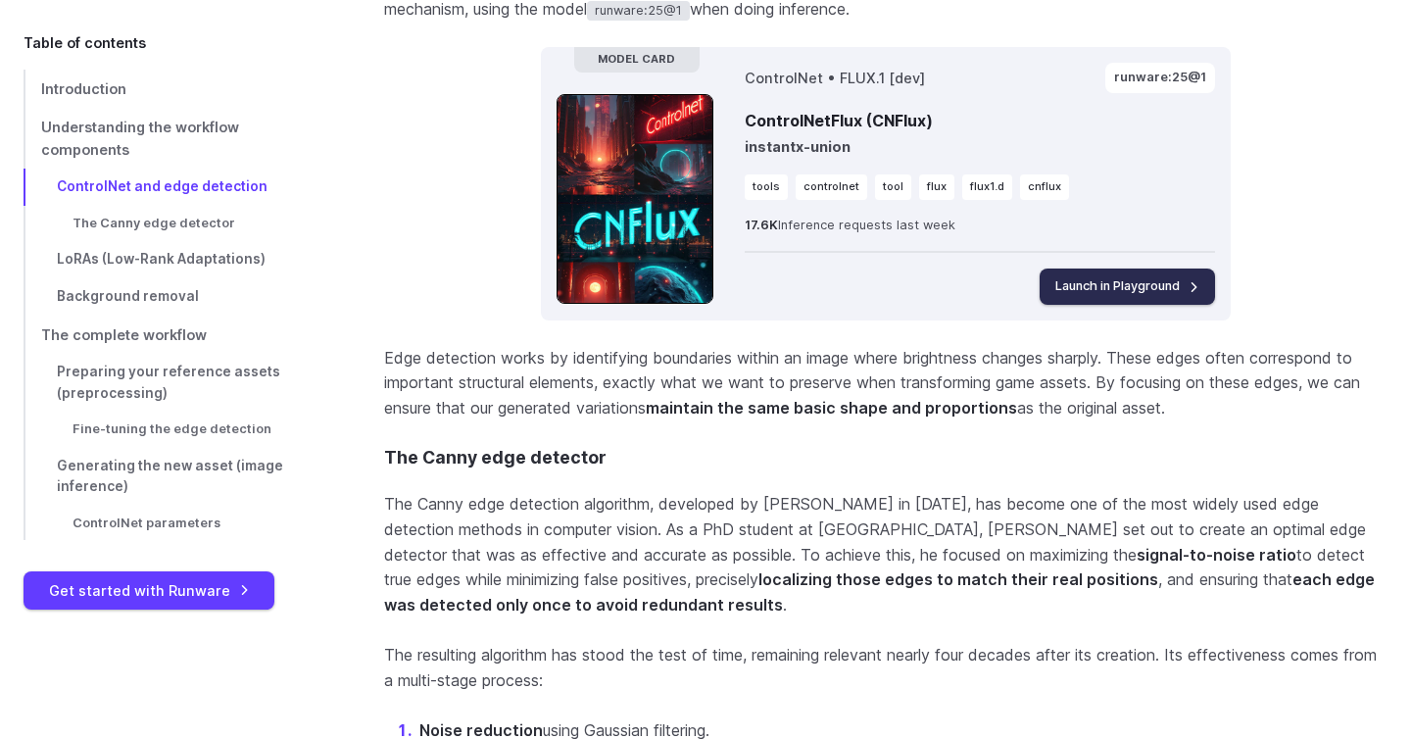
click at [1116, 282] on link "Launch in Playground" at bounding box center [1126, 285] width 175 height 35
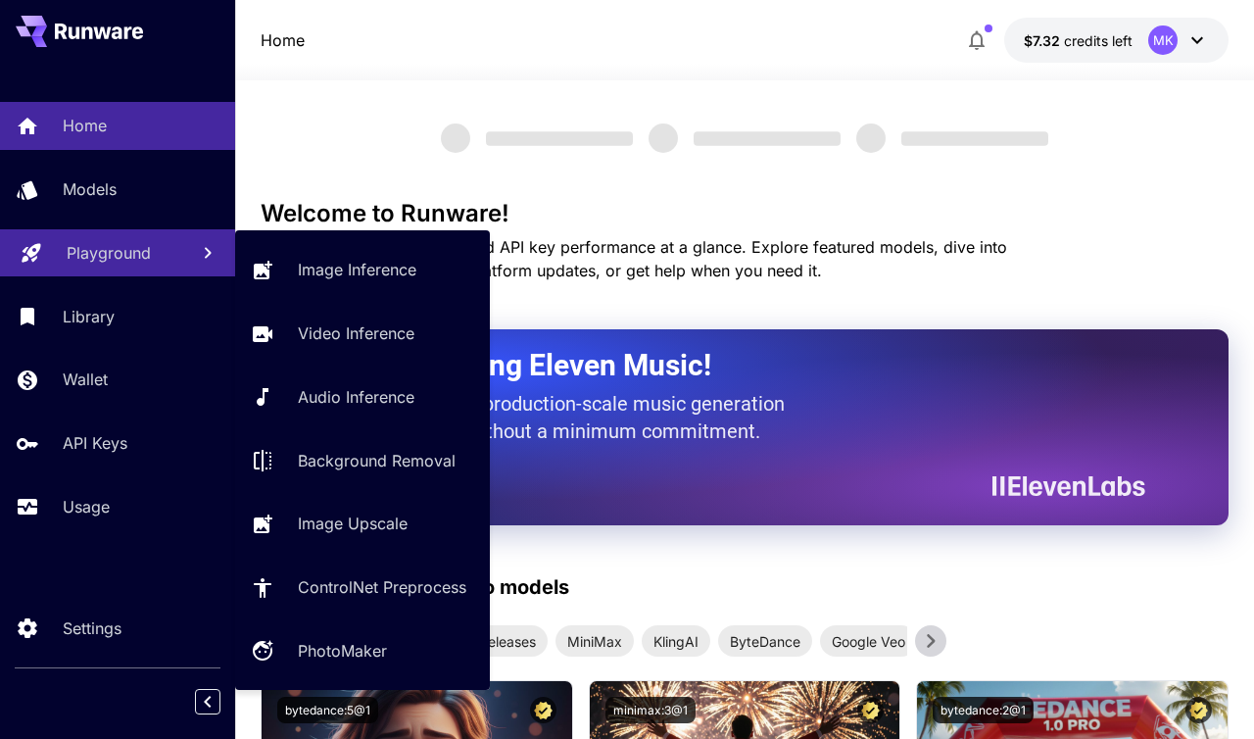
click at [121, 250] on p "Playground" at bounding box center [109, 253] width 84 height 24
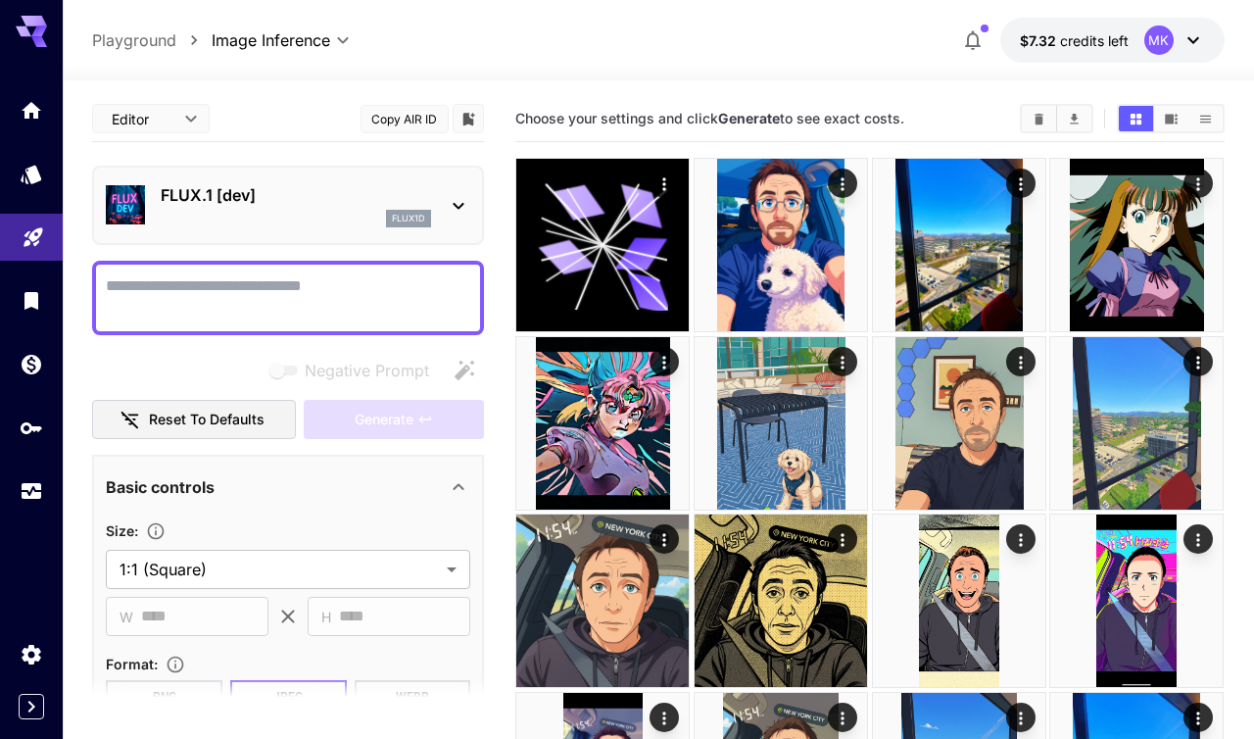
click at [255, 201] on p "FLUX.1 [dev]" at bounding box center [296, 195] width 270 height 24
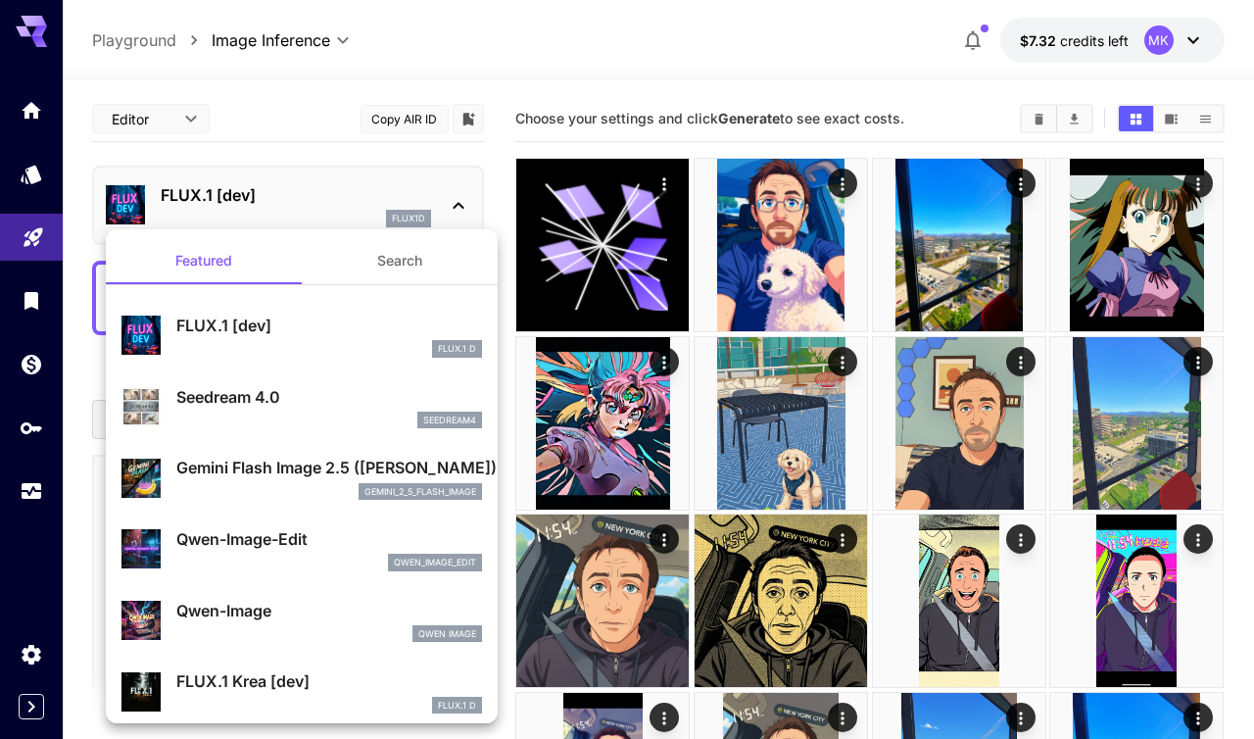
click at [410, 264] on button "Search" at bounding box center [400, 260] width 196 height 47
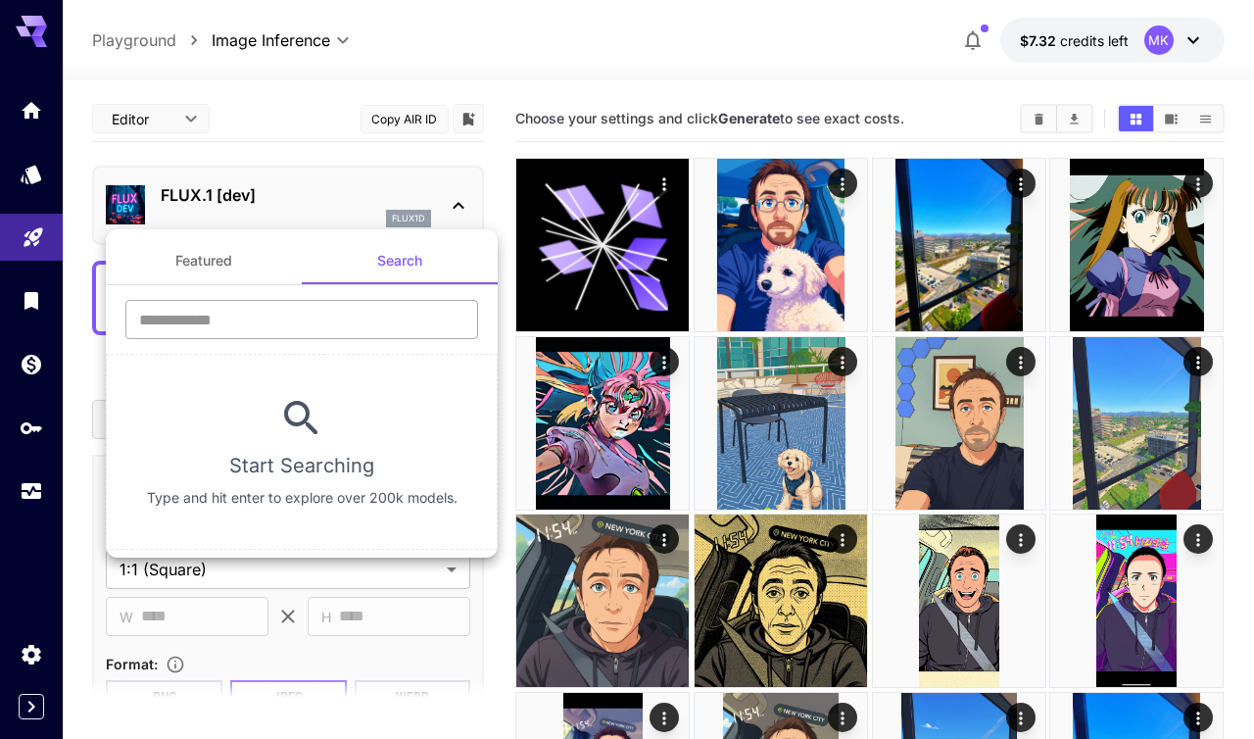
click at [262, 317] on input "text" at bounding box center [301, 319] width 353 height 39
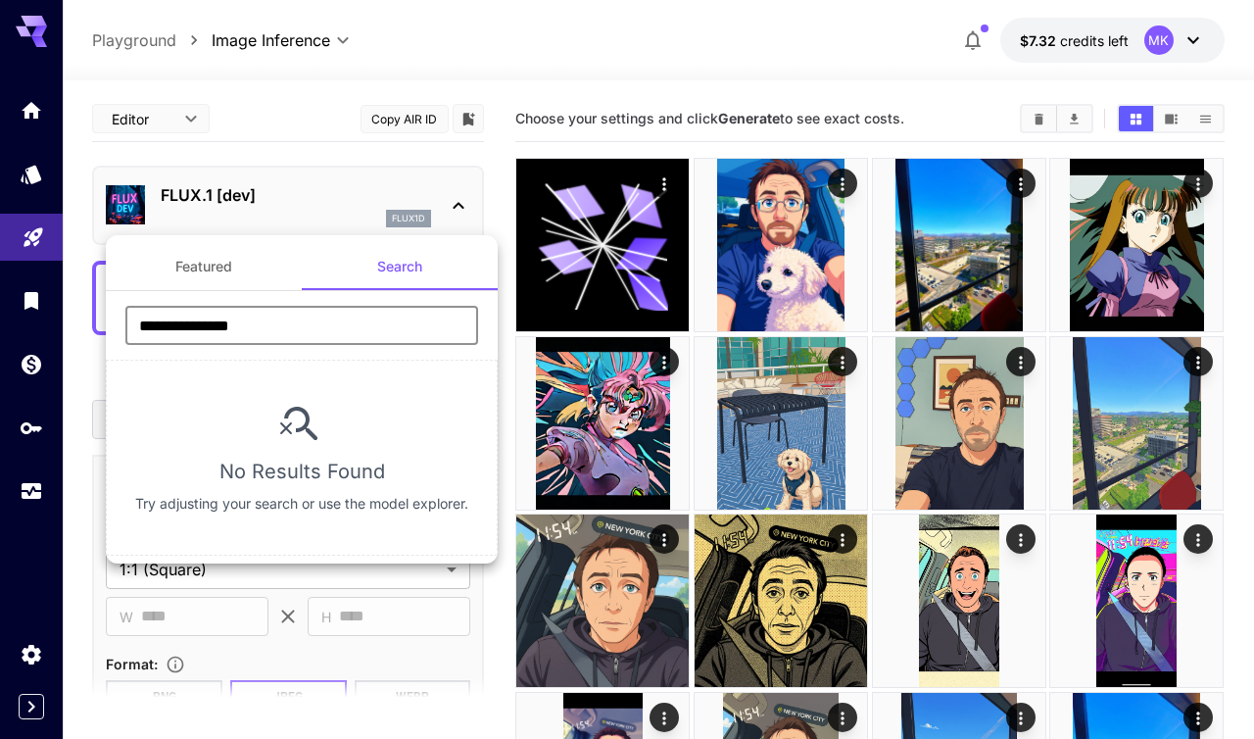
type input "**********"
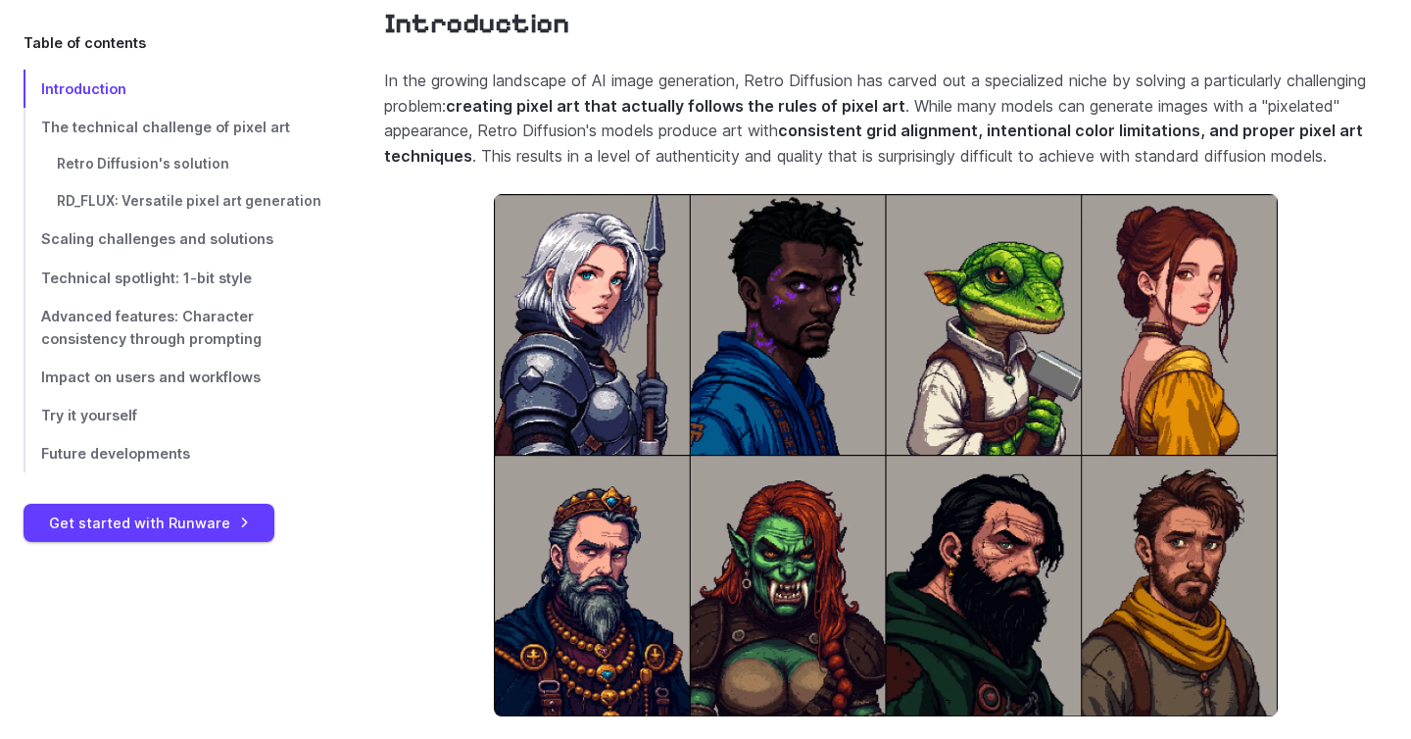
scroll to position [829, 0]
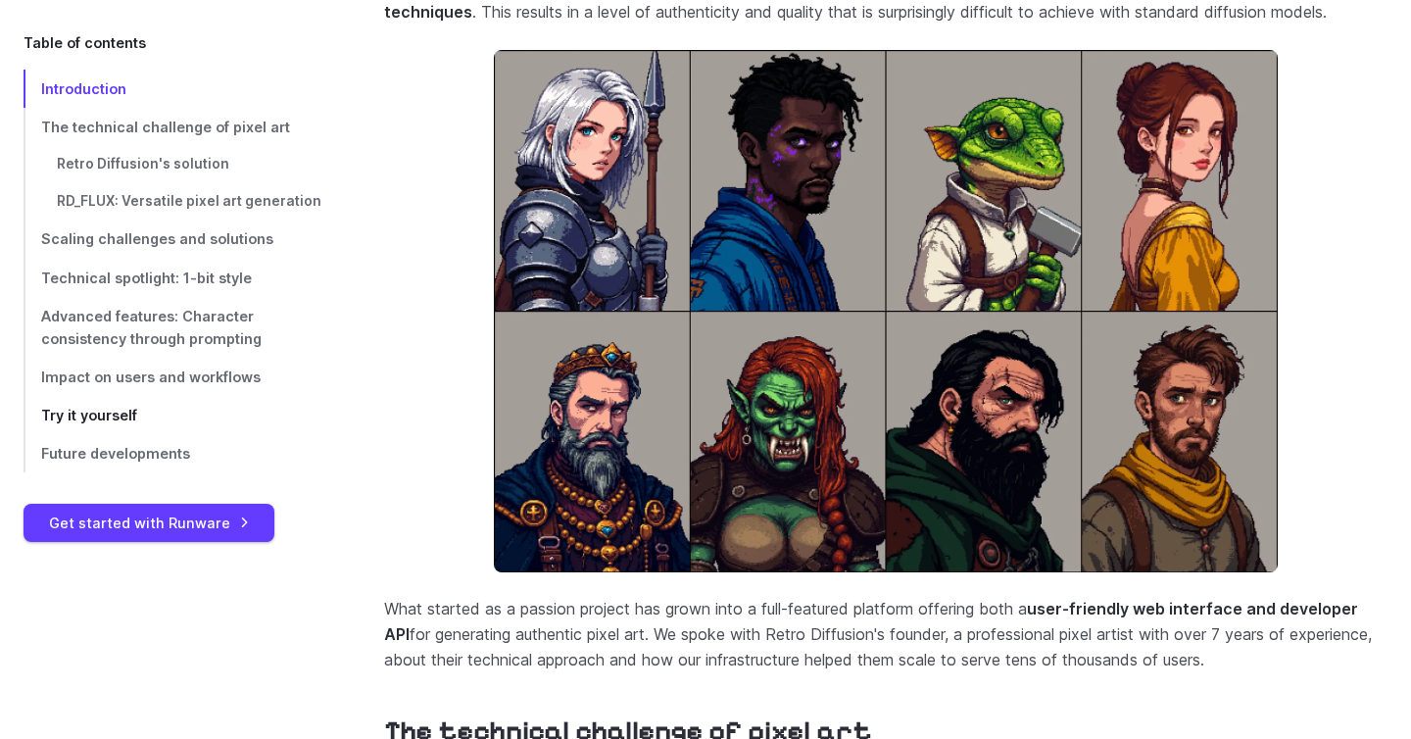
click at [113, 419] on span "Try it yourself" at bounding box center [89, 415] width 96 height 17
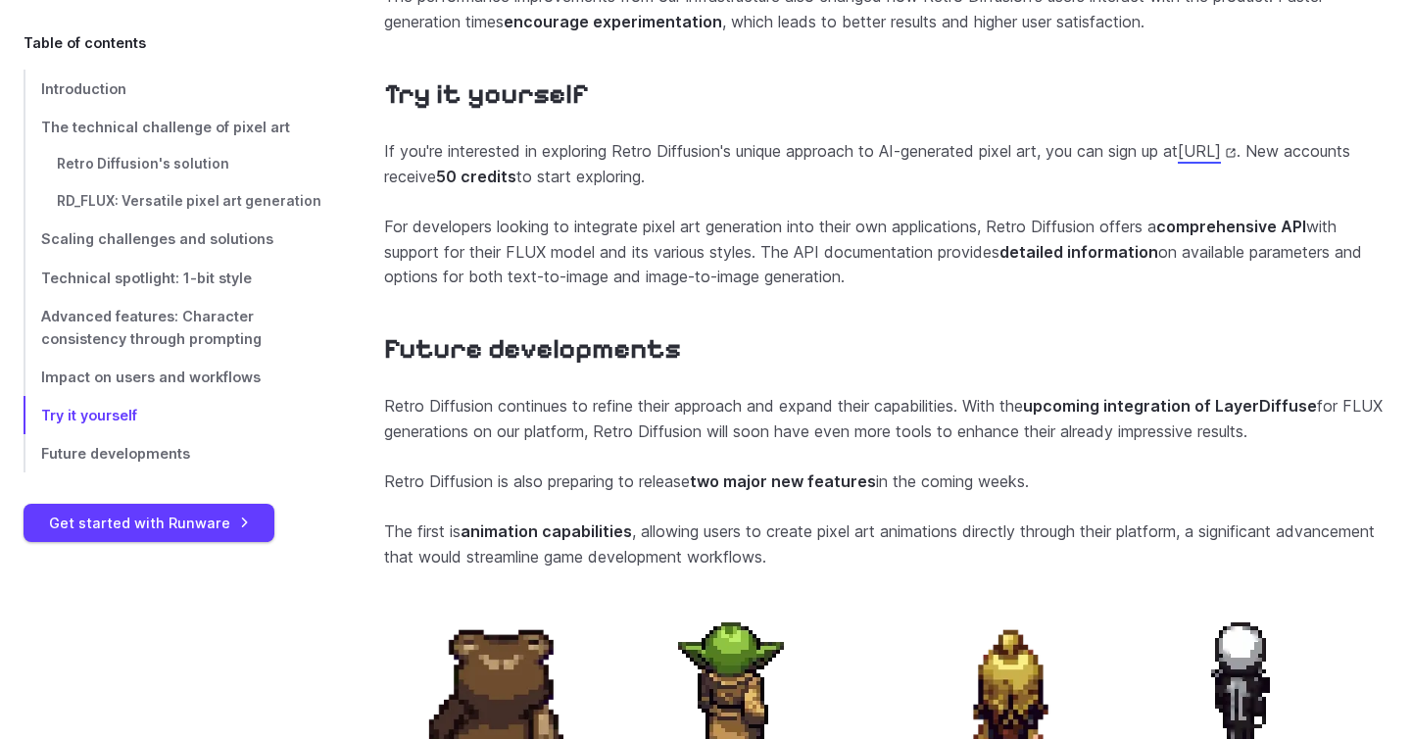
scroll to position [7553, 0]
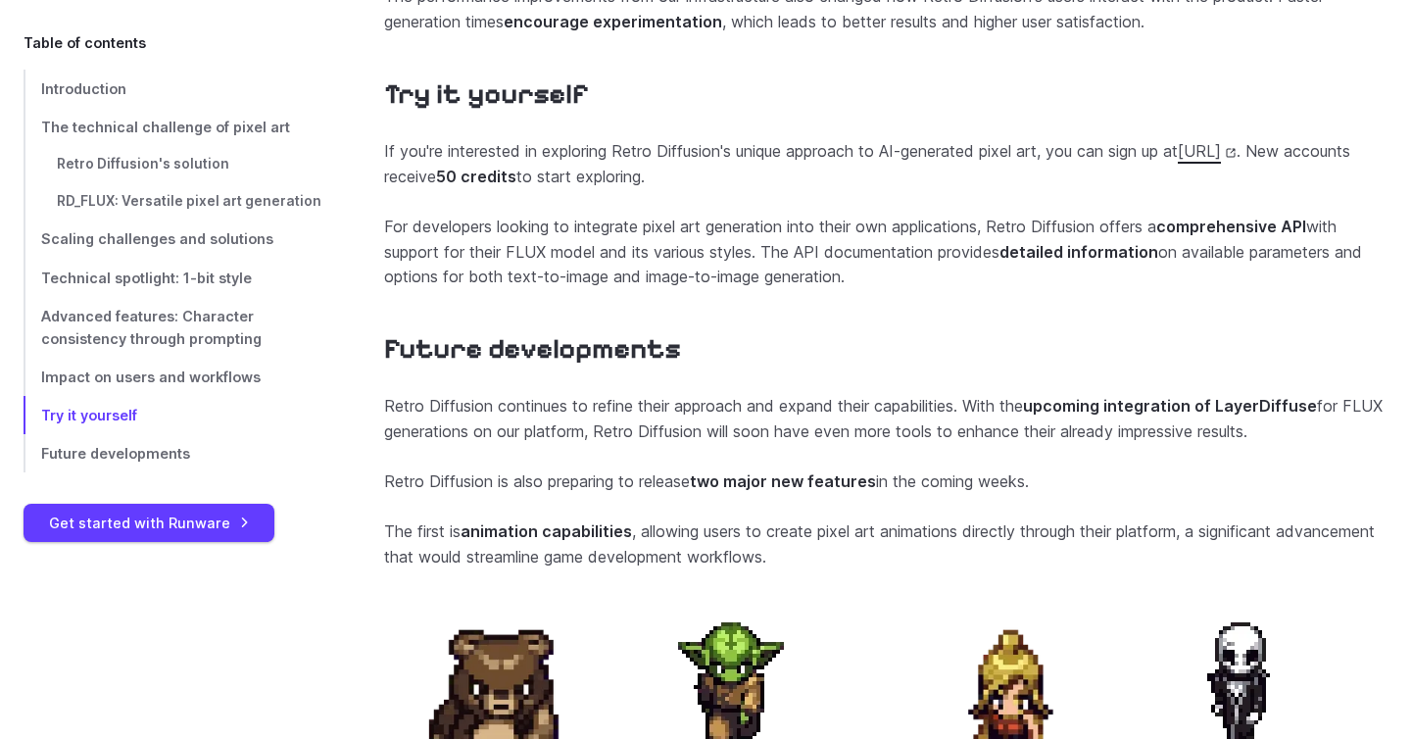
click at [1178, 161] on link "[URL]" at bounding box center [1207, 151] width 59 height 20
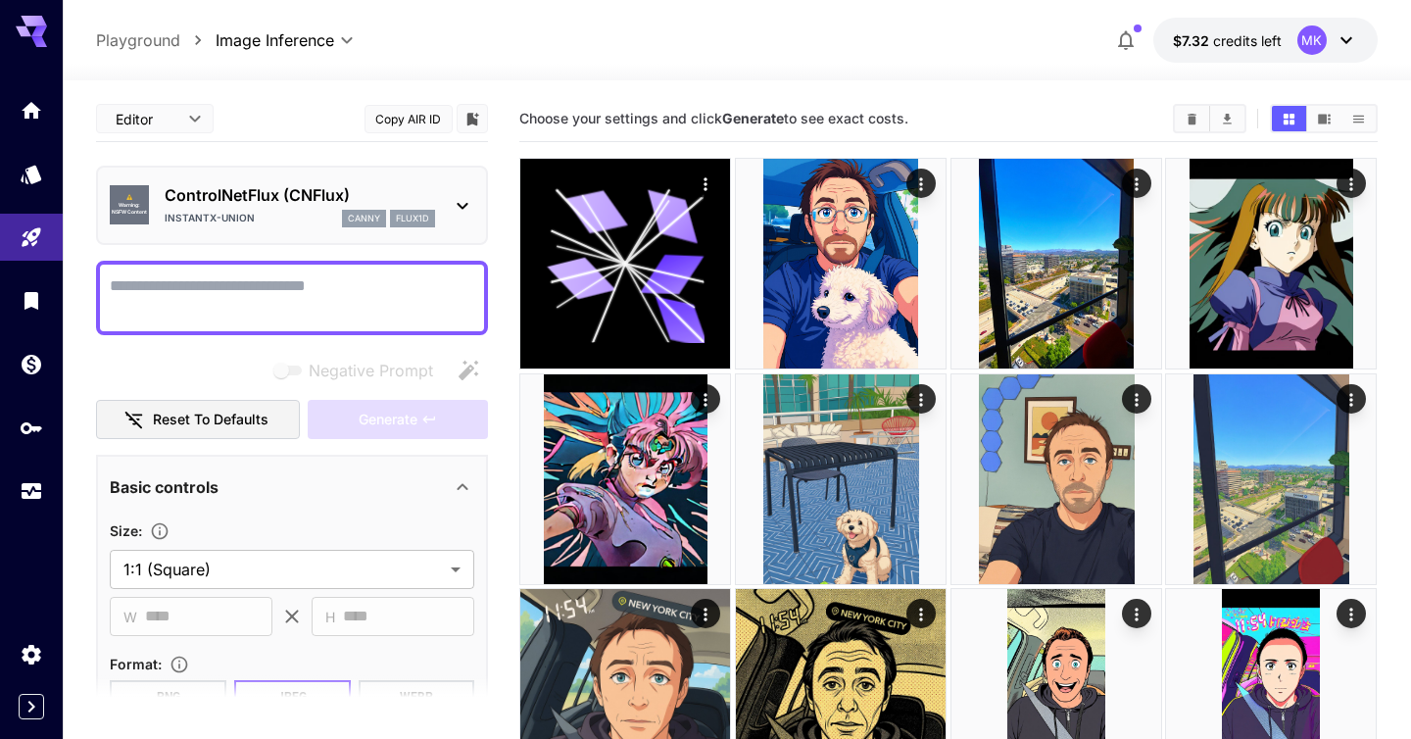
click at [464, 208] on icon at bounding box center [463, 206] width 24 height 24
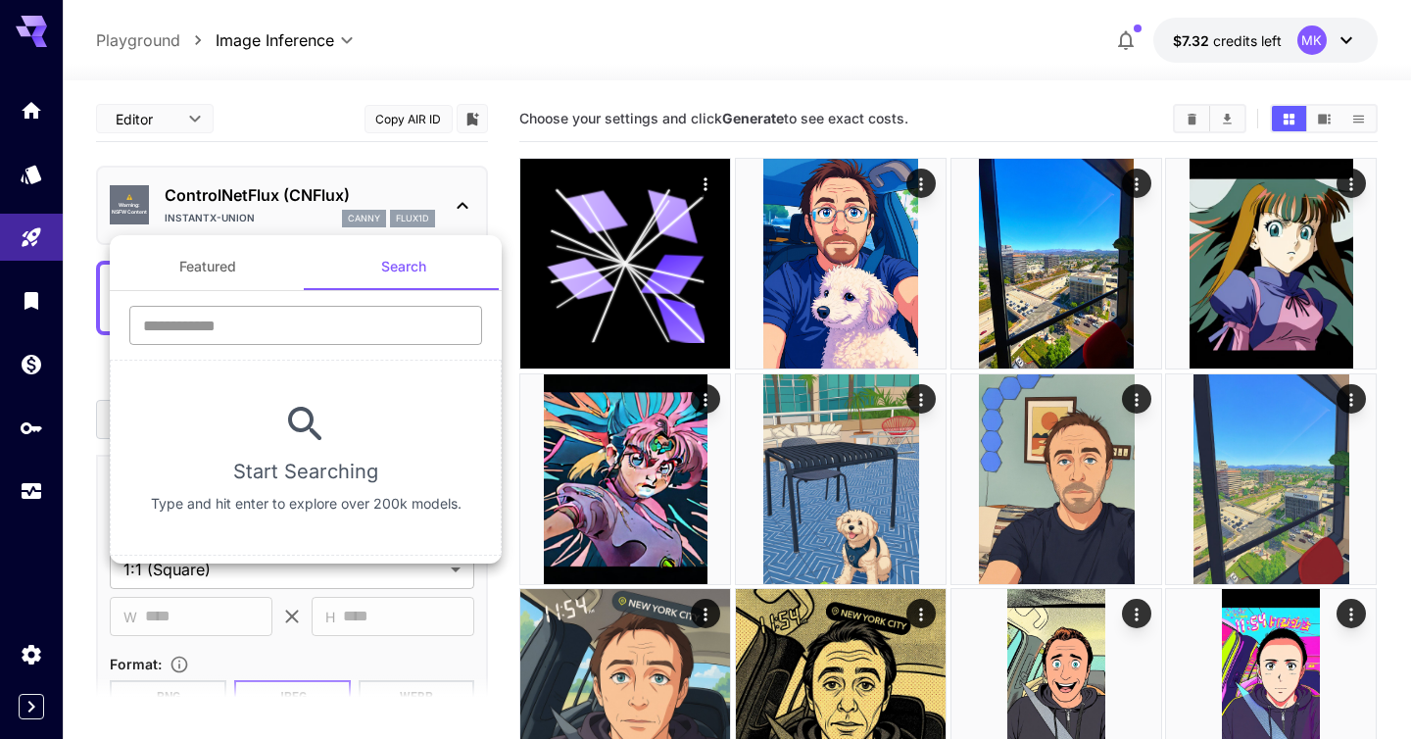
click at [249, 324] on input "text" at bounding box center [305, 325] width 353 height 39
type input "**********"
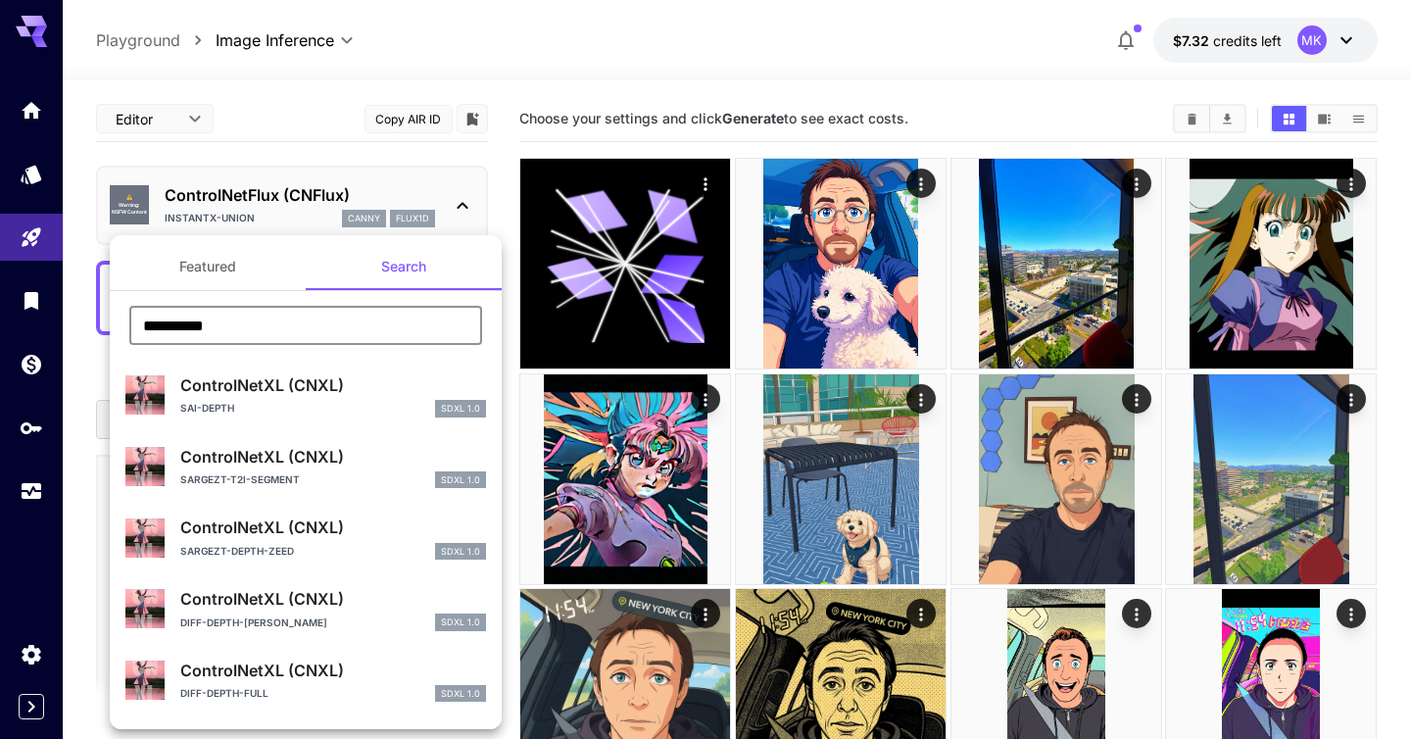
click at [705, 52] on div at bounding box center [705, 369] width 1411 height 739
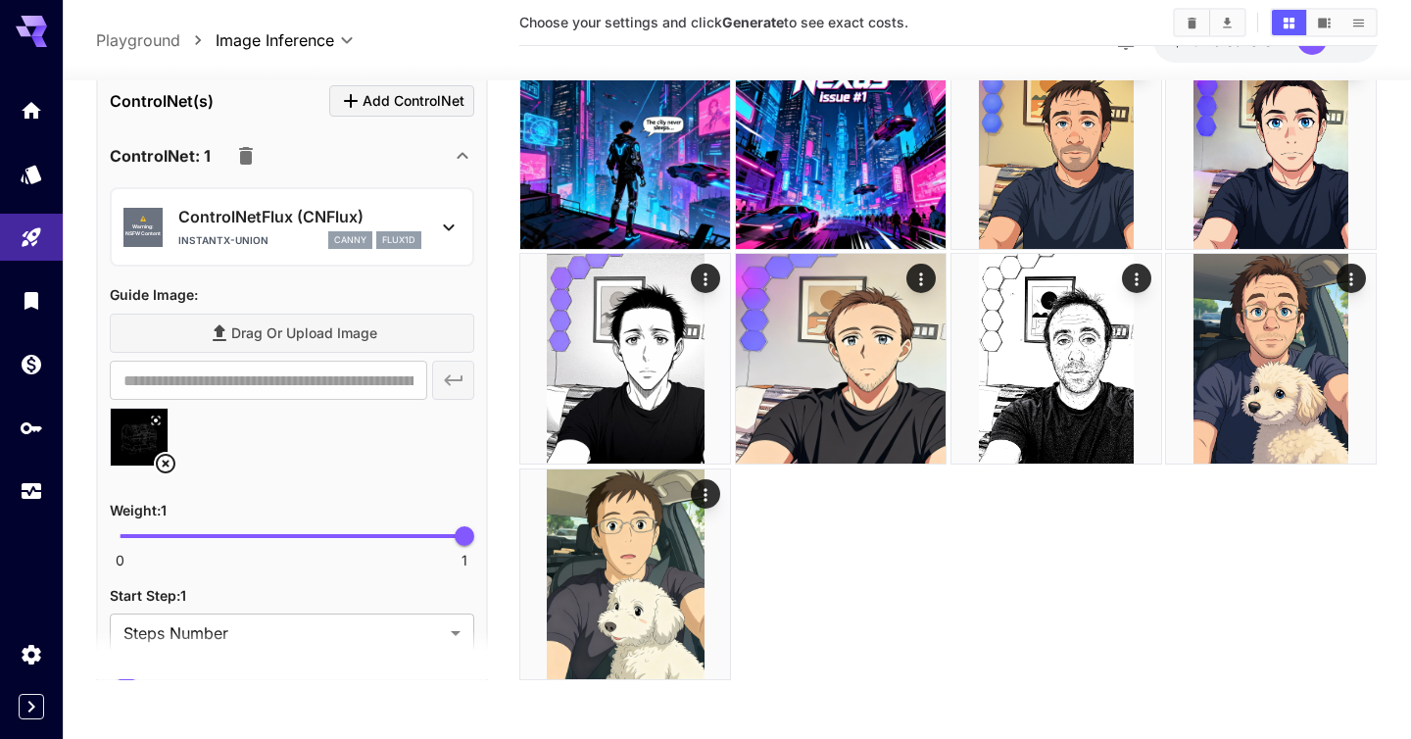
scroll to position [1053, 0]
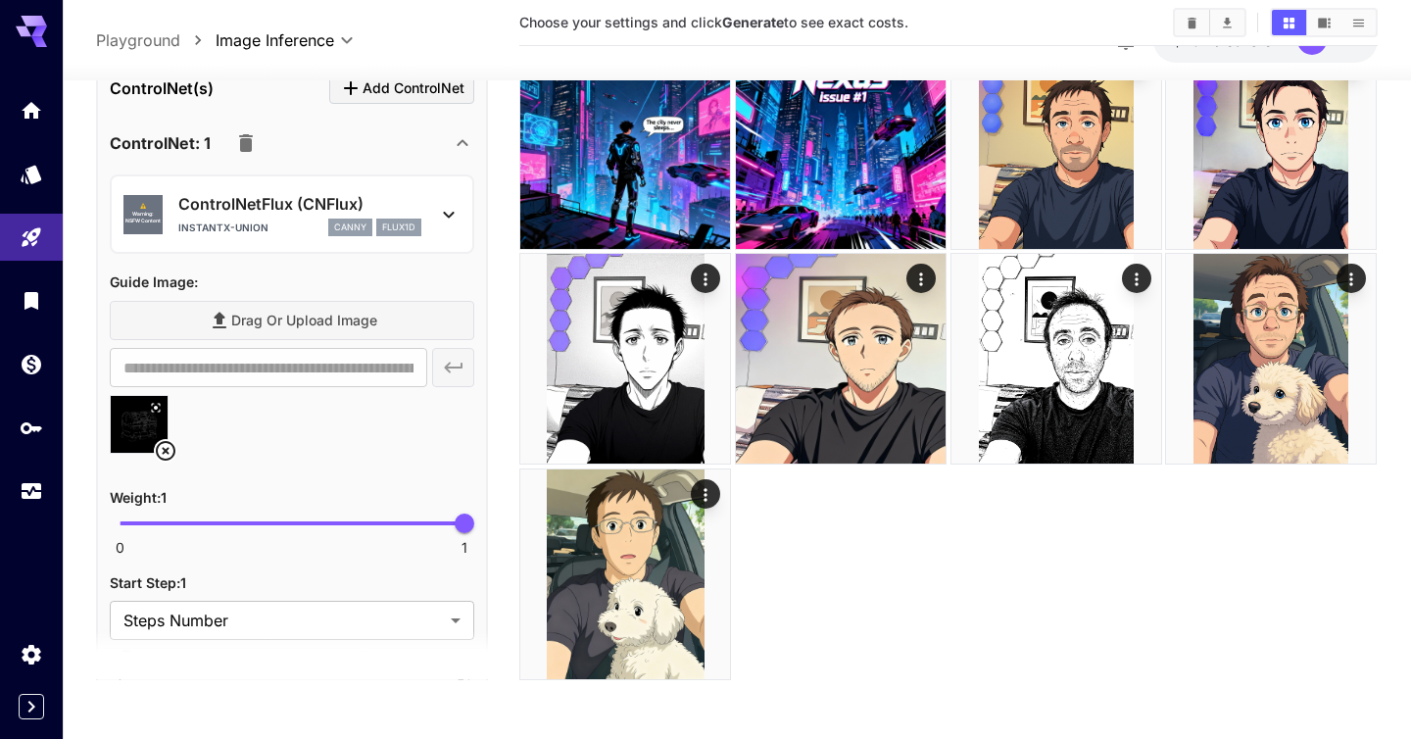
click at [168, 450] on icon at bounding box center [166, 452] width 24 height 24
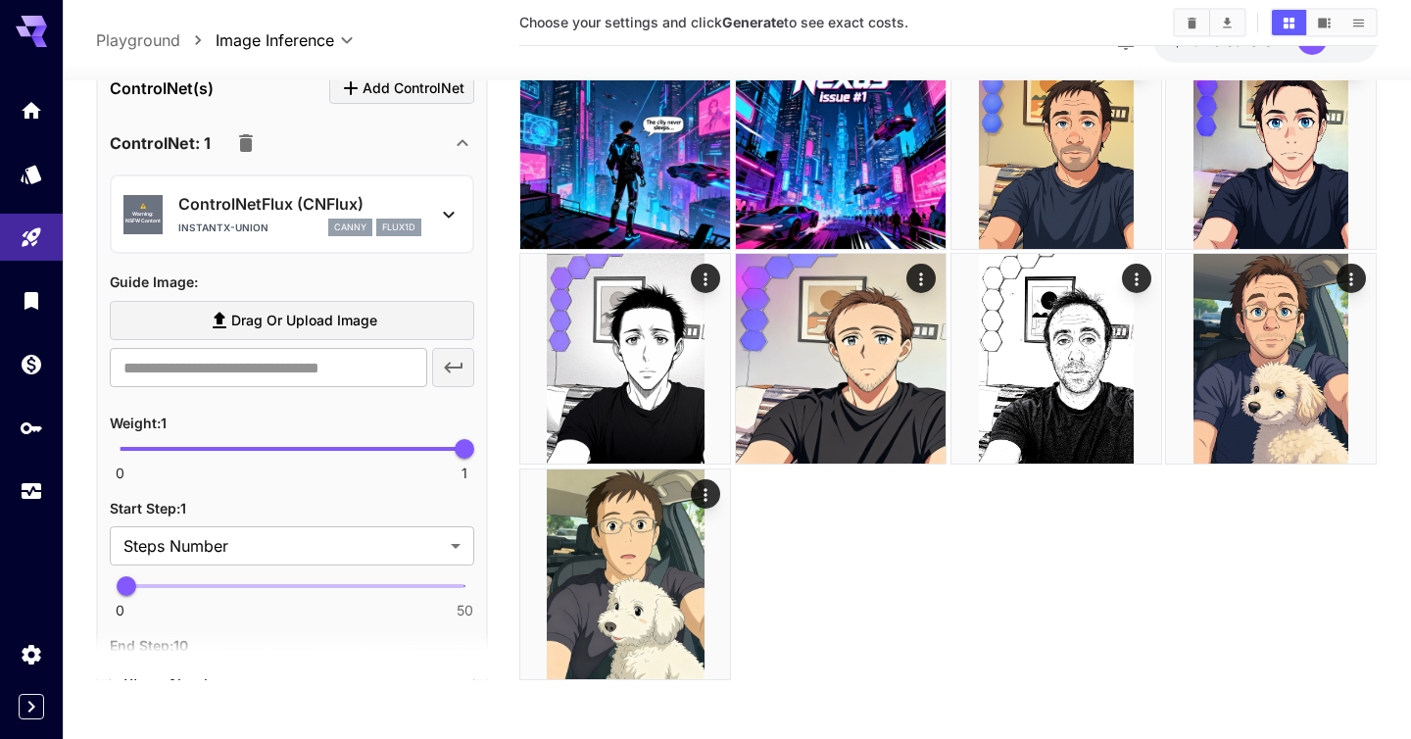
click at [280, 324] on span "Drag or upload image" at bounding box center [304, 321] width 146 height 24
click at [0, 0] on input "Drag or upload image" at bounding box center [0, 0] width 0 height 0
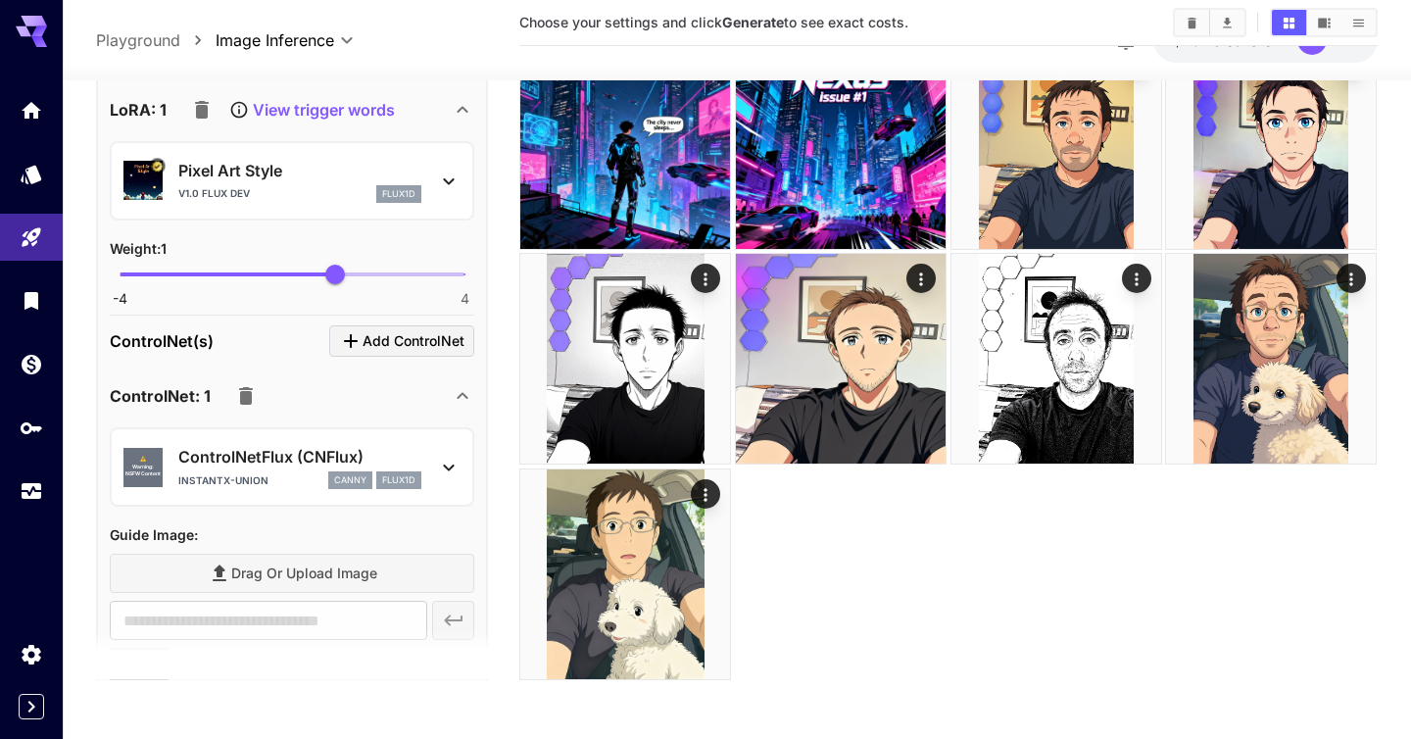
type input "**********"
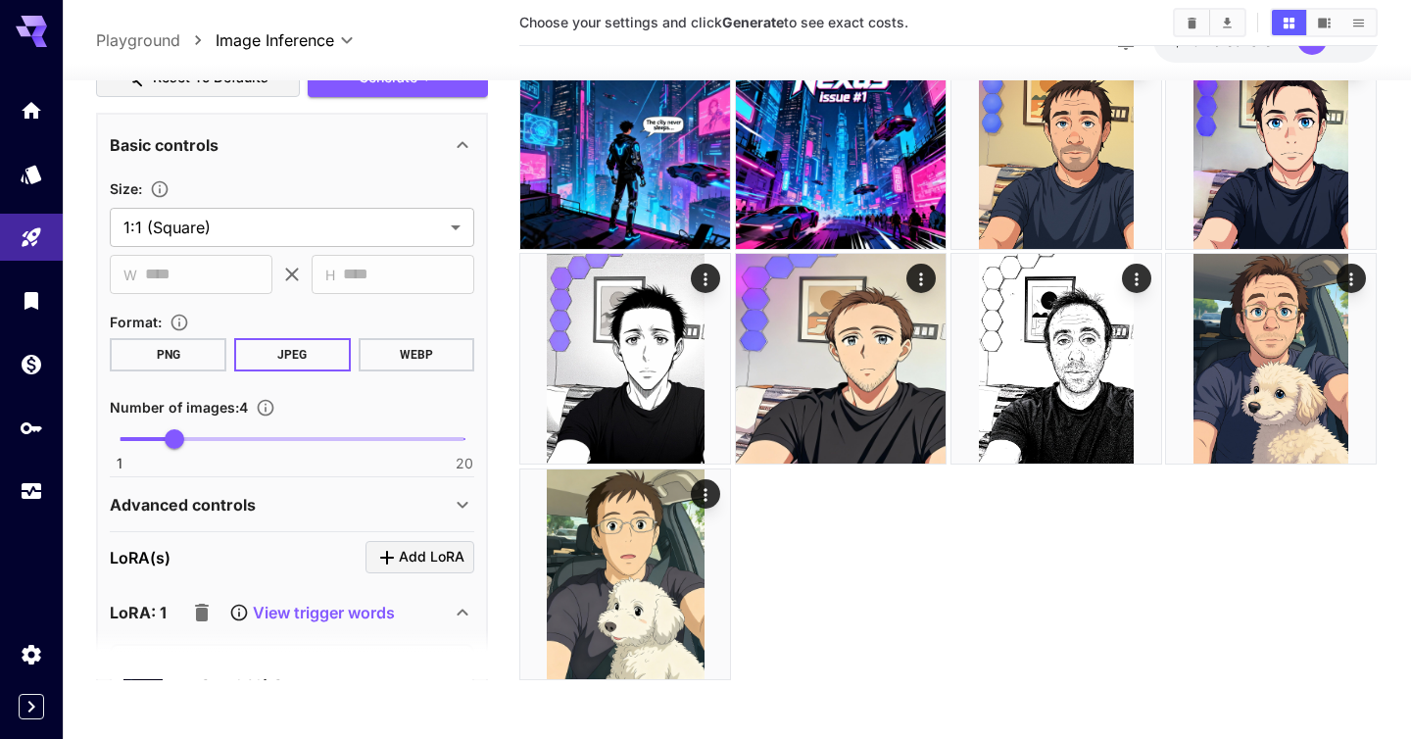
scroll to position [297, 0]
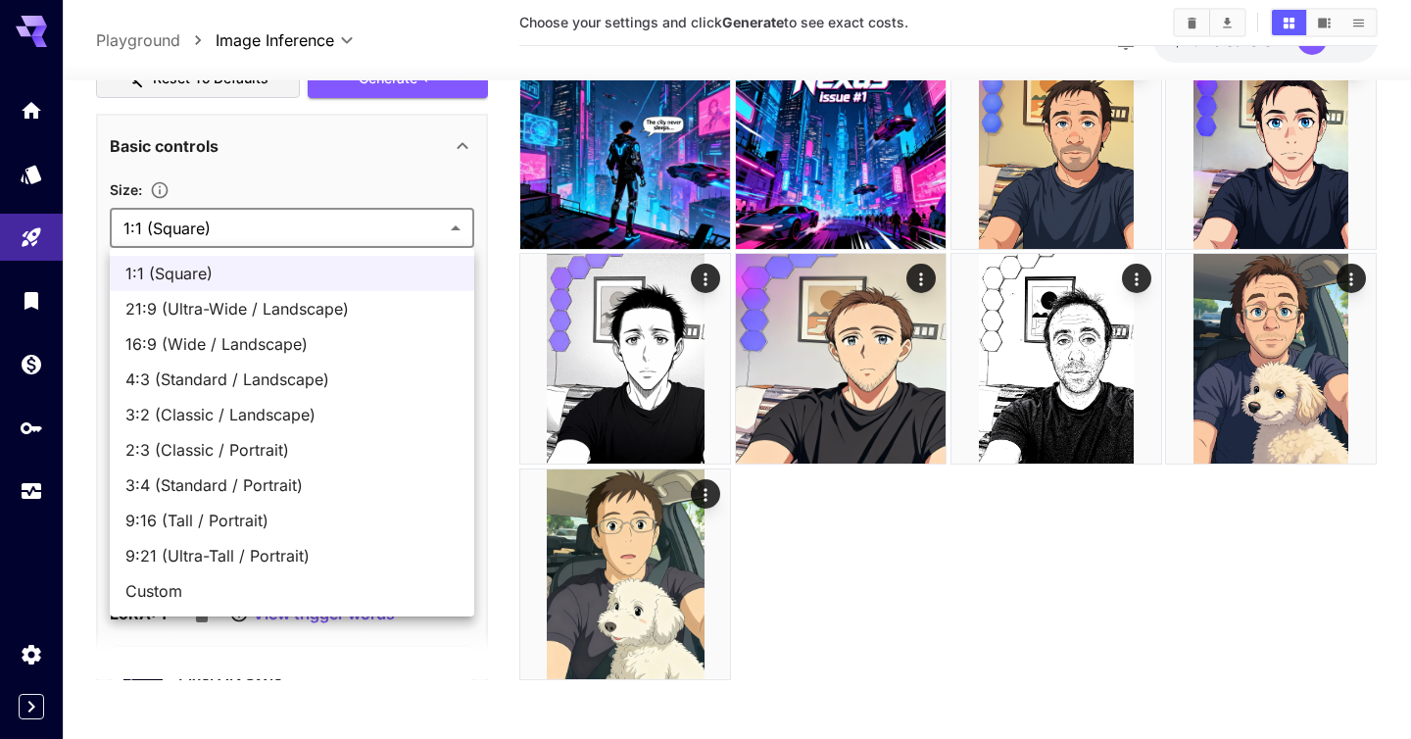
click at [226, 475] on span "3:4 (Standard / Portrait)" at bounding box center [291, 485] width 333 height 24
type input "**********"
type input "***"
type input "****"
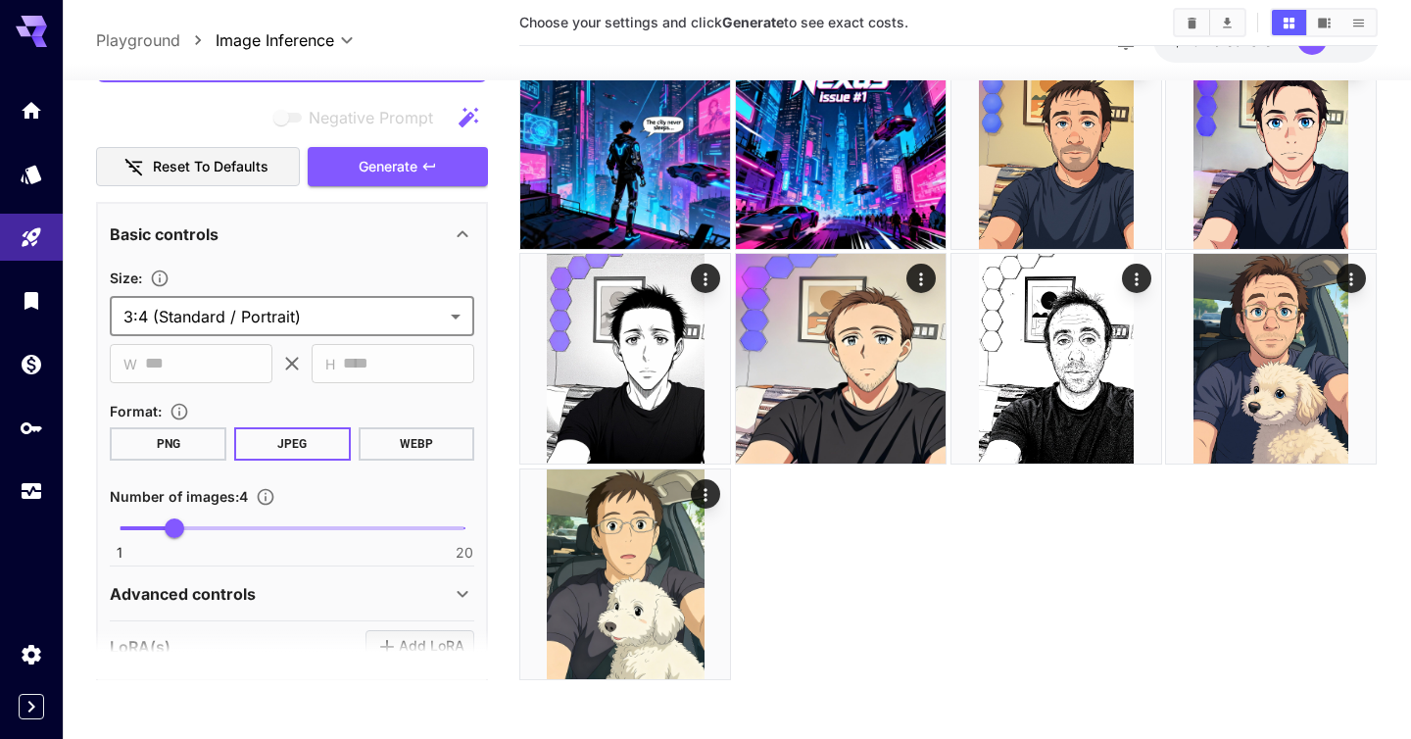
scroll to position [114, 0]
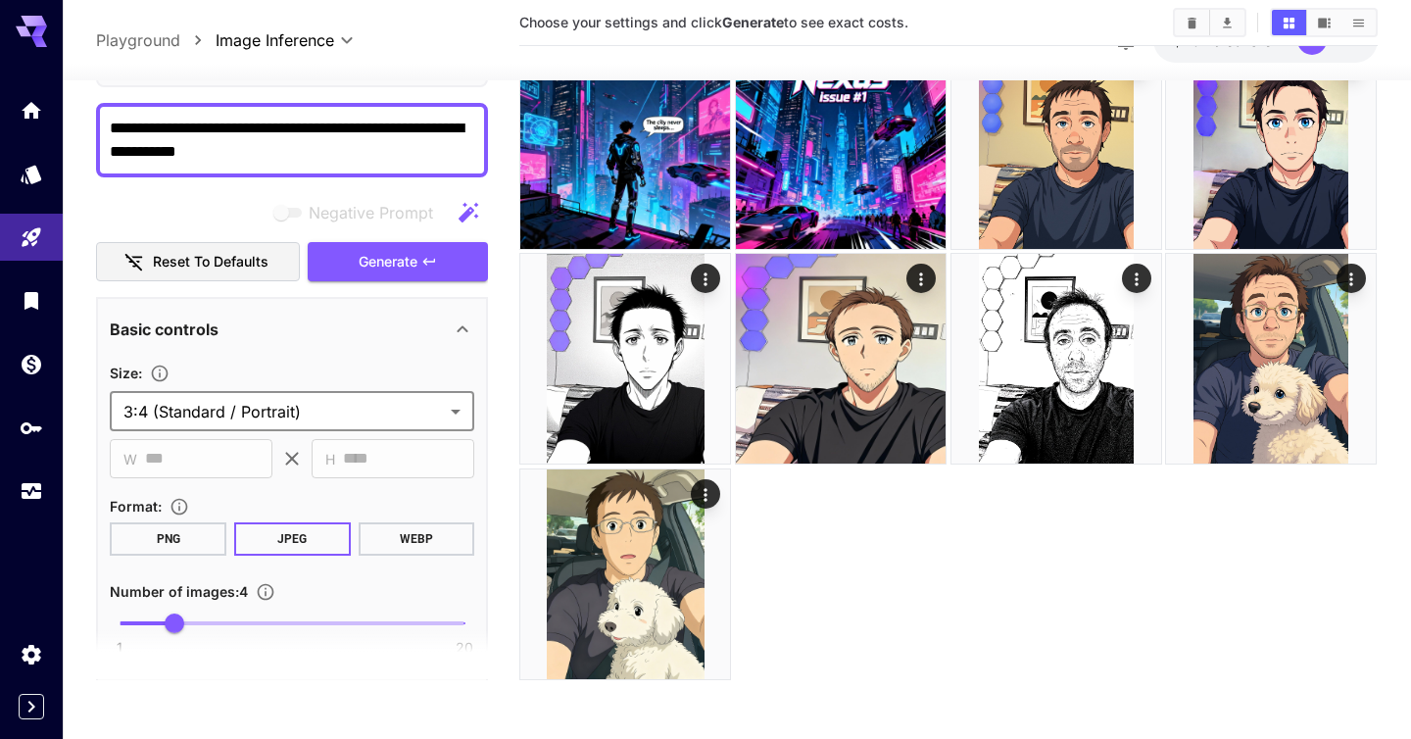
click at [223, 121] on textarea "**********" at bounding box center [292, 140] width 364 height 47
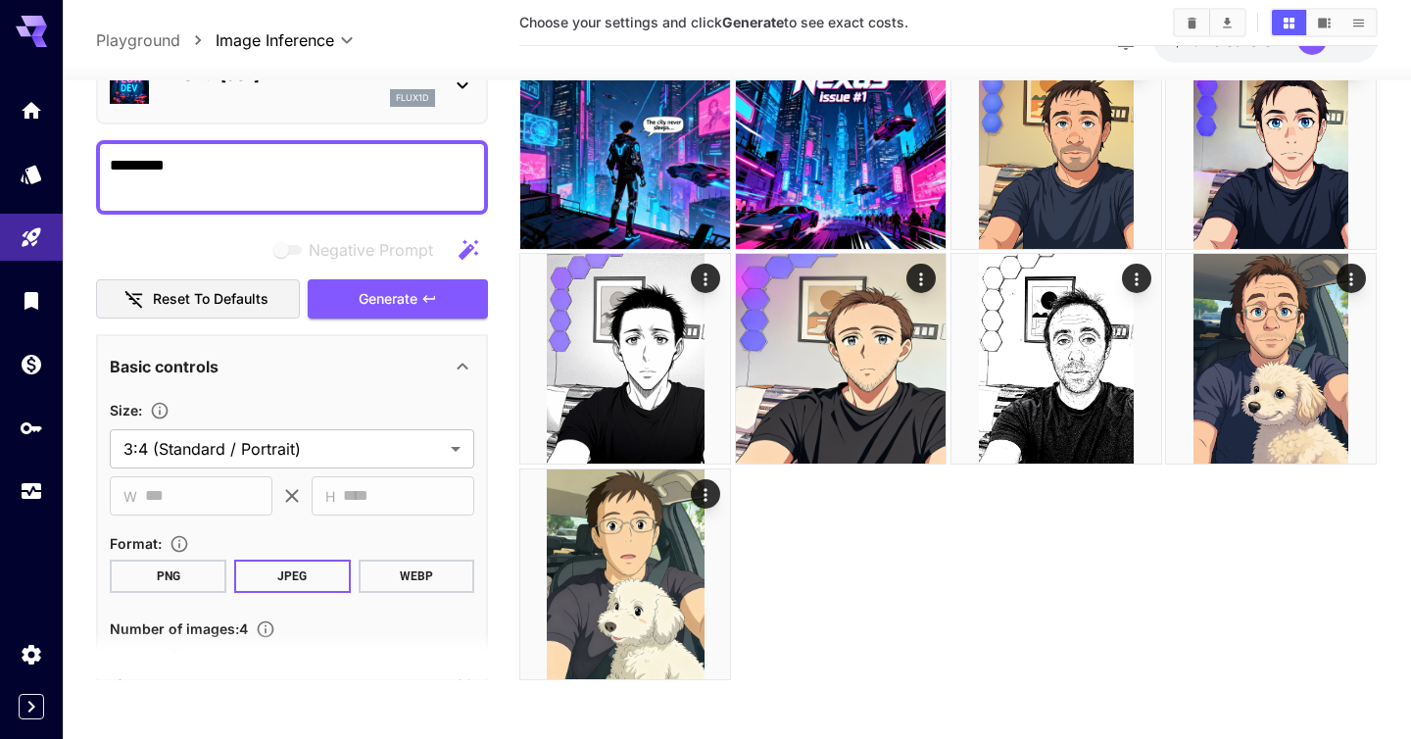
scroll to position [0, 0]
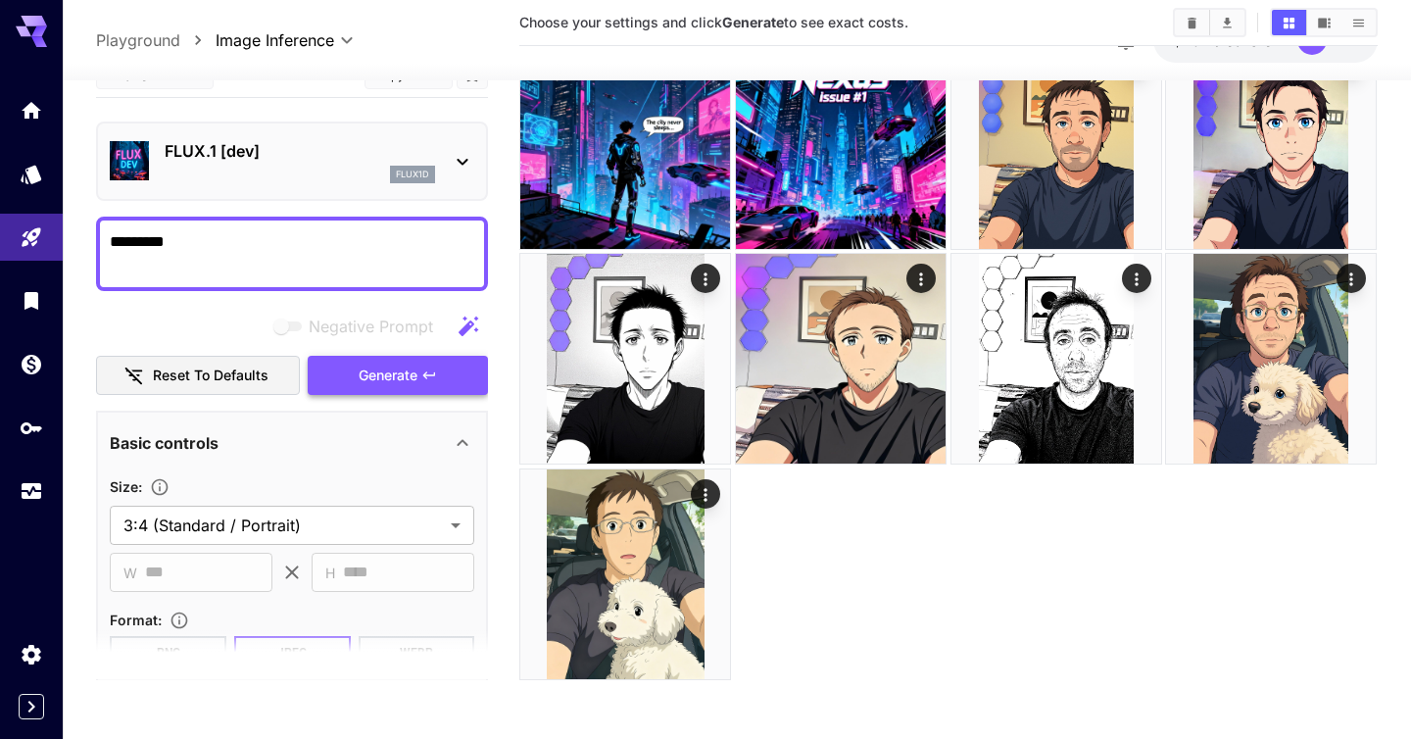
type textarea "*********"
click at [360, 389] on div "Negative Prompt Reset to defaults Generate" at bounding box center [292, 351] width 392 height 89
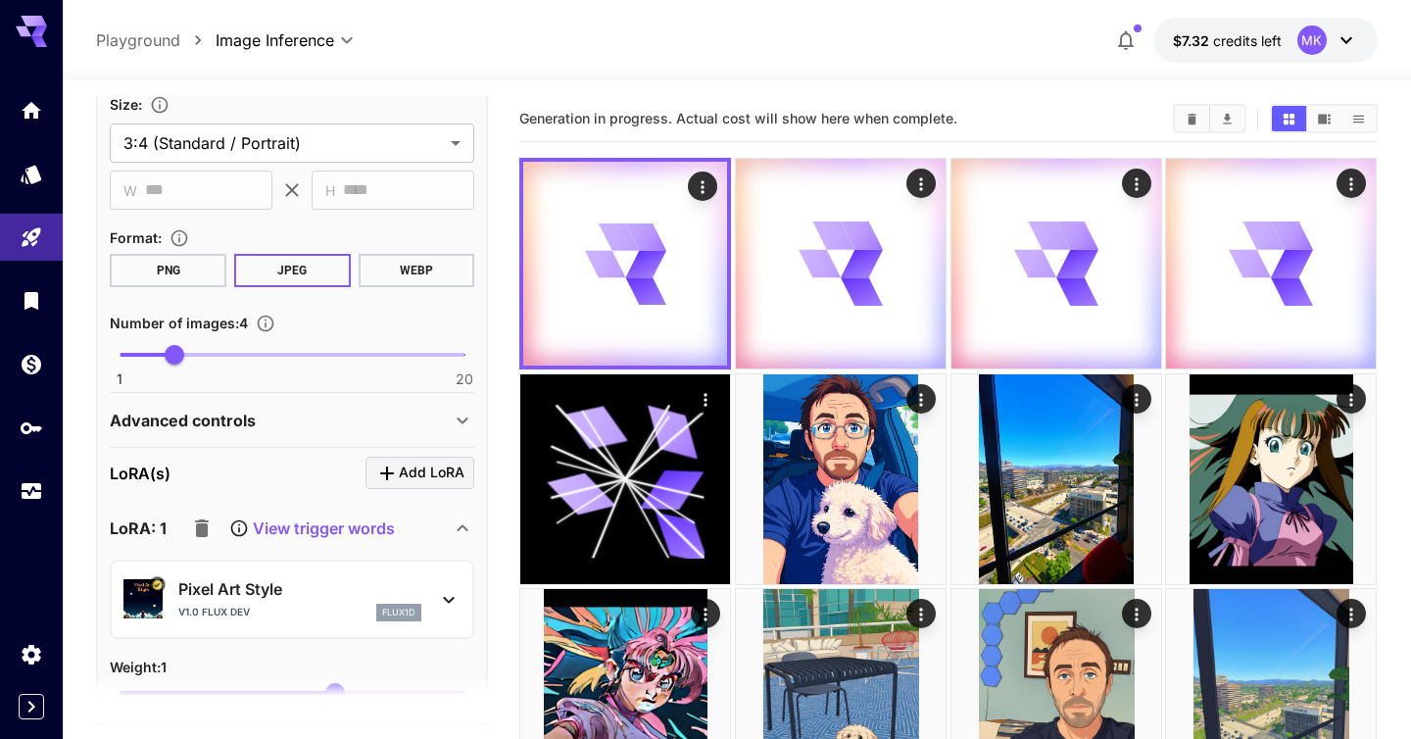
scroll to position [503, 0]
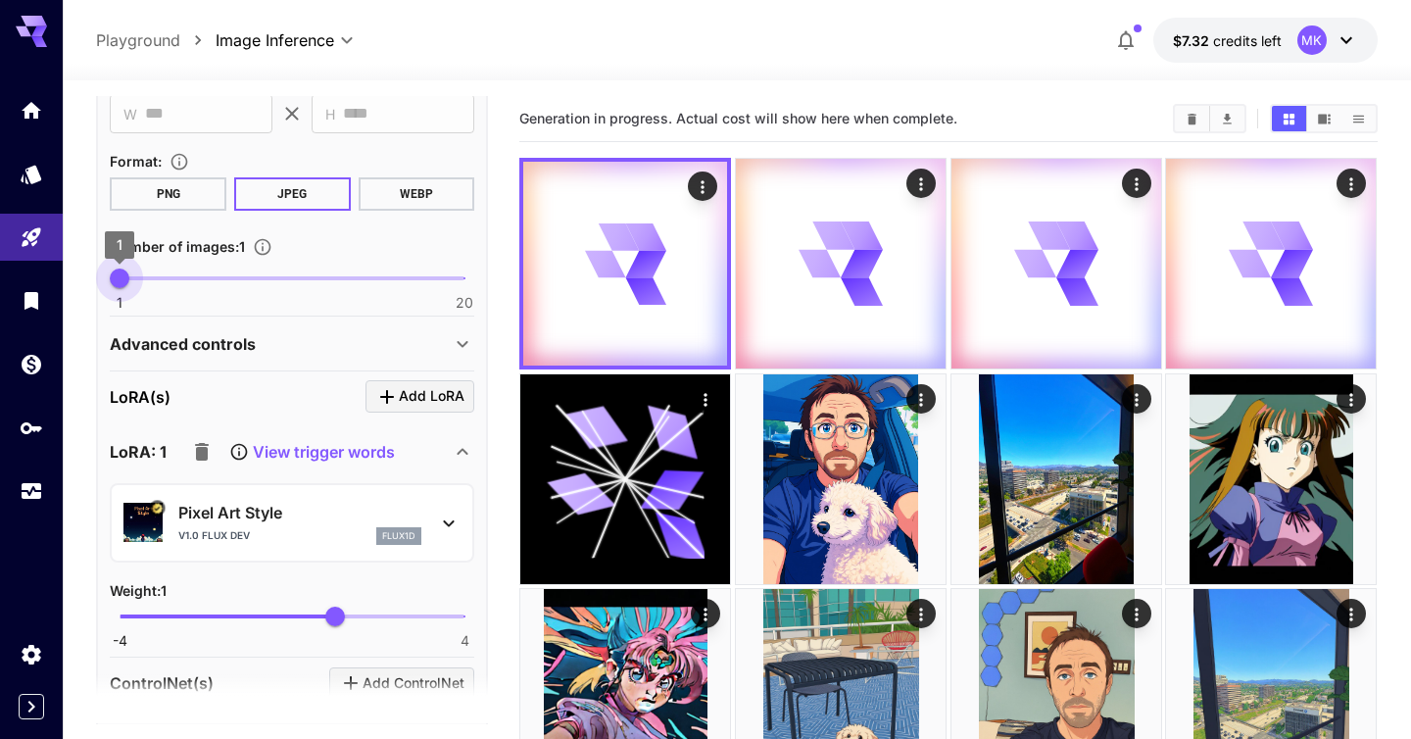
type input "*"
drag, startPoint x: 169, startPoint y: 280, endPoint x: 72, endPoint y: 276, distance: 97.1
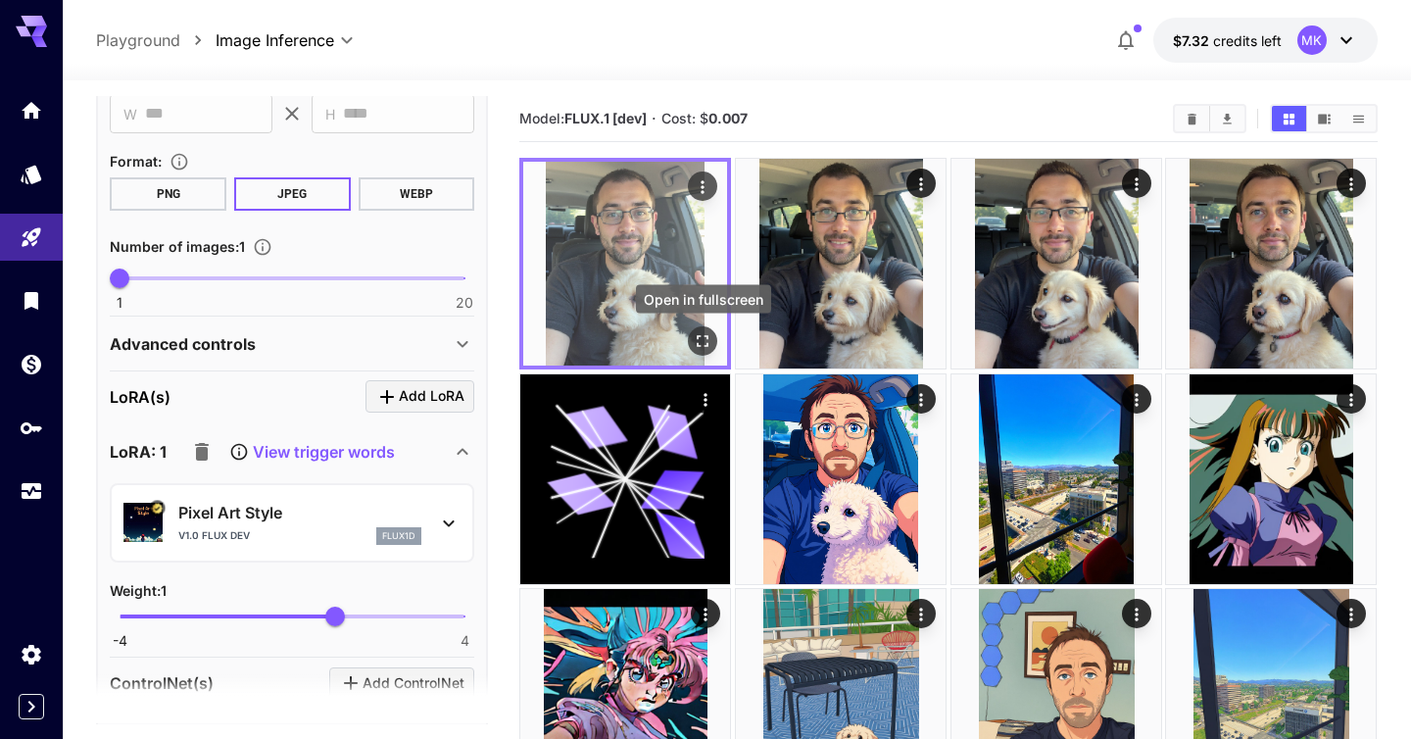
click at [702, 340] on icon "Open in fullscreen" at bounding box center [704, 341] width 20 height 20
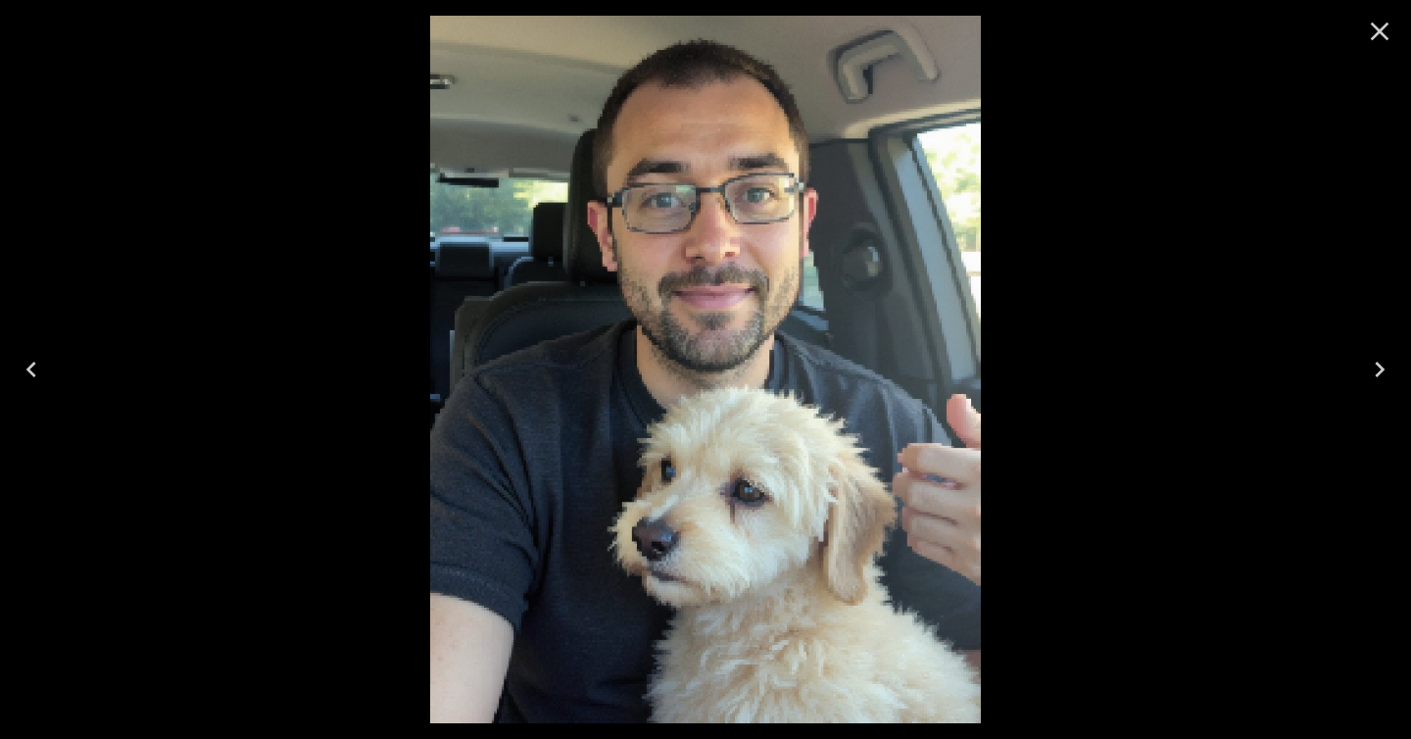
click at [1382, 366] on icon "Next" at bounding box center [1379, 369] width 31 height 31
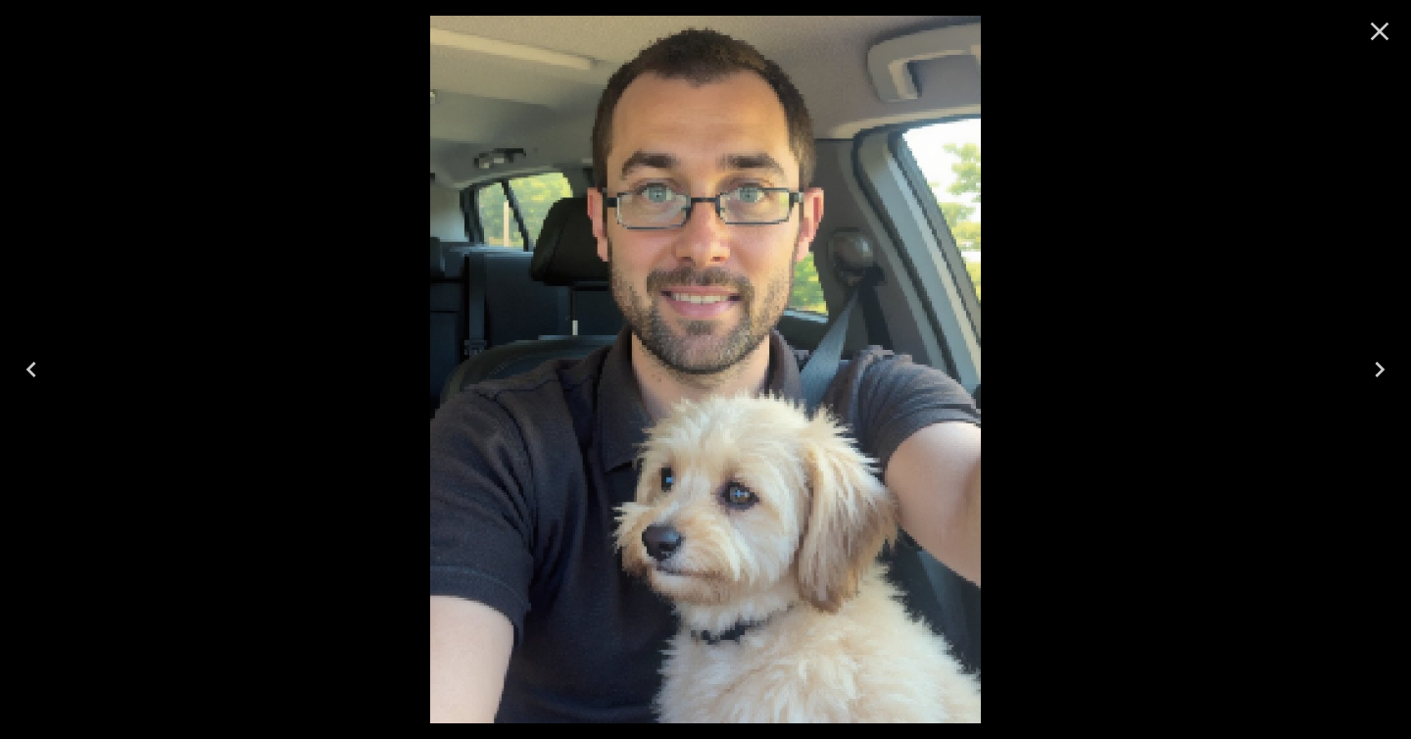
click at [1382, 366] on icon "Next" at bounding box center [1379, 369] width 31 height 31
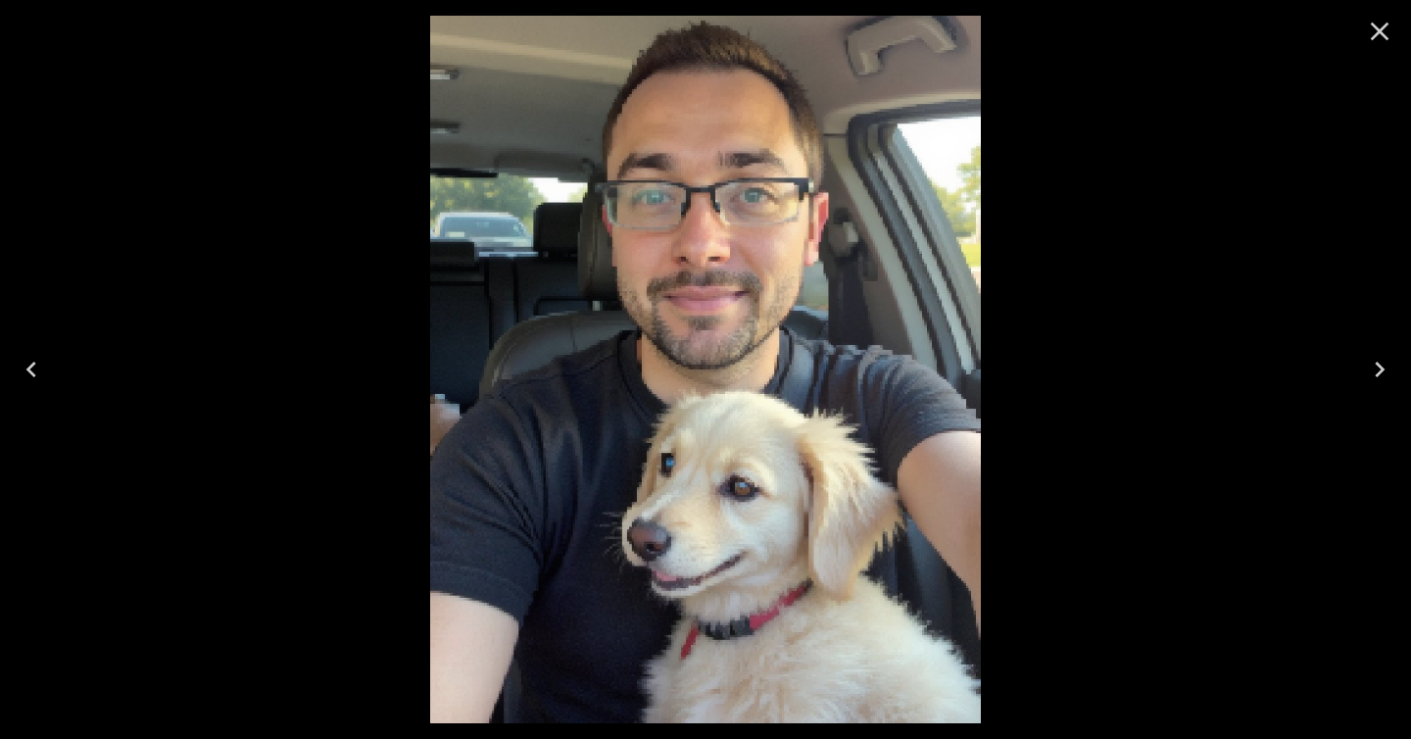
click at [1382, 366] on icon "Next" at bounding box center [1379, 369] width 31 height 31
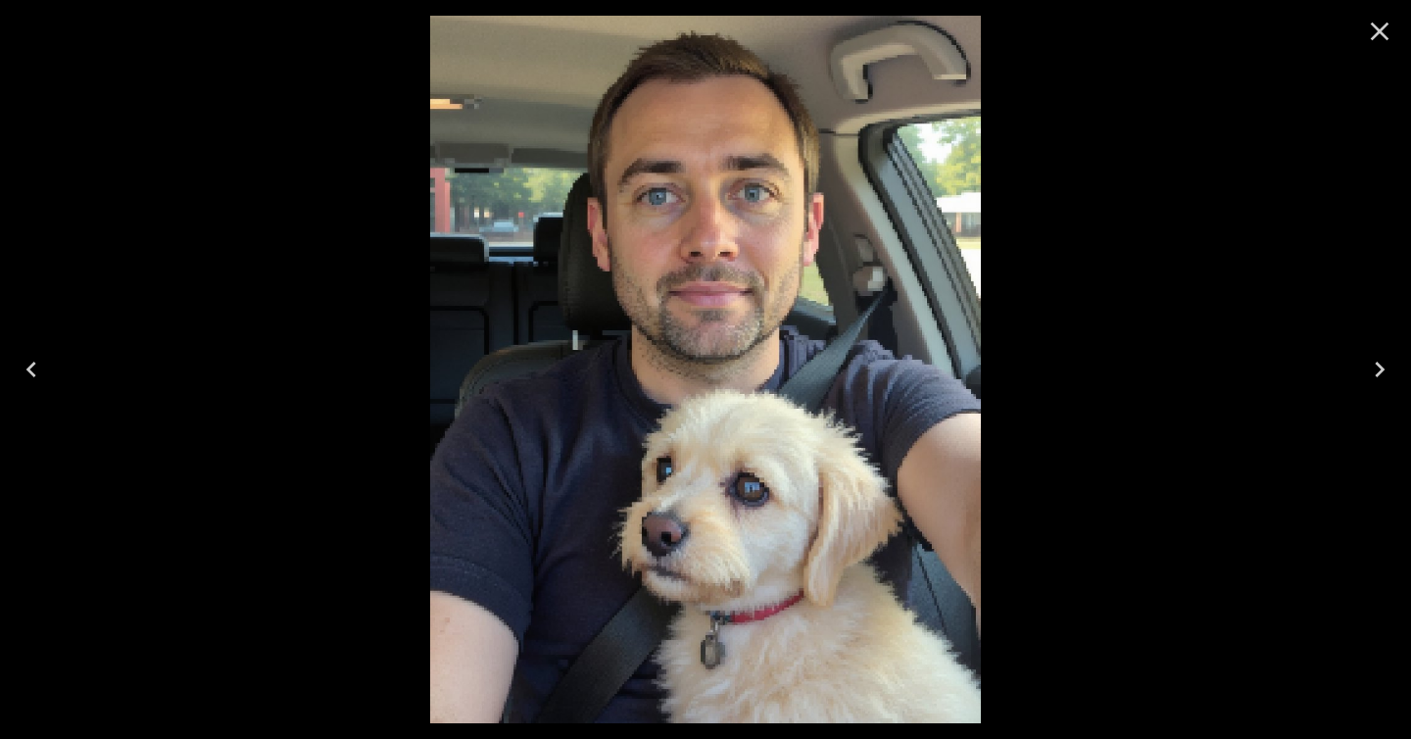
click at [1375, 24] on icon "Close" at bounding box center [1380, 32] width 19 height 19
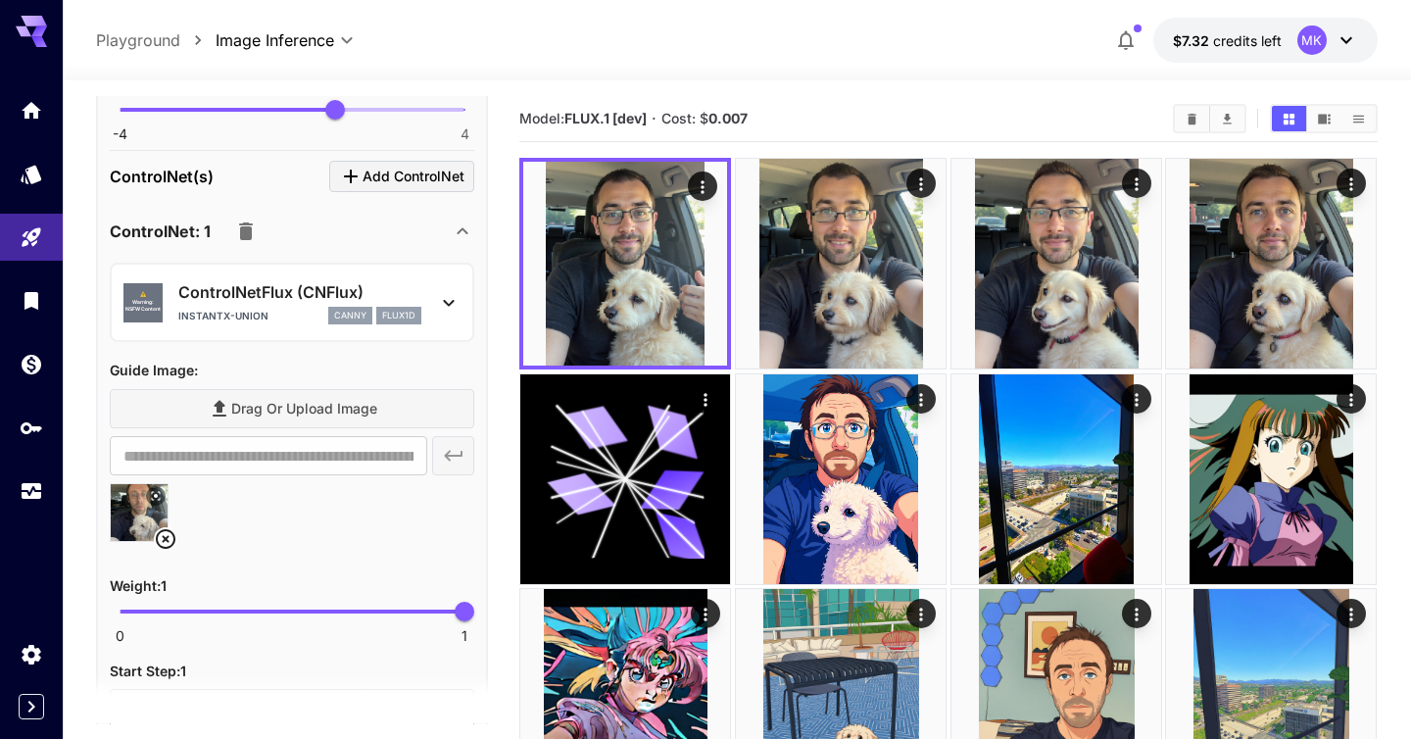
scroll to position [1014, 0]
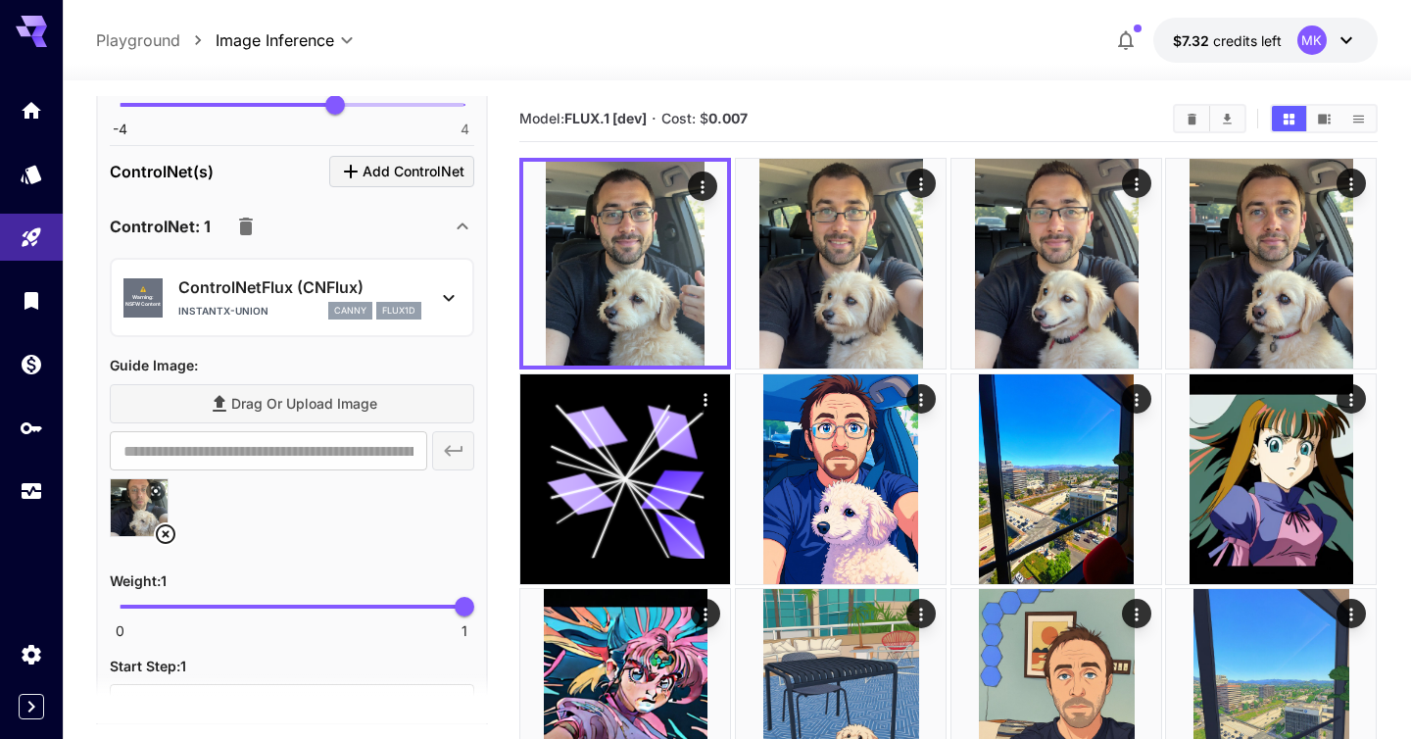
click at [439, 281] on div "⚠️ Warning: NSFW Content ControlNetFlux (CNFlux) instantx-union canny flux1d" at bounding box center [291, 297] width 337 height 60
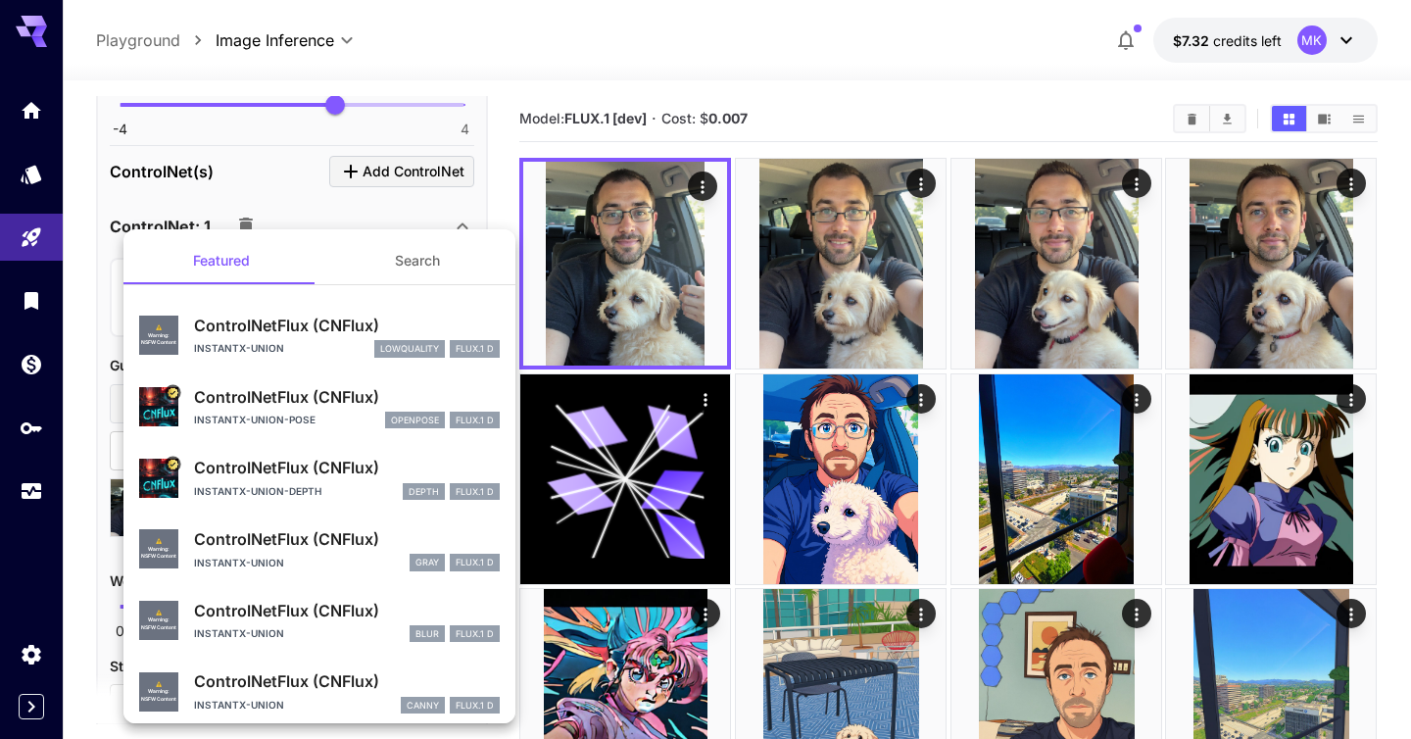
click at [565, 29] on div at bounding box center [705, 369] width 1411 height 739
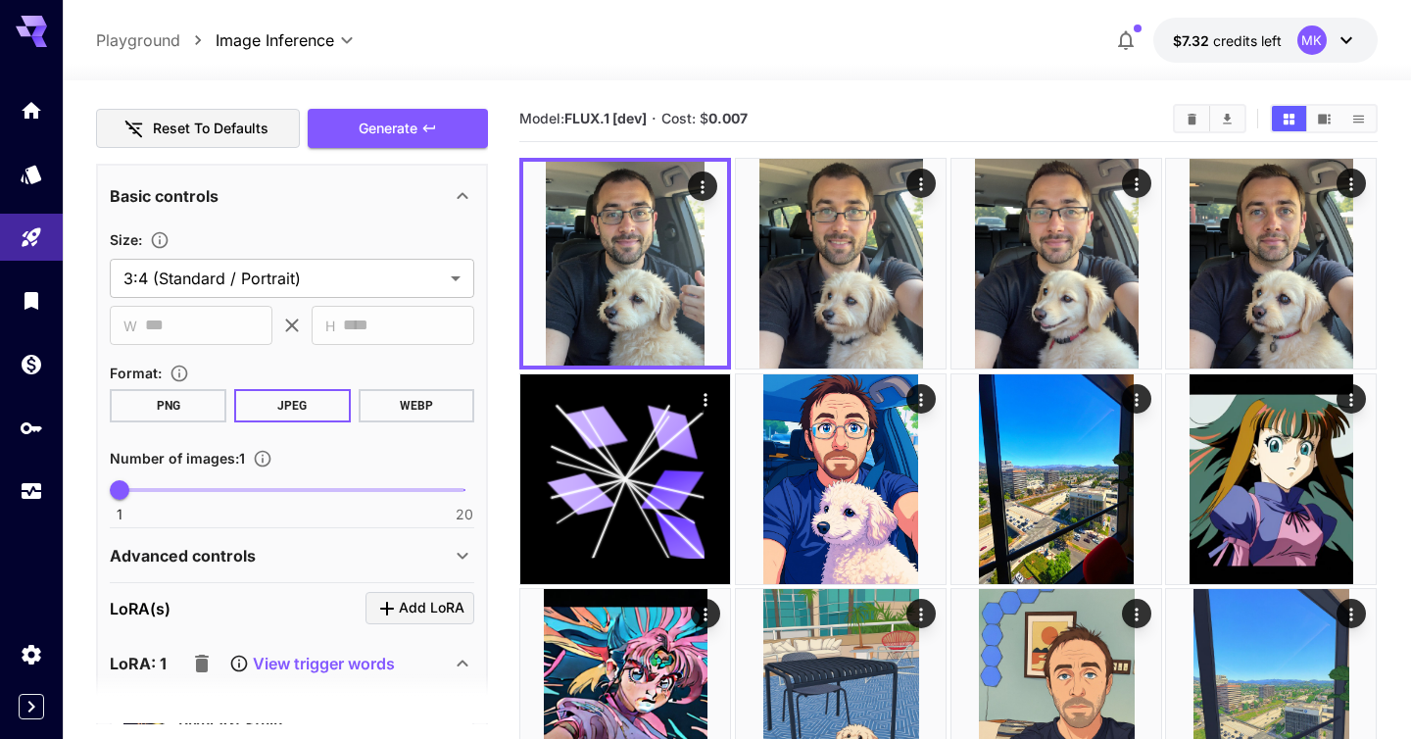
scroll to position [0, 0]
